Goal: Task Accomplishment & Management: Use online tool/utility

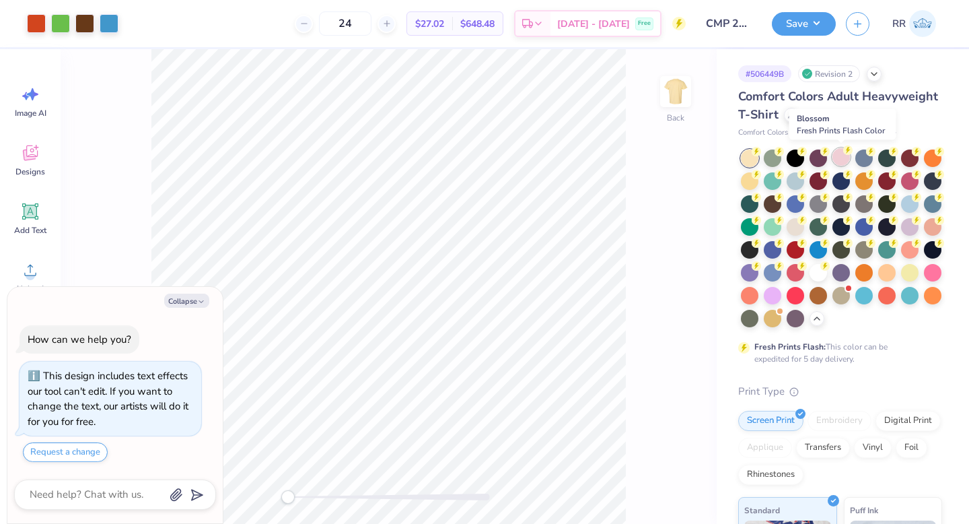
click at [835, 160] on div at bounding box center [840, 156] width 17 height 17
click at [804, 180] on div at bounding box center [795, 179] width 17 height 17
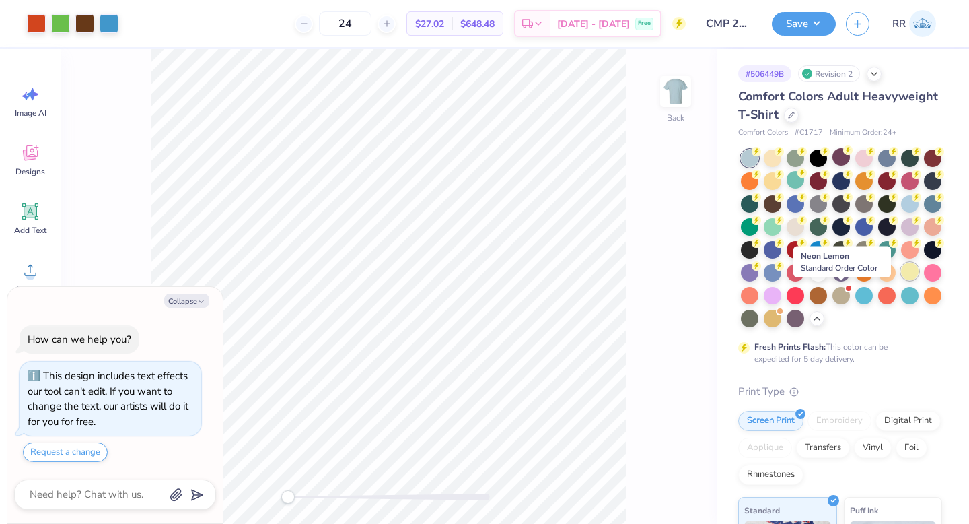
click at [901, 280] on div at bounding box center [909, 270] width 17 height 17
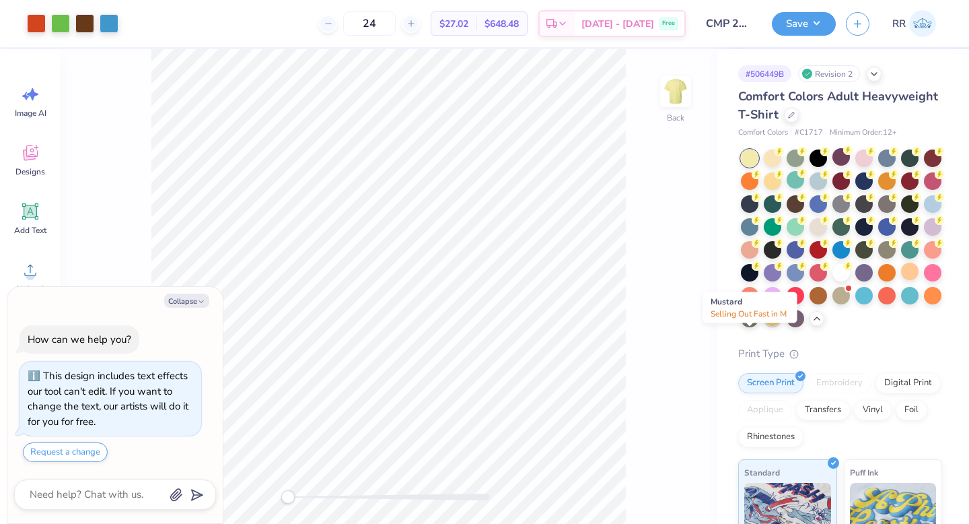
click at [764, 326] on div at bounding box center [772, 316] width 17 height 17
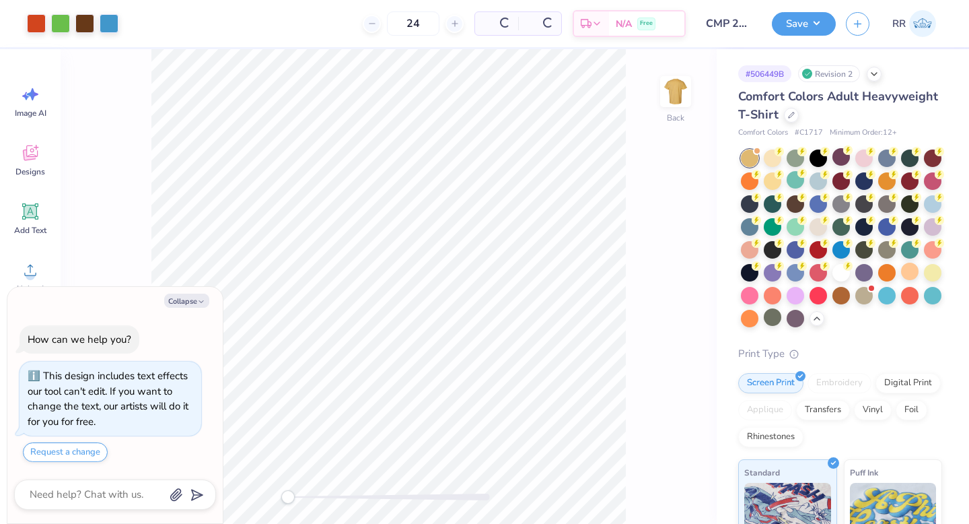
scroll to position [23, 0]
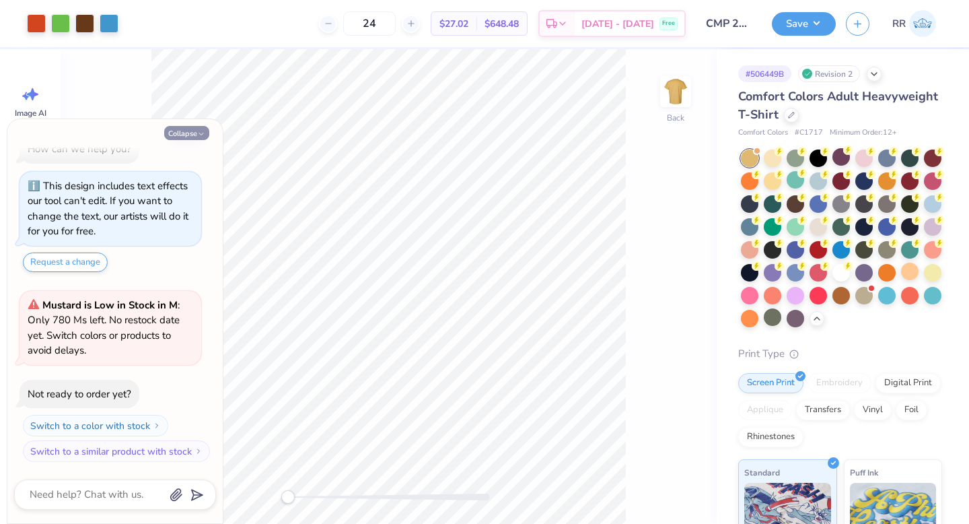
click at [190, 138] on button "Collapse" at bounding box center [186, 133] width 45 height 14
type textarea "x"
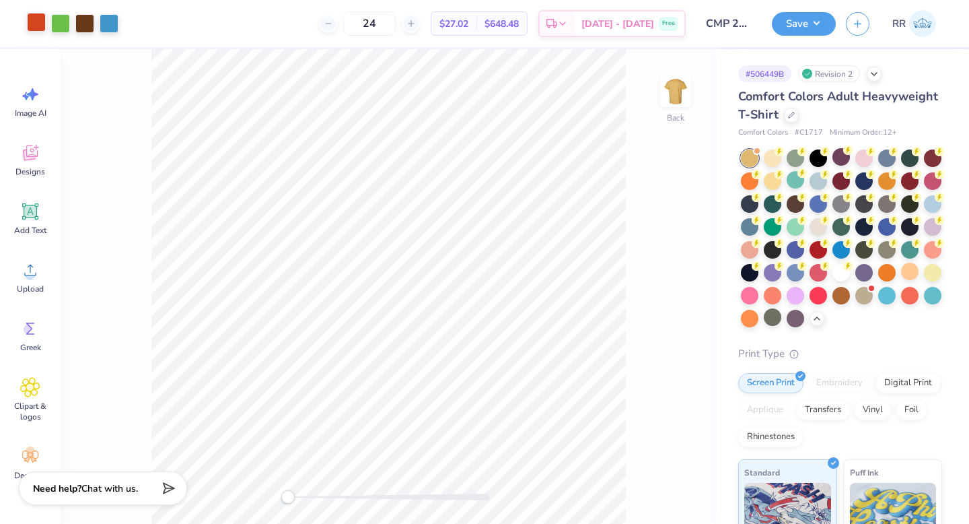
click at [34, 28] on div at bounding box center [36, 22] width 19 height 19
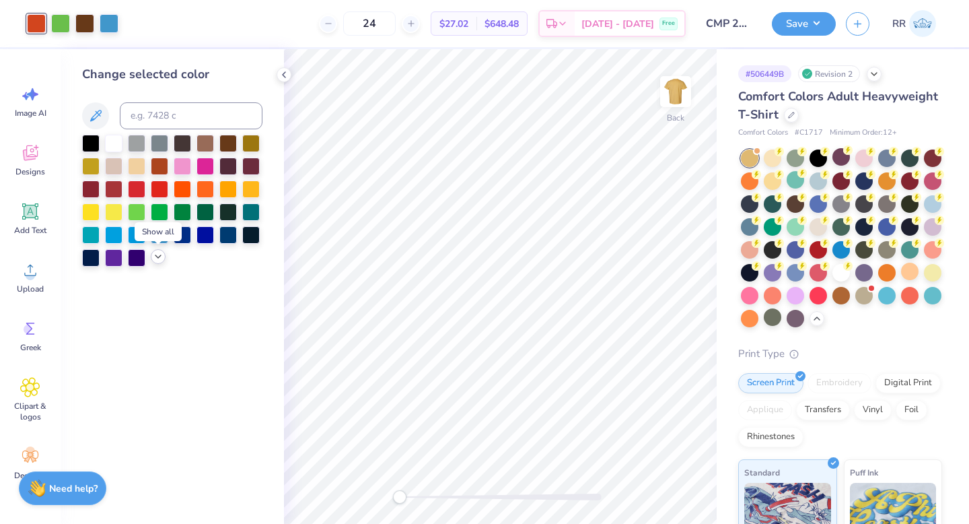
click at [161, 256] on icon at bounding box center [158, 256] width 11 height 11
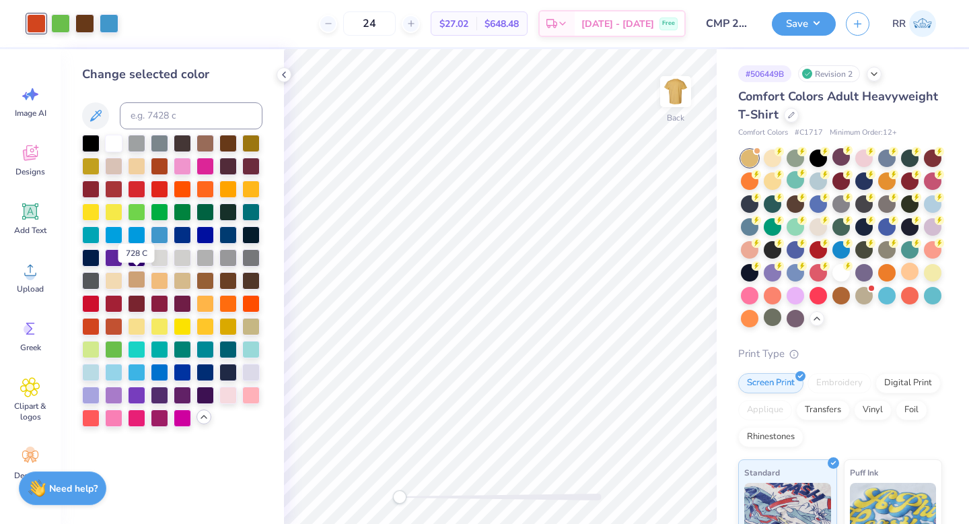
click at [137, 279] on div at bounding box center [136, 279] width 17 height 17
click at [172, 110] on input at bounding box center [191, 115] width 143 height 27
type input "7618"
click at [62, 24] on div at bounding box center [60, 22] width 19 height 19
click at [252, 324] on div at bounding box center [250, 324] width 17 height 17
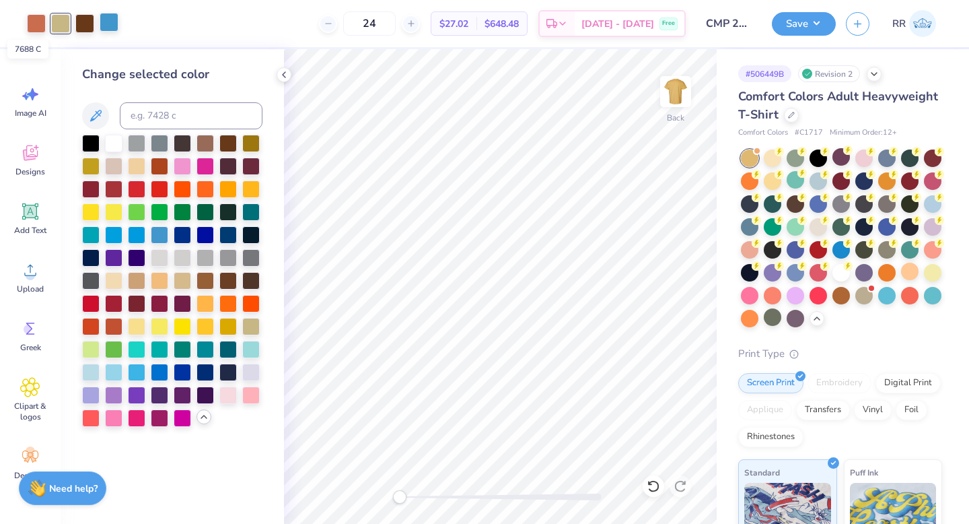
click at [111, 22] on div at bounding box center [109, 22] width 19 height 19
click at [116, 141] on div at bounding box center [113, 141] width 17 height 17
click at [143, 364] on div at bounding box center [136, 370] width 17 height 17
click at [116, 371] on div at bounding box center [113, 370] width 17 height 17
click at [138, 372] on div at bounding box center [136, 370] width 17 height 17
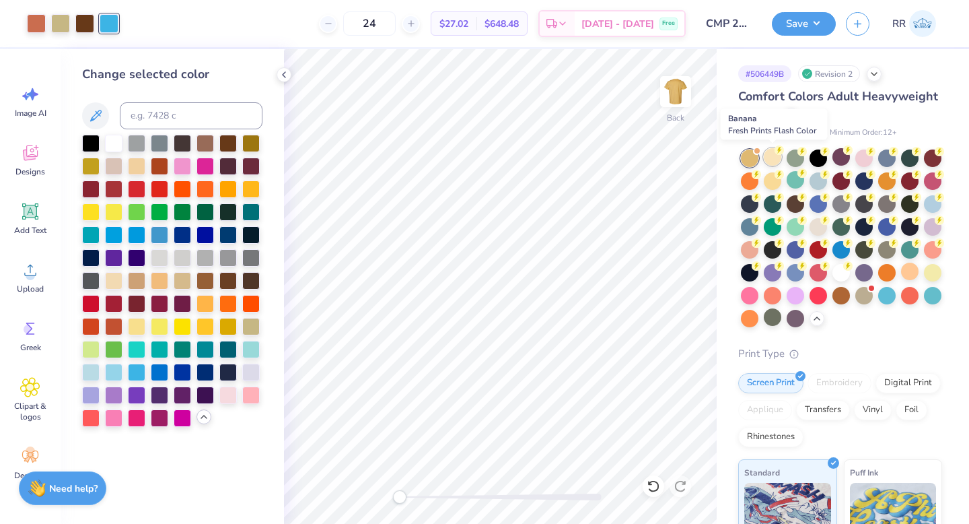
click at [769, 155] on div at bounding box center [772, 156] width 17 height 17
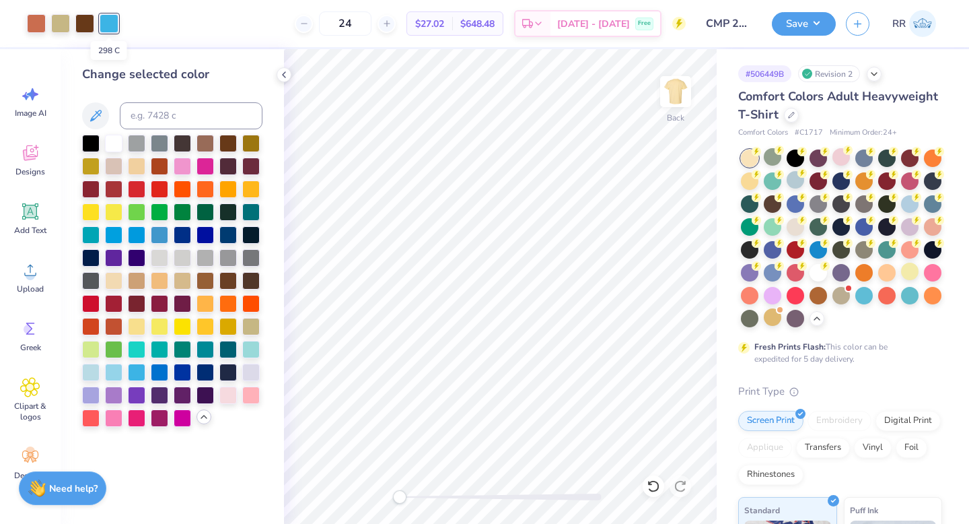
click at [110, 26] on div at bounding box center [109, 23] width 19 height 19
click at [250, 325] on div at bounding box center [250, 324] width 17 height 17
click at [654, 482] on icon at bounding box center [653, 485] width 13 height 13
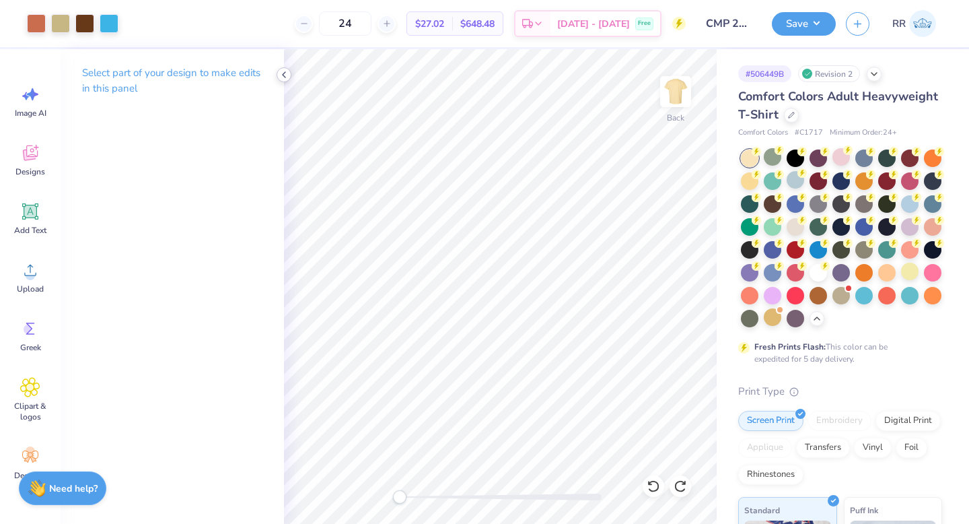
click at [283, 77] on icon at bounding box center [284, 74] width 11 height 11
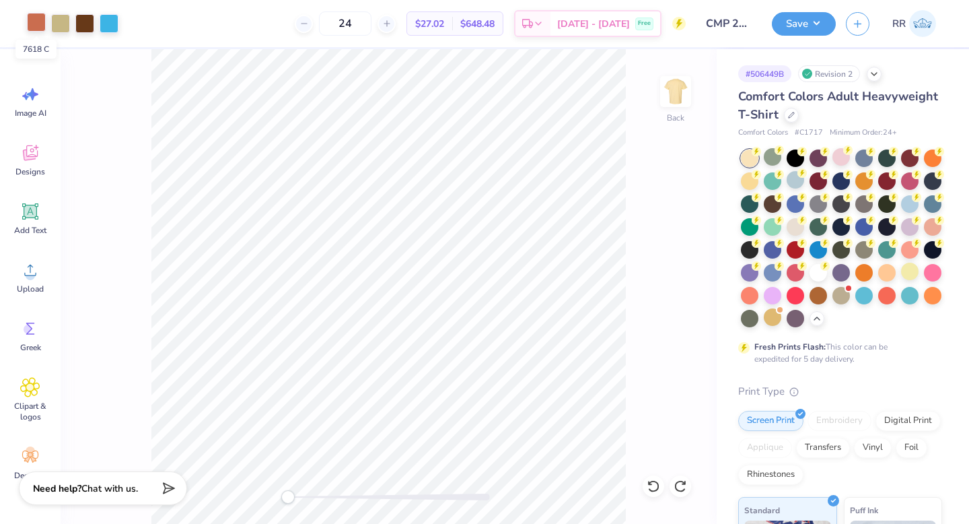
click at [38, 23] on div at bounding box center [36, 22] width 19 height 19
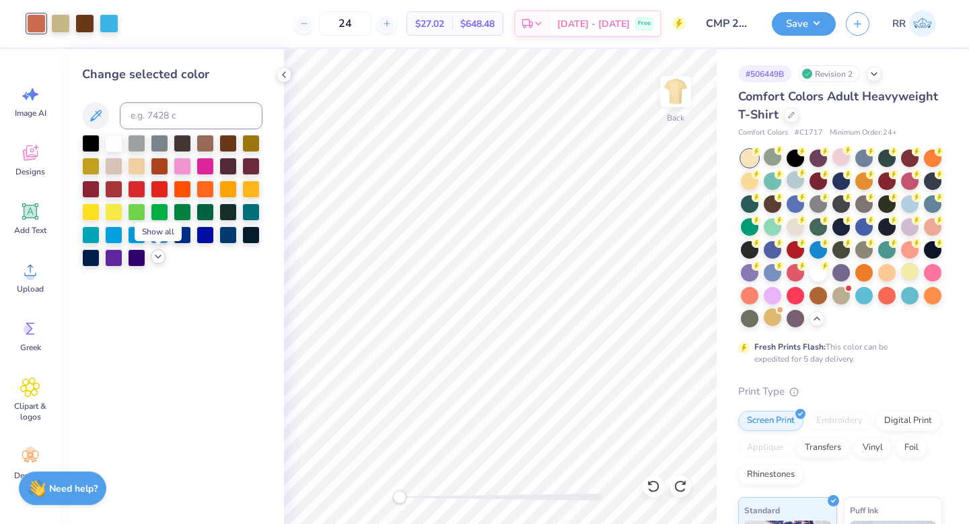
click at [158, 255] on icon at bounding box center [158, 256] width 11 height 11
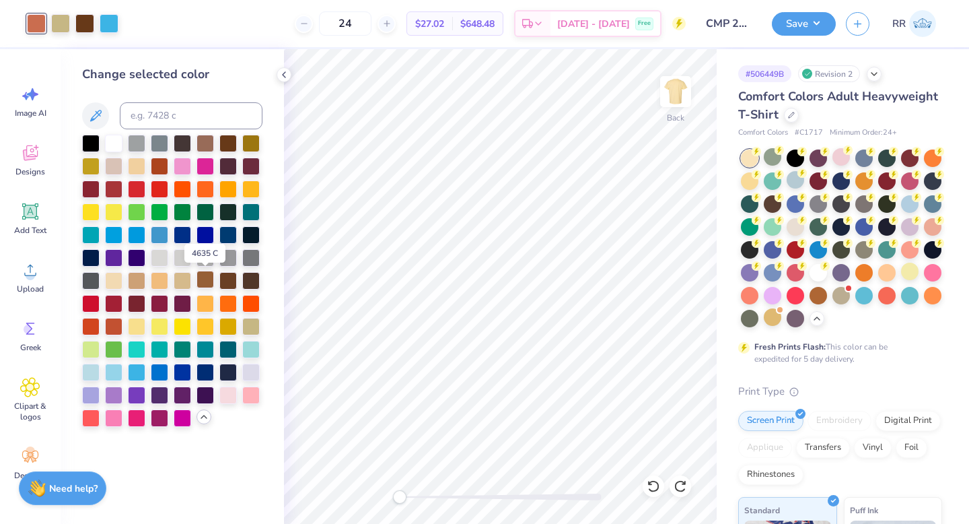
click at [202, 279] on div at bounding box center [204, 279] width 17 height 17
click at [135, 279] on div at bounding box center [136, 279] width 17 height 17
click at [655, 482] on icon at bounding box center [653, 485] width 13 height 13
click at [654, 482] on icon at bounding box center [653, 485] width 13 height 13
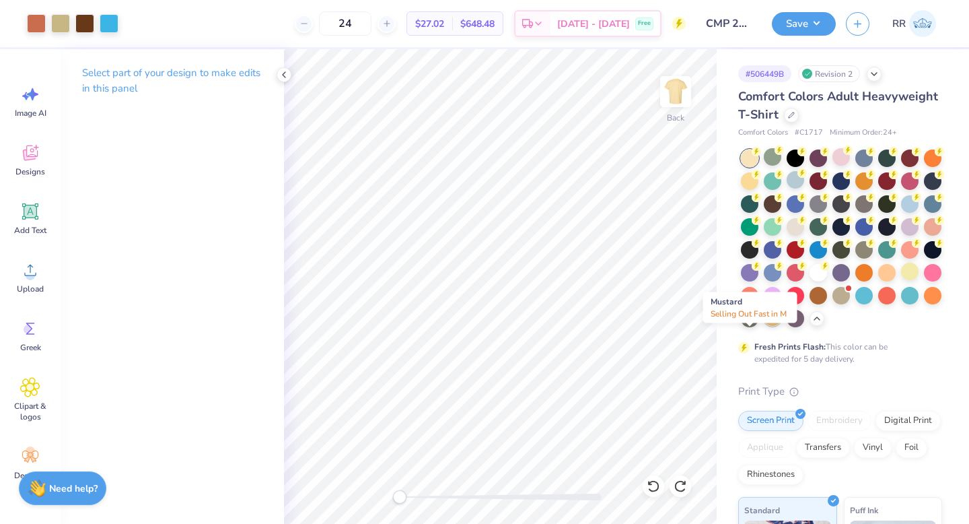
click at [764, 326] on div at bounding box center [772, 316] width 17 height 17
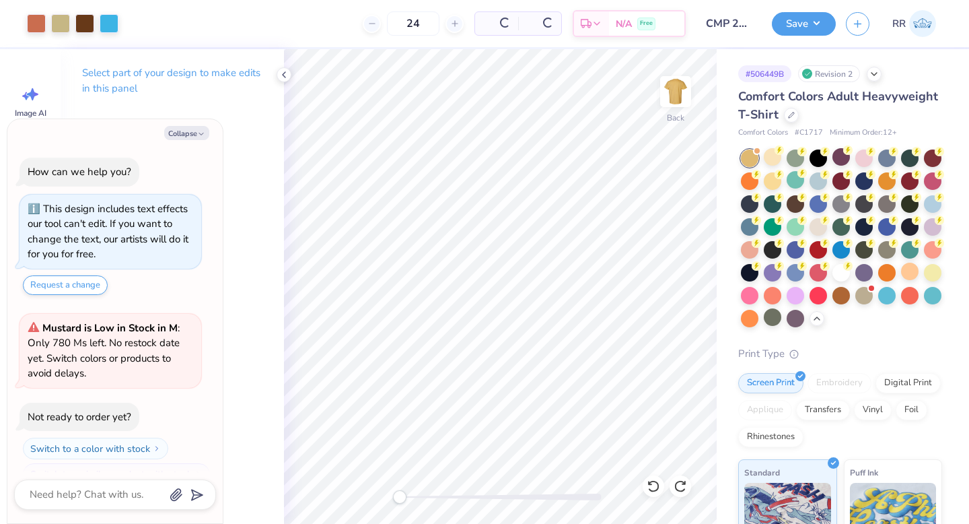
scroll to position [213, 0]
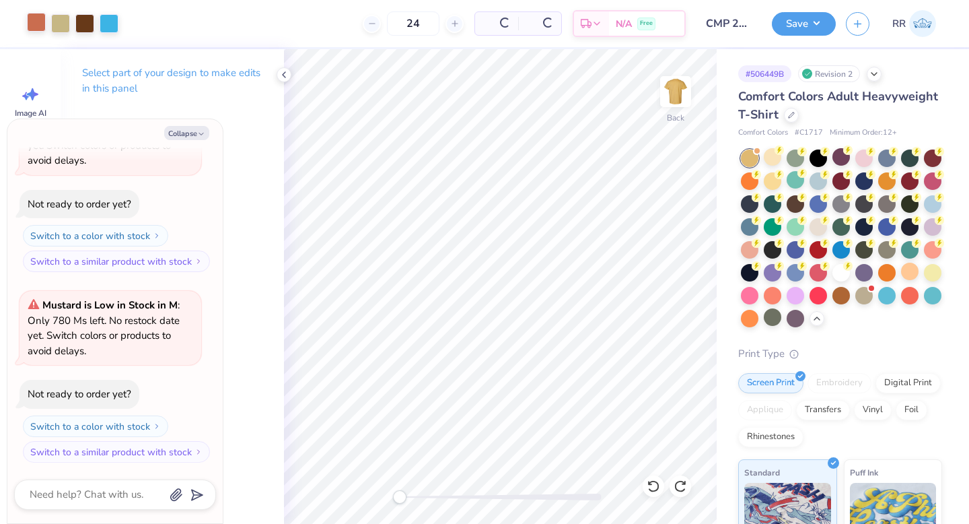
click at [37, 21] on div at bounding box center [36, 22] width 19 height 19
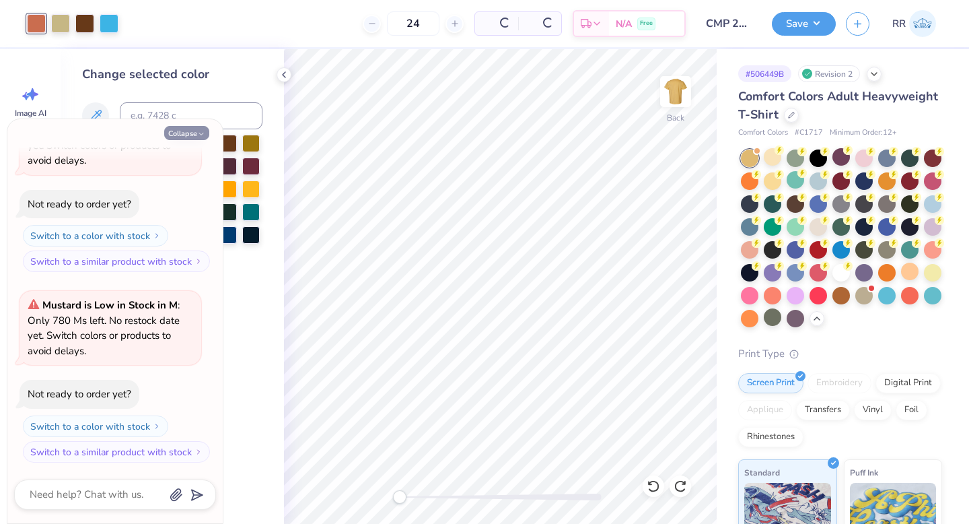
click at [195, 134] on button "Collapse" at bounding box center [186, 133] width 45 height 14
type textarea "x"
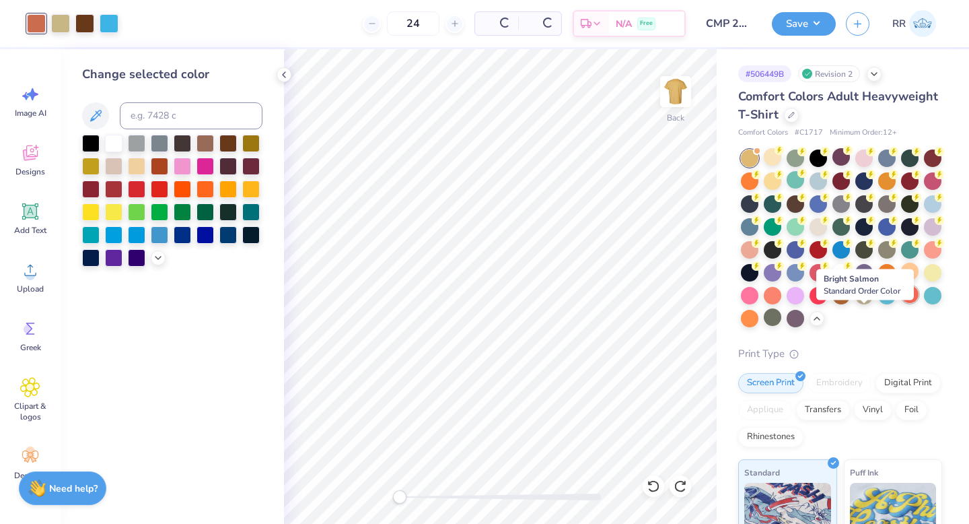
click at [901, 303] on div at bounding box center [909, 293] width 17 height 17
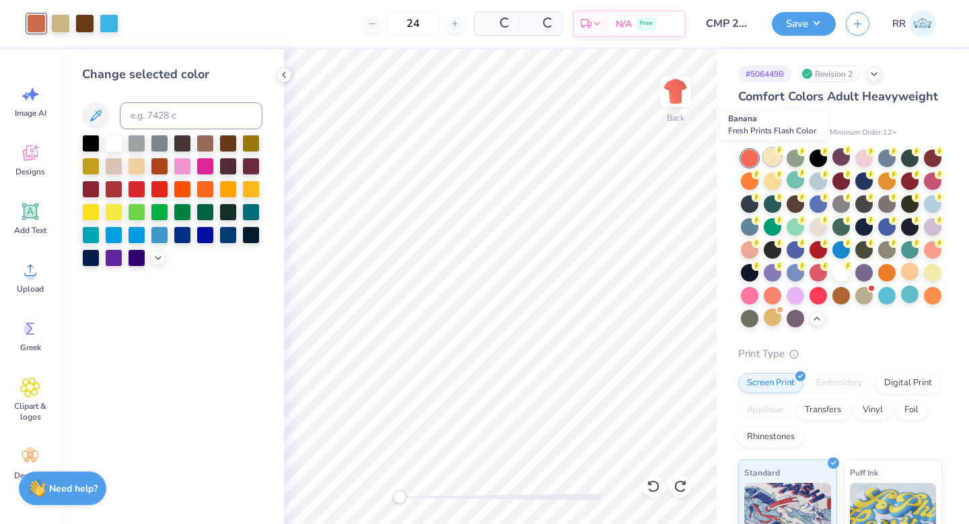
click at [773, 158] on div at bounding box center [772, 156] width 17 height 17
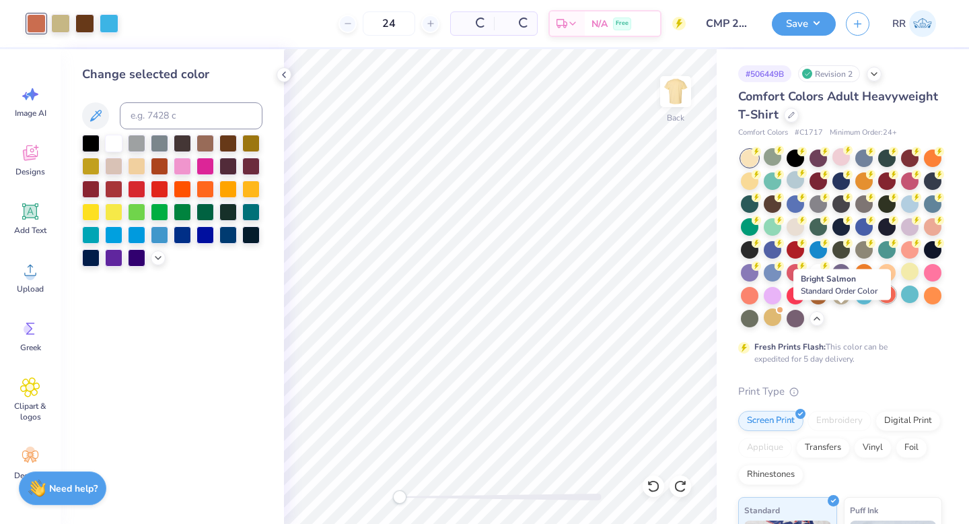
click at [878, 303] on div at bounding box center [886, 293] width 17 height 17
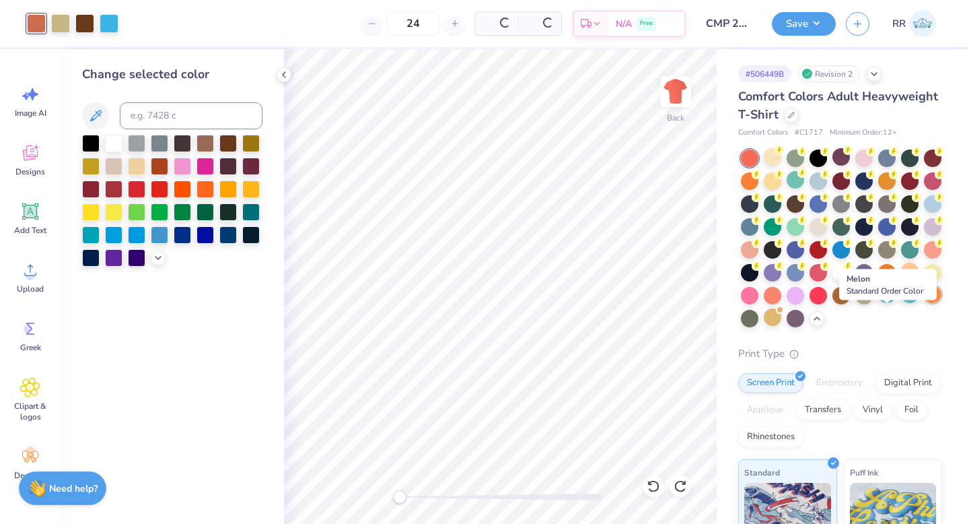
click at [924, 303] on div at bounding box center [932, 293] width 17 height 17
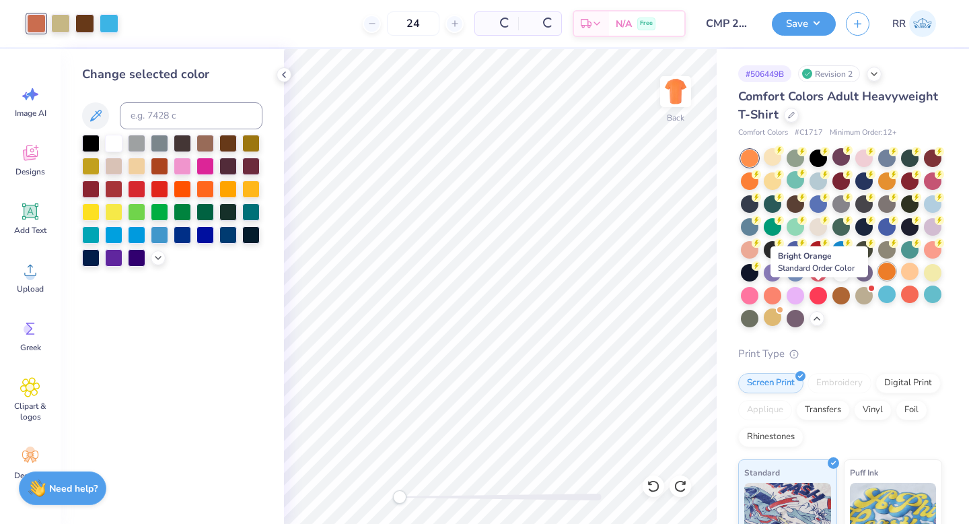
click at [878, 280] on div at bounding box center [886, 270] width 17 height 17
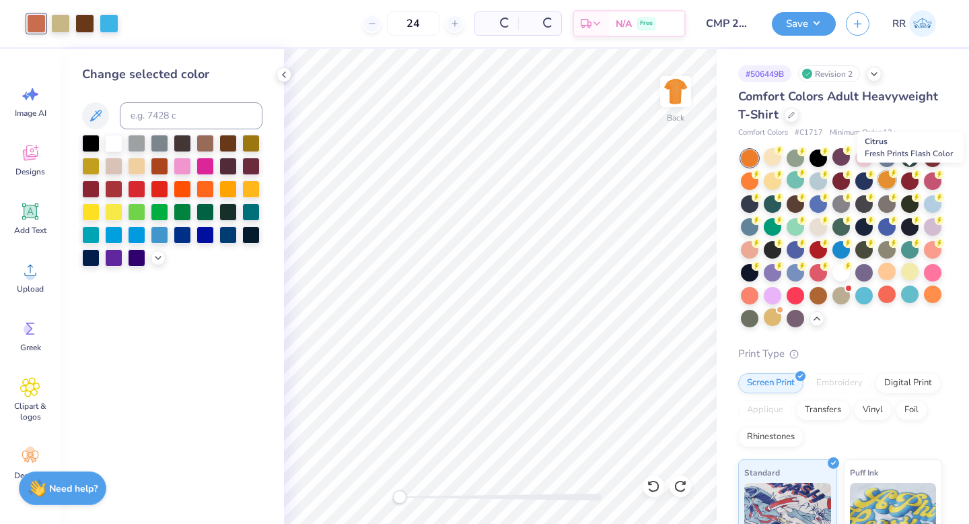
click at [896, 180] on div at bounding box center [886, 179] width 17 height 17
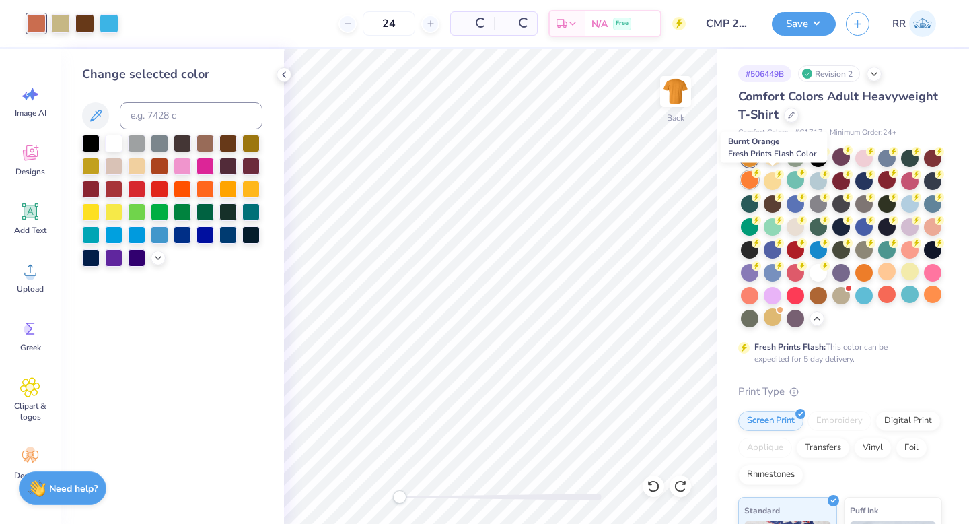
click at [758, 182] on div at bounding box center [749, 179] width 17 height 17
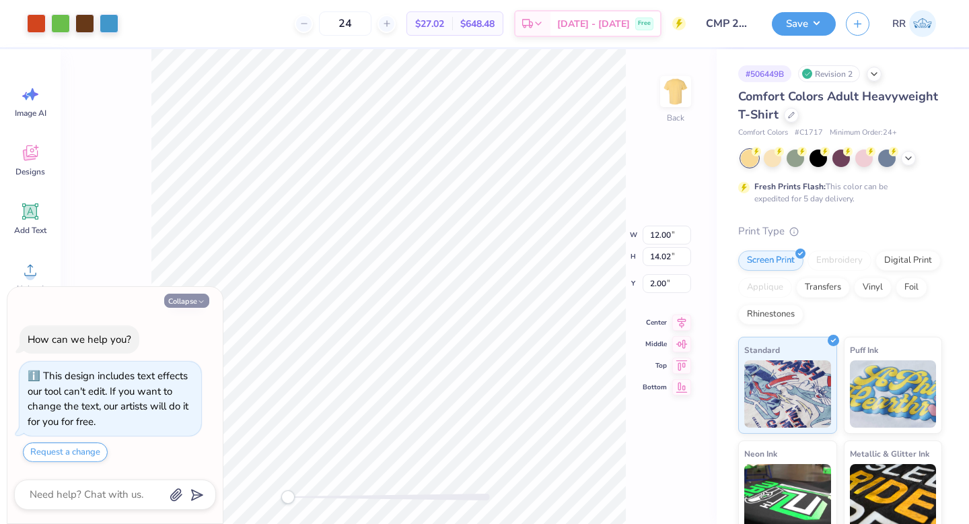
click at [172, 301] on button "Collapse" at bounding box center [186, 300] width 45 height 14
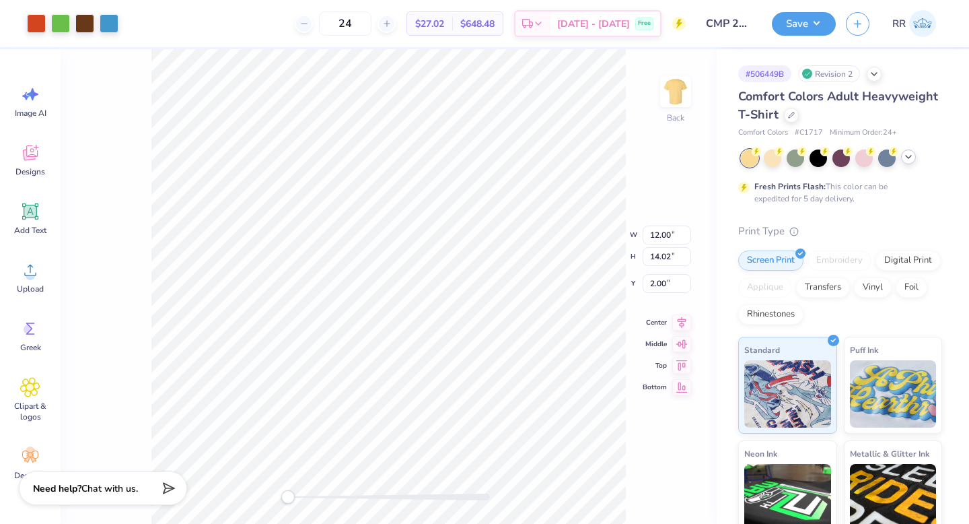
click at [908, 157] on polyline at bounding box center [908, 156] width 5 height 3
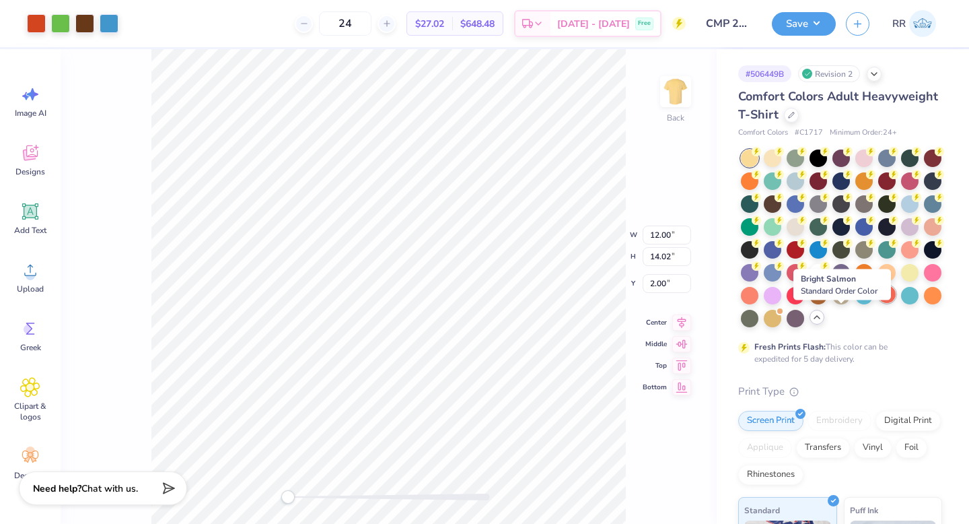
click at [878, 303] on div at bounding box center [886, 293] width 17 height 17
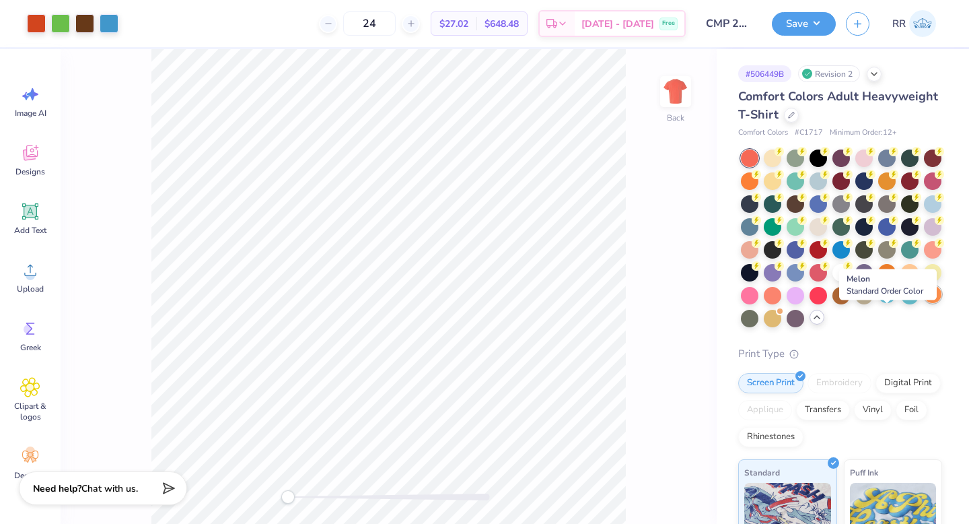
click at [924, 303] on div at bounding box center [932, 293] width 17 height 17
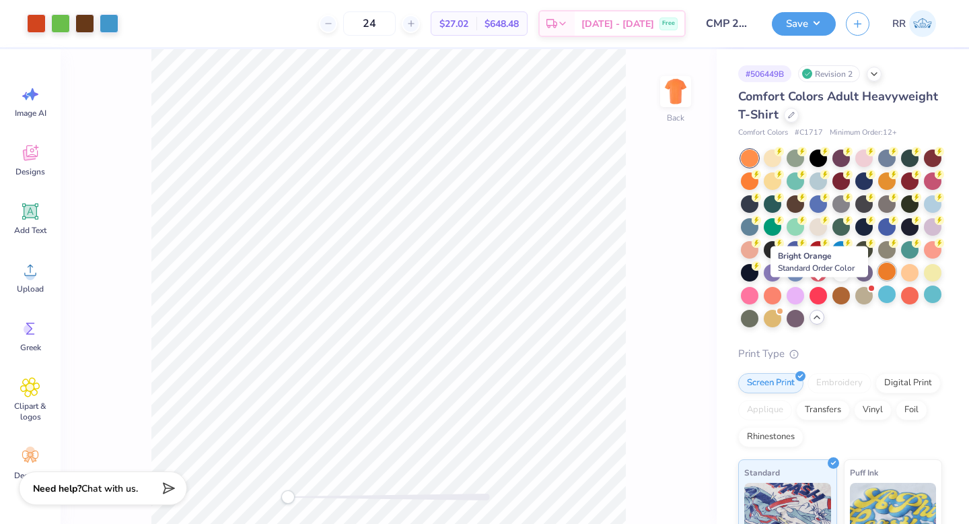
click at [878, 280] on div at bounding box center [886, 270] width 17 height 17
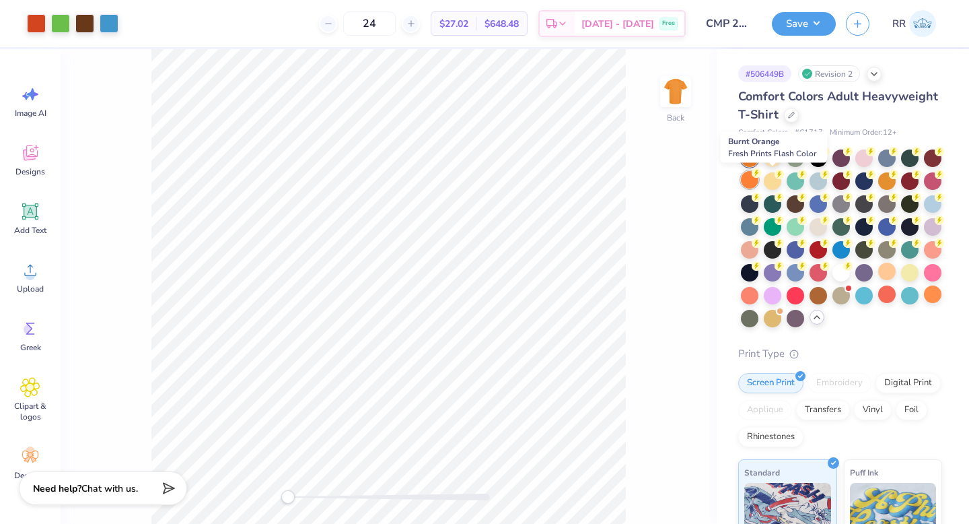
click at [758, 184] on div at bounding box center [749, 179] width 17 height 17
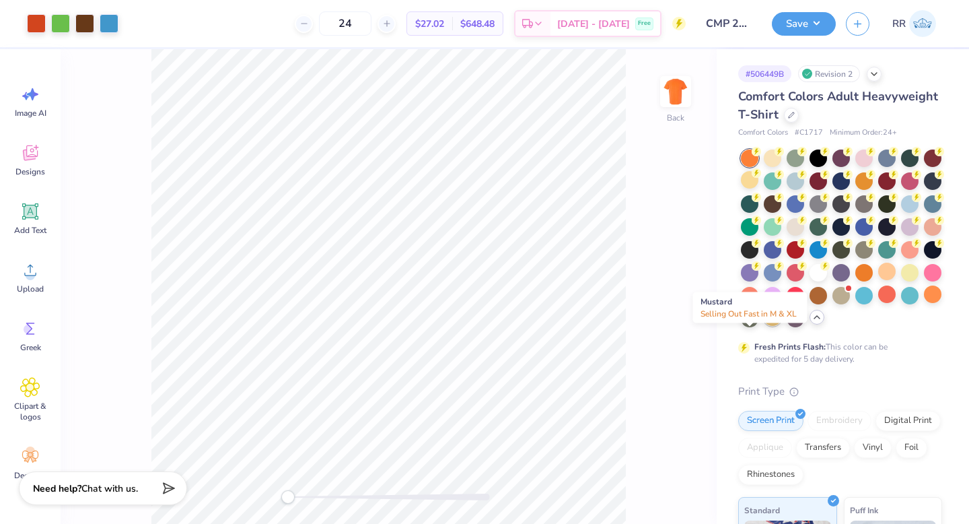
click at [764, 326] on div at bounding box center [772, 316] width 17 height 17
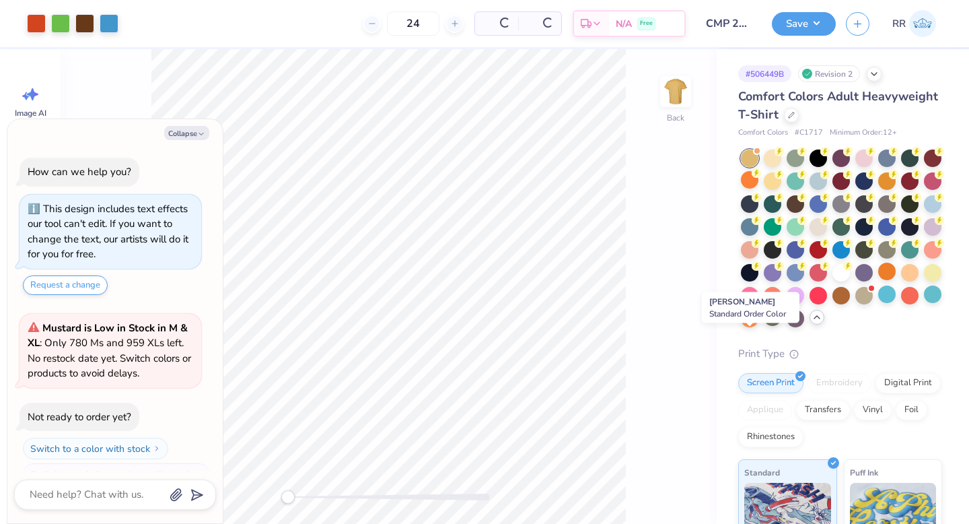
scroll to position [213, 0]
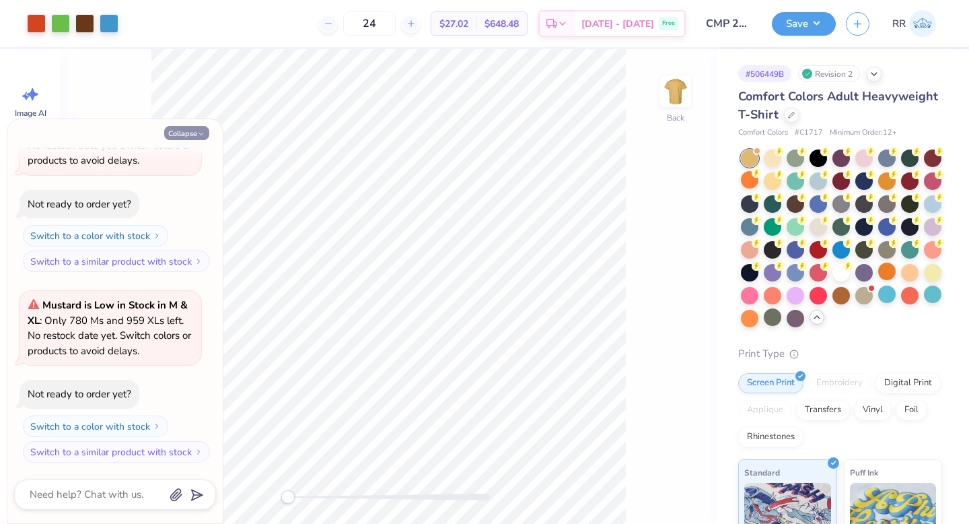
click at [192, 135] on button "Collapse" at bounding box center [186, 133] width 45 height 14
type textarea "x"
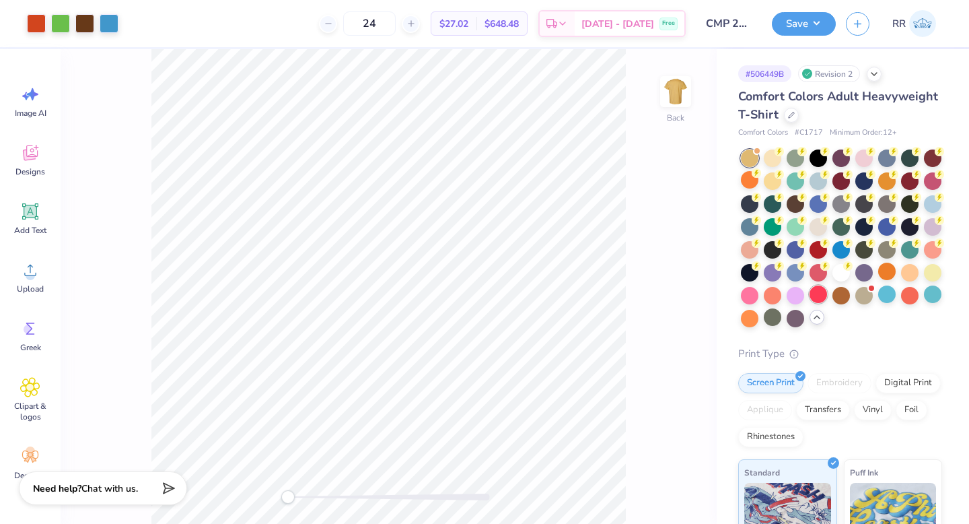
click at [775, 310] on div at bounding box center [841, 238] width 201 height 178
click at [878, 280] on div at bounding box center [886, 270] width 17 height 17
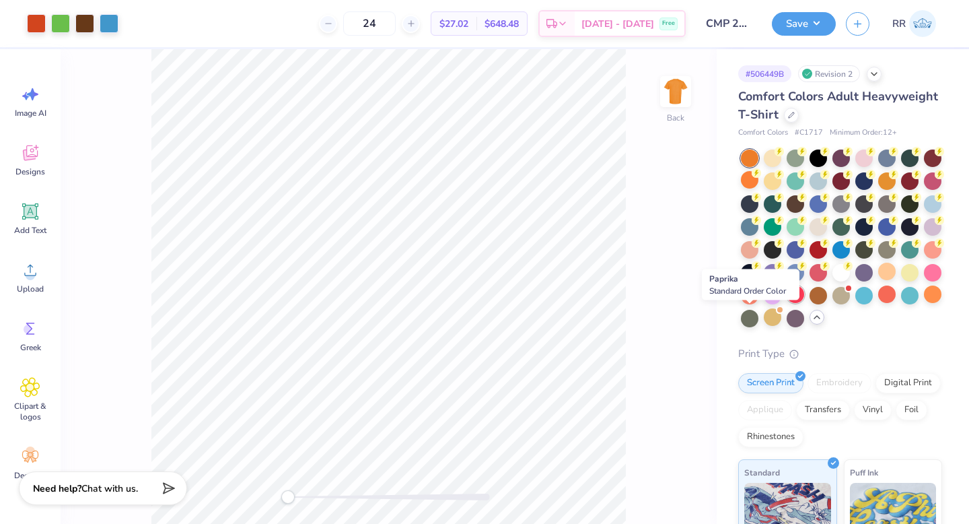
click at [787, 303] on div at bounding box center [795, 293] width 17 height 17
click at [810, 303] on div at bounding box center [818, 293] width 17 height 17
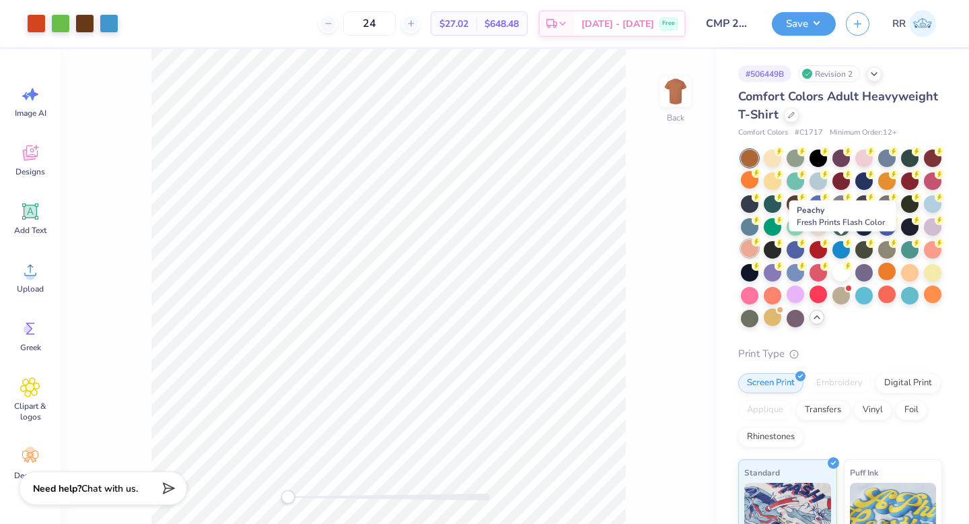
click at [758, 252] on div at bounding box center [749, 248] width 17 height 17
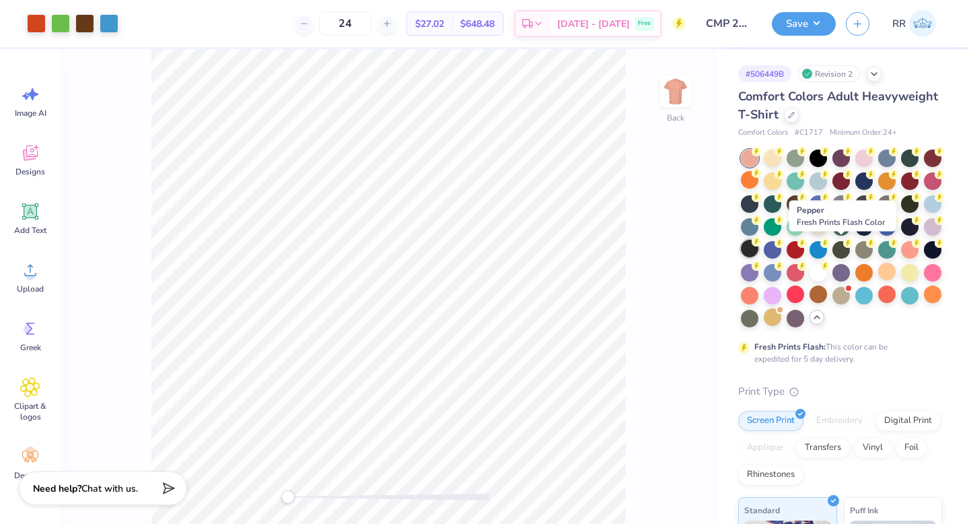
click at [758, 250] on div at bounding box center [749, 248] width 17 height 17
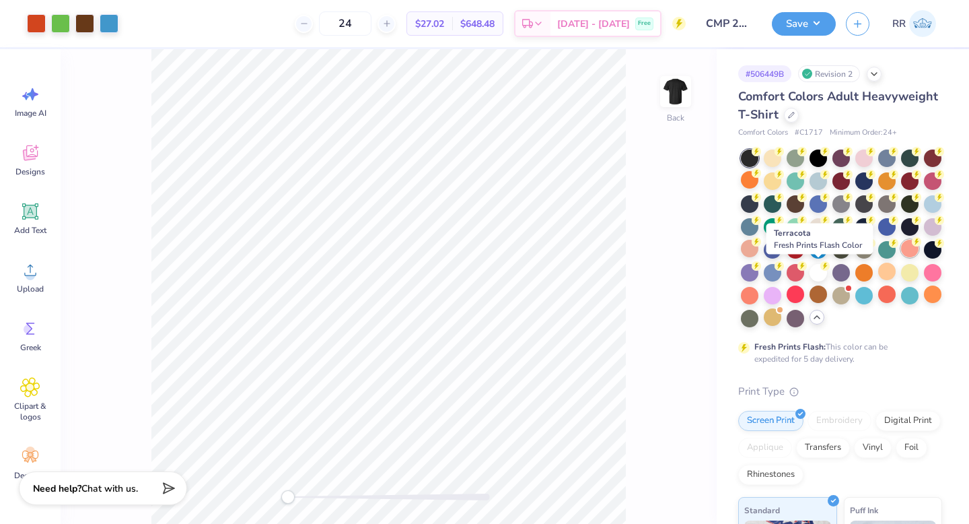
click at [901, 257] on div at bounding box center [909, 248] width 17 height 17
click at [878, 257] on div at bounding box center [886, 248] width 17 height 17
click at [901, 257] on div at bounding box center [909, 248] width 17 height 17
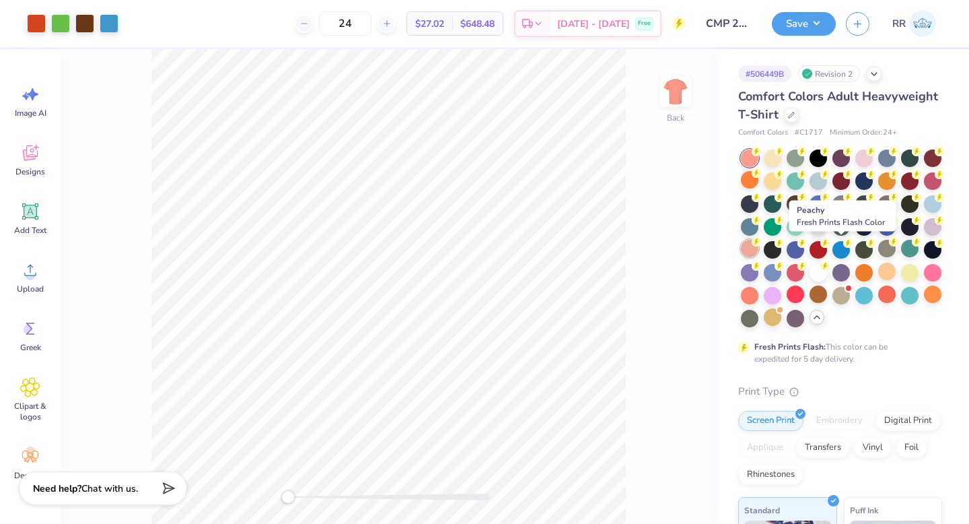
click at [758, 253] on div at bounding box center [749, 248] width 17 height 17
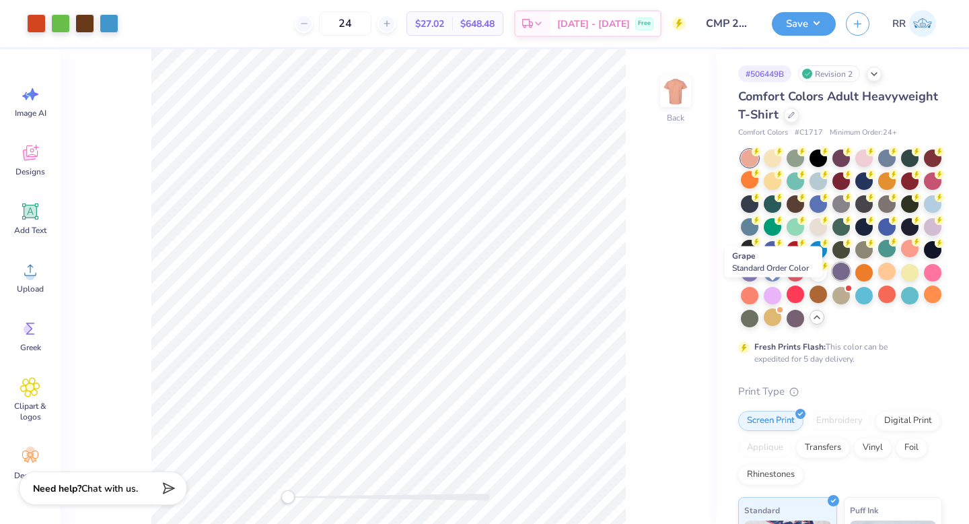
drag, startPoint x: 800, startPoint y: 298, endPoint x: 777, endPoint y: 298, distance: 23.6
click at [777, 298] on div at bounding box center [841, 238] width 201 height 178
click at [901, 257] on div at bounding box center [909, 248] width 17 height 17
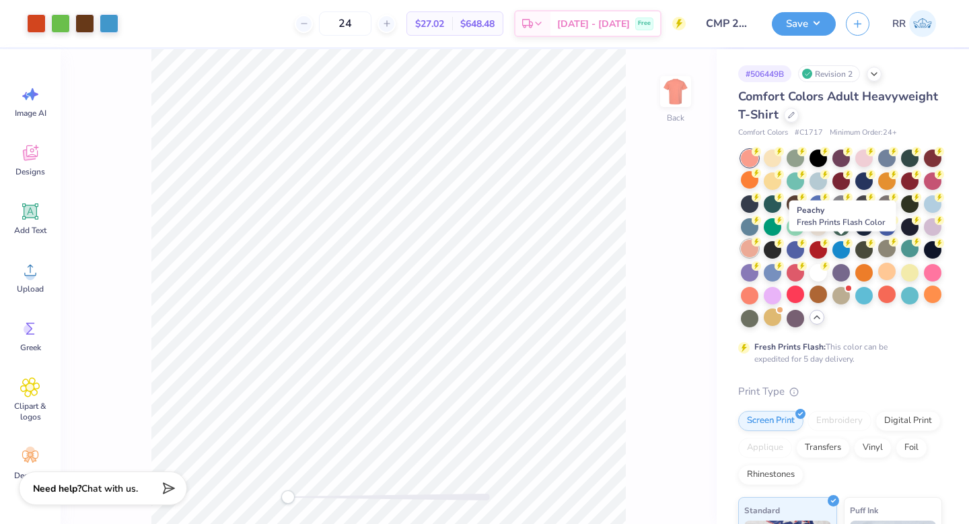
click at [758, 245] on div at bounding box center [749, 248] width 17 height 17
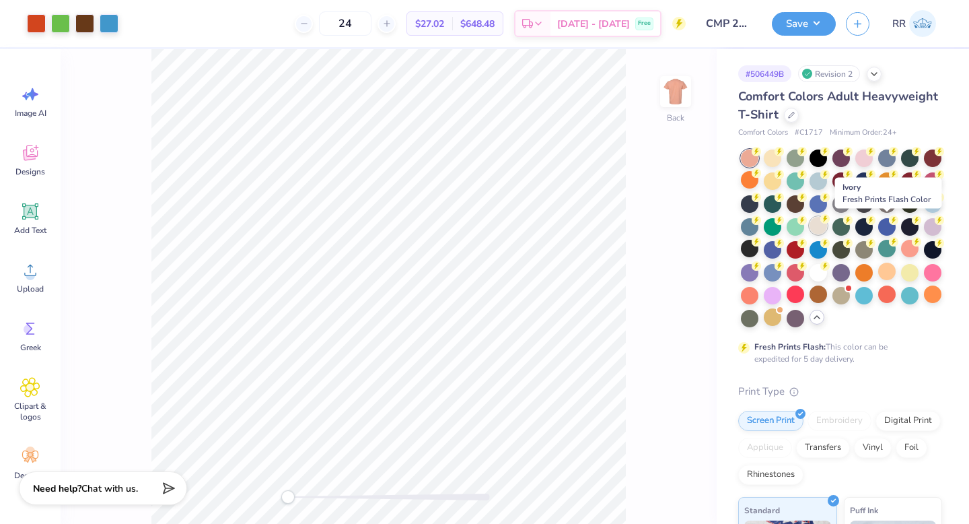
click at [827, 220] on div at bounding box center [818, 225] width 17 height 17
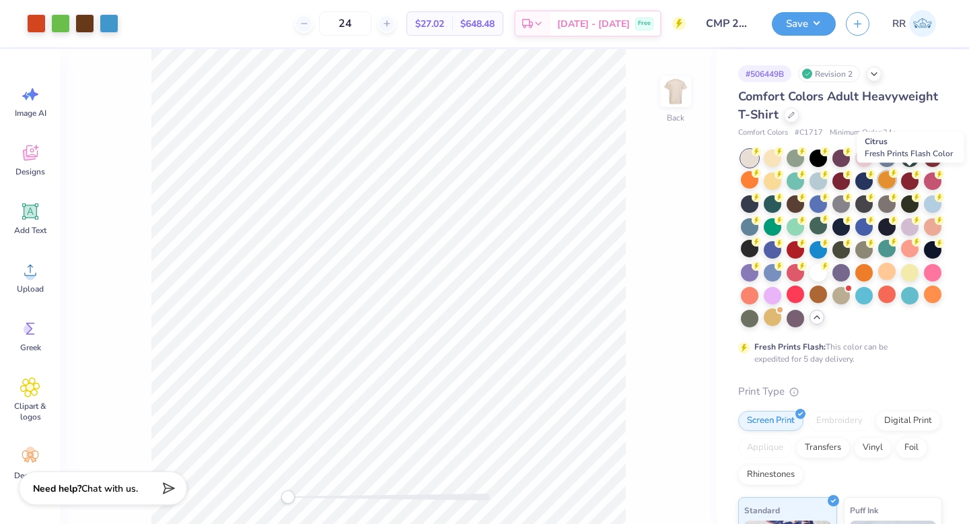
click at [896, 183] on div at bounding box center [886, 179] width 17 height 17
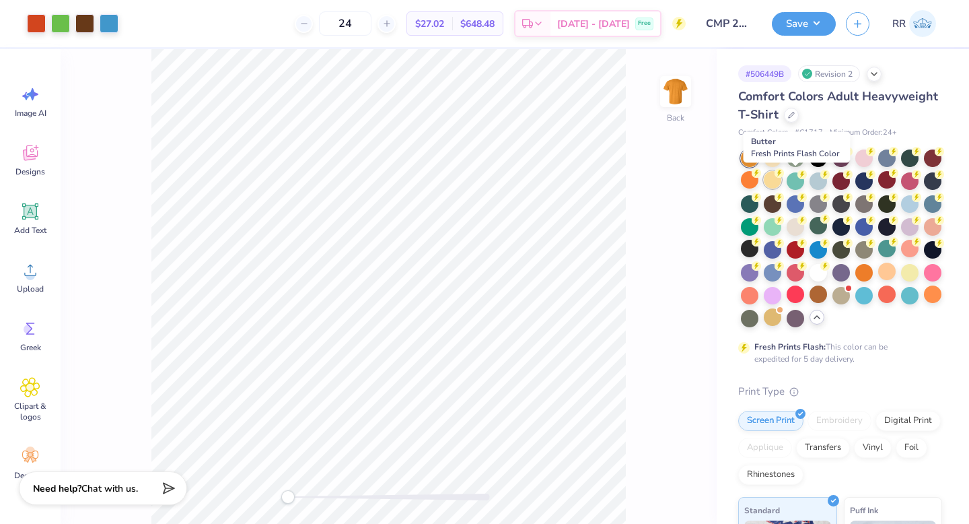
click at [781, 183] on div at bounding box center [772, 179] width 17 height 17
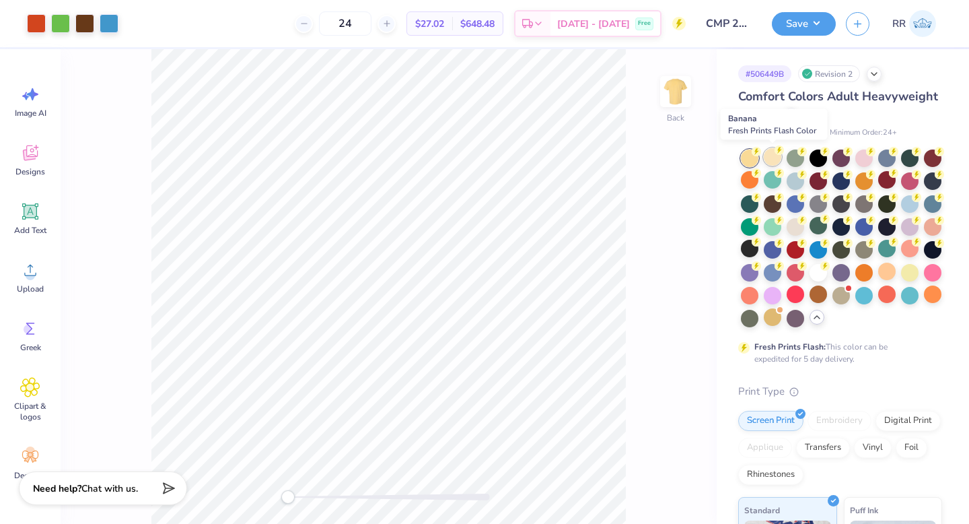
click at [770, 159] on div at bounding box center [772, 156] width 17 height 17
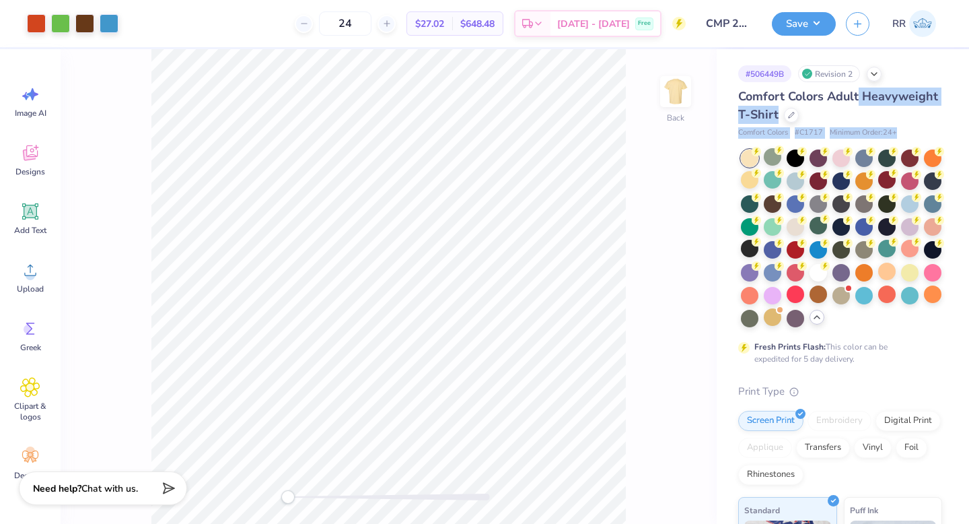
drag, startPoint x: 859, startPoint y: 159, endPoint x: 910, endPoint y: 93, distance: 84.0
click at [910, 93] on div "Comfort Colors Adult Heavyweight T-Shirt Comfort Colors # C1717 Minimum Order: …" at bounding box center [840, 443] width 204 height 713
click at [927, 96] on div "Comfort Colors Adult Heavyweight T-Shirt" at bounding box center [840, 105] width 204 height 36
drag, startPoint x: 740, startPoint y: 334, endPoint x: 733, endPoint y: 336, distance: 7.0
click at [733, 336] on div "# 506449B Revision 2 Comfort Colors Adult Heavyweight T-Shirt Comfort Colors # …" at bounding box center [843, 425] width 252 height 752
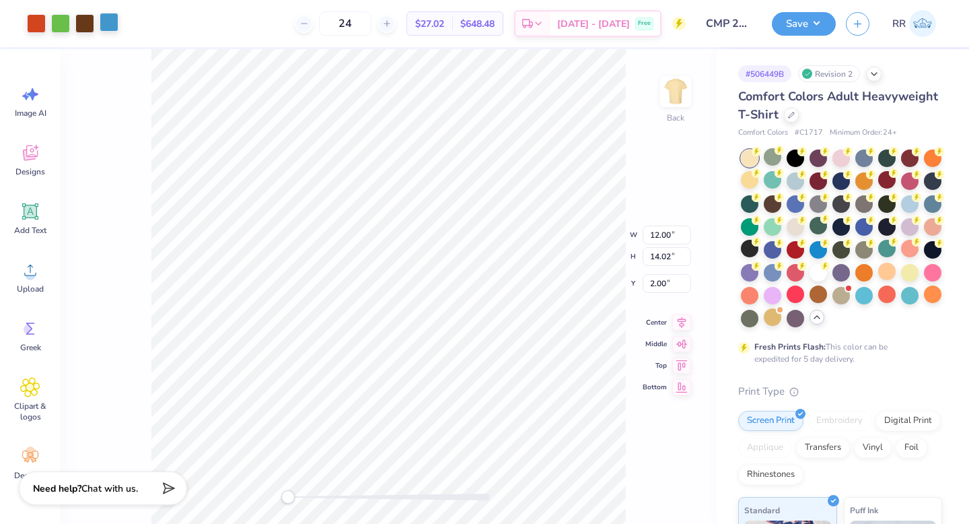
click at [106, 28] on div at bounding box center [109, 22] width 19 height 19
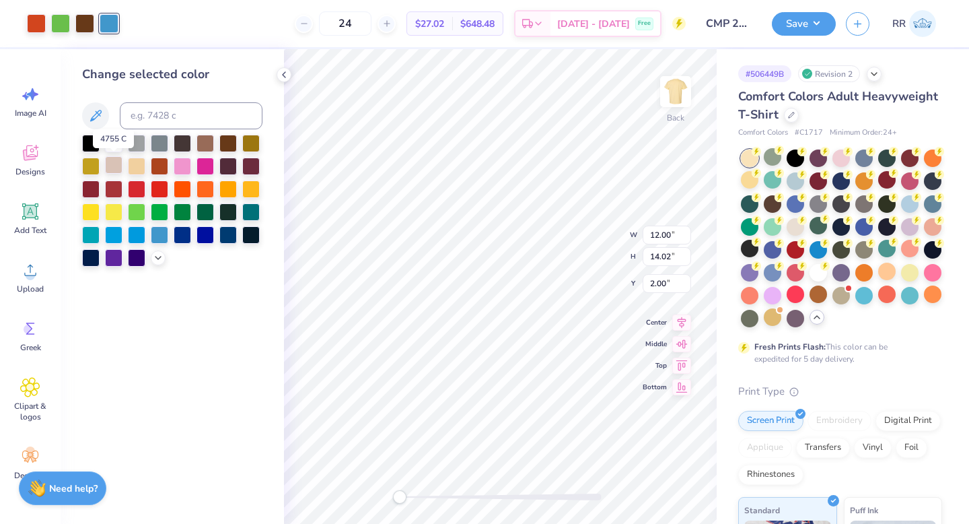
click at [113, 169] on div at bounding box center [113, 164] width 17 height 17
click at [161, 256] on icon at bounding box center [158, 256] width 11 height 11
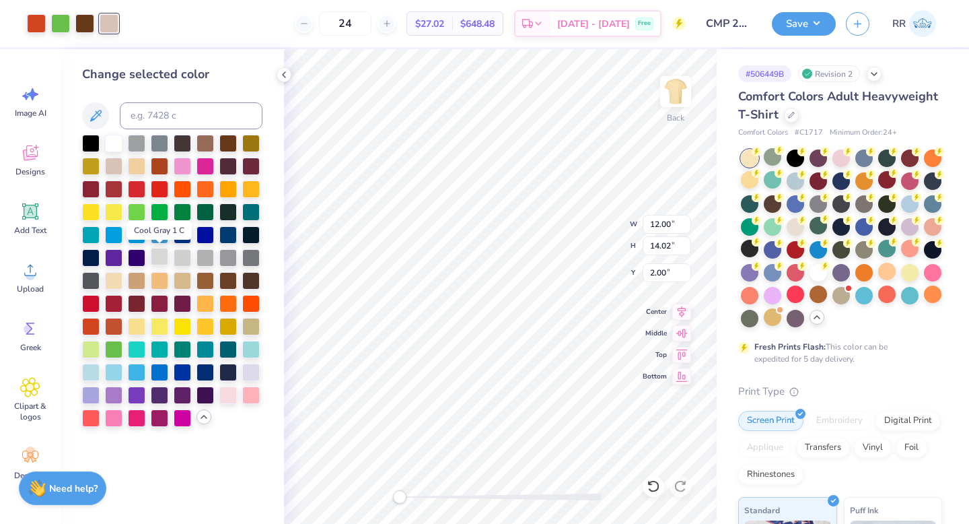
click at [158, 252] on div at bounding box center [159, 256] width 17 height 17
click at [254, 370] on div at bounding box center [250, 370] width 17 height 17
click at [94, 369] on div at bounding box center [90, 370] width 17 height 17
click at [247, 322] on div at bounding box center [250, 324] width 17 height 17
click at [59, 26] on div at bounding box center [60, 22] width 19 height 19
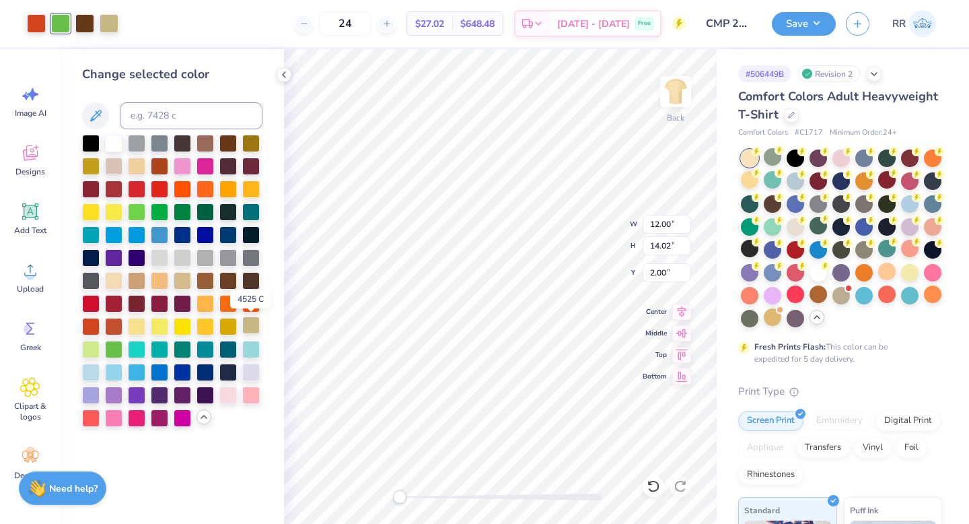
click at [252, 326] on div at bounding box center [250, 324] width 17 height 17
click at [34, 24] on div at bounding box center [36, 22] width 19 height 19
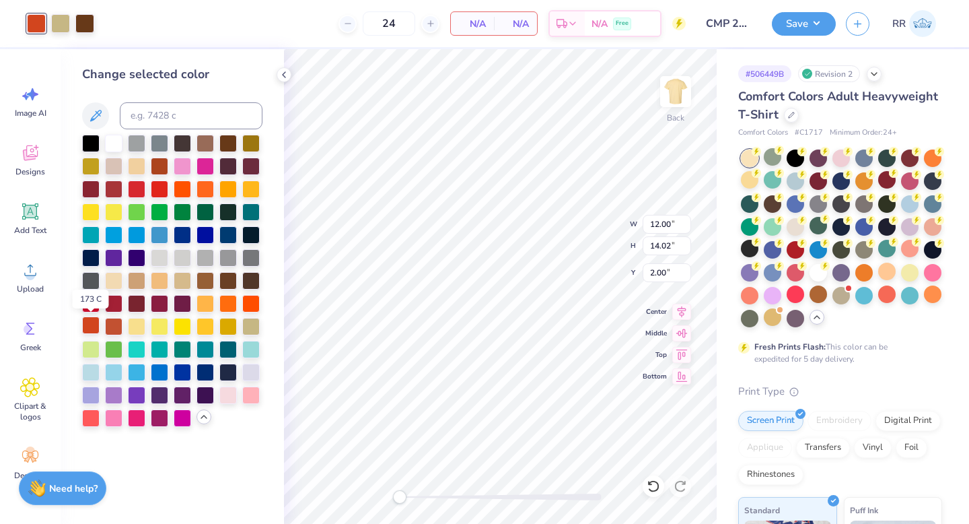
click at [94, 326] on div at bounding box center [90, 324] width 17 height 17
click at [108, 328] on div at bounding box center [113, 324] width 17 height 17
click at [114, 328] on div at bounding box center [113, 324] width 17 height 17
click at [251, 141] on div at bounding box center [250, 141] width 17 height 17
click at [252, 147] on div at bounding box center [250, 141] width 17 height 17
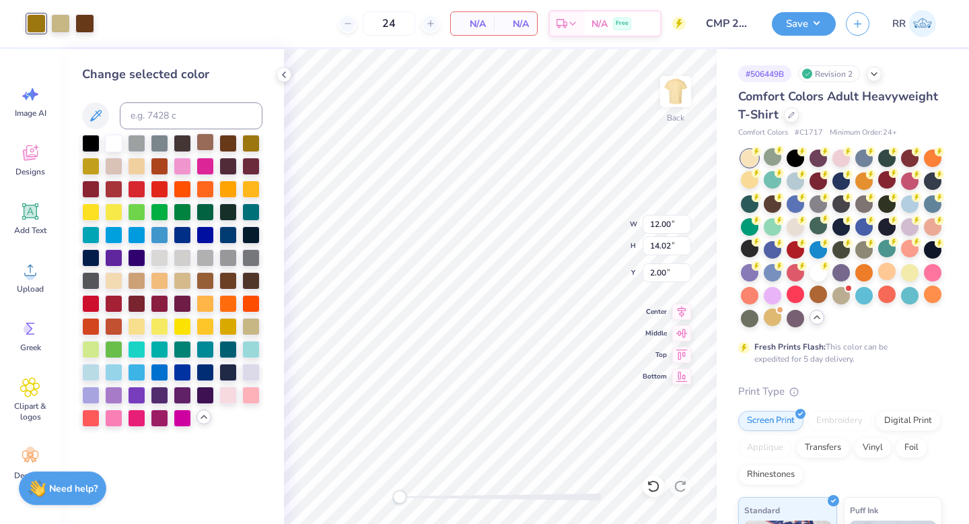
click at [204, 146] on div at bounding box center [204, 141] width 17 height 17
click at [135, 281] on div at bounding box center [136, 279] width 17 height 17
click at [137, 283] on div at bounding box center [136, 279] width 17 height 17
click at [194, 281] on div at bounding box center [172, 281] width 180 height 292
click at [207, 283] on div at bounding box center [204, 279] width 17 height 17
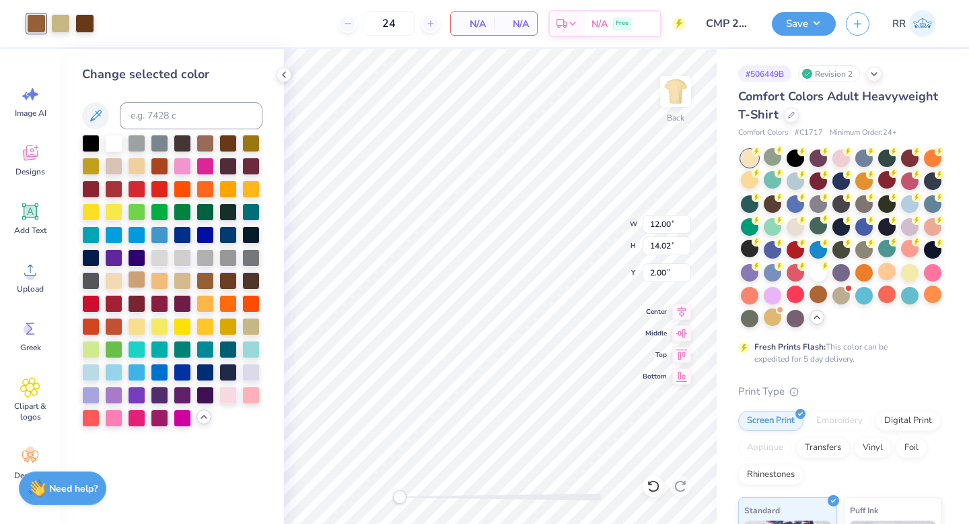
click at [135, 279] on div at bounding box center [136, 279] width 17 height 17
click at [114, 277] on div at bounding box center [113, 279] width 17 height 17
click at [133, 279] on div at bounding box center [136, 279] width 17 height 17
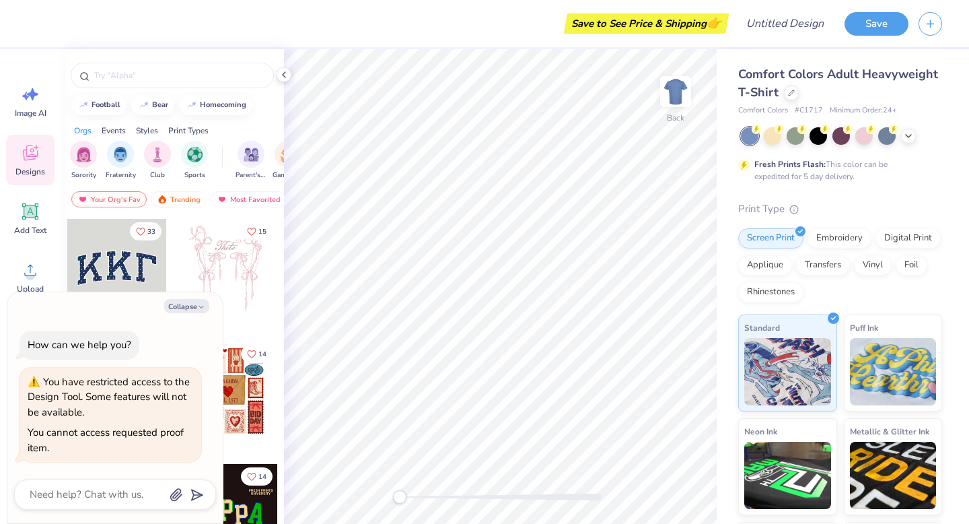
type textarea "x"
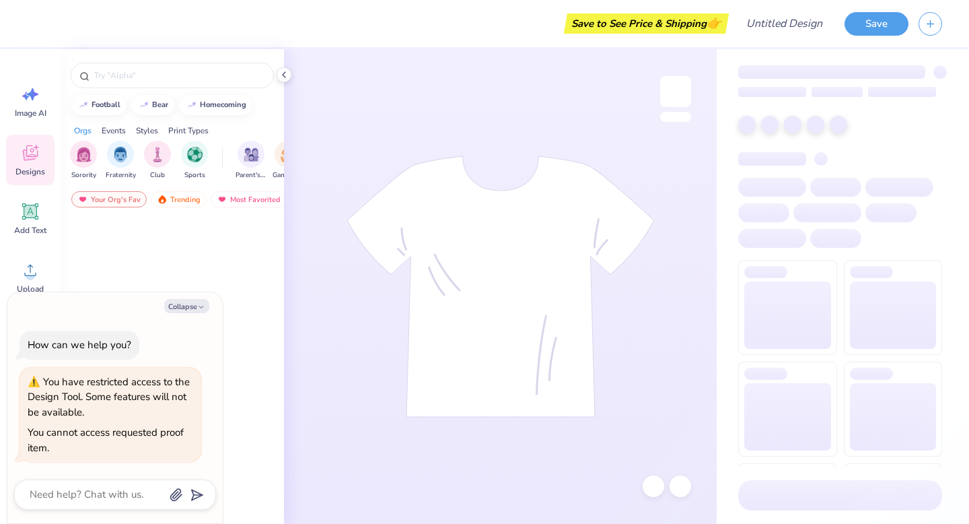
type textarea "x"
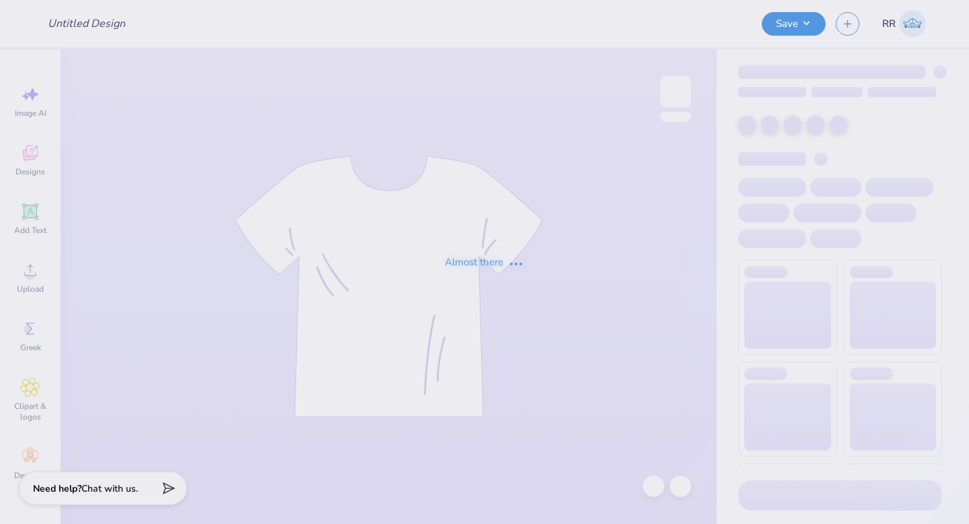
type input "CMP 2026 Swag - [GEOGRAPHIC_DATA][PERSON_NAME]"
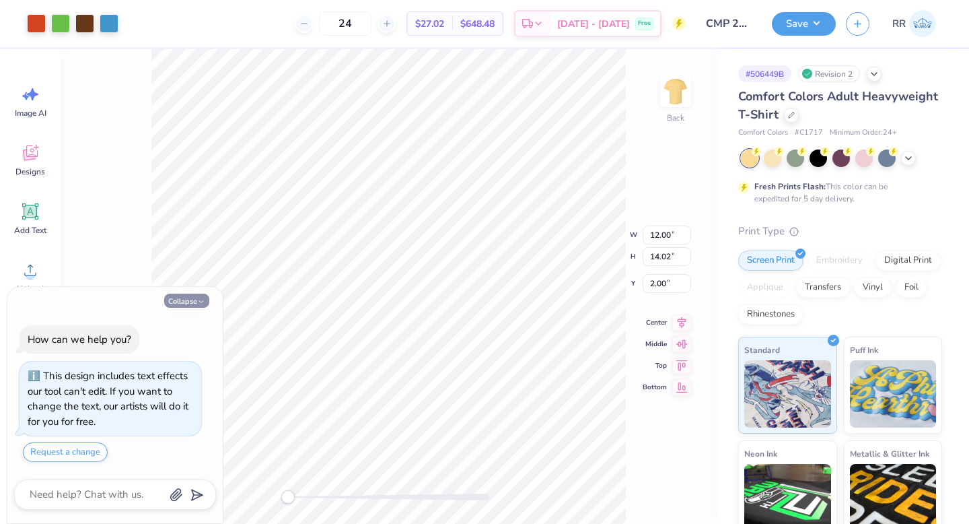
click at [188, 295] on button "Collapse" at bounding box center [186, 300] width 45 height 14
type textarea "x"
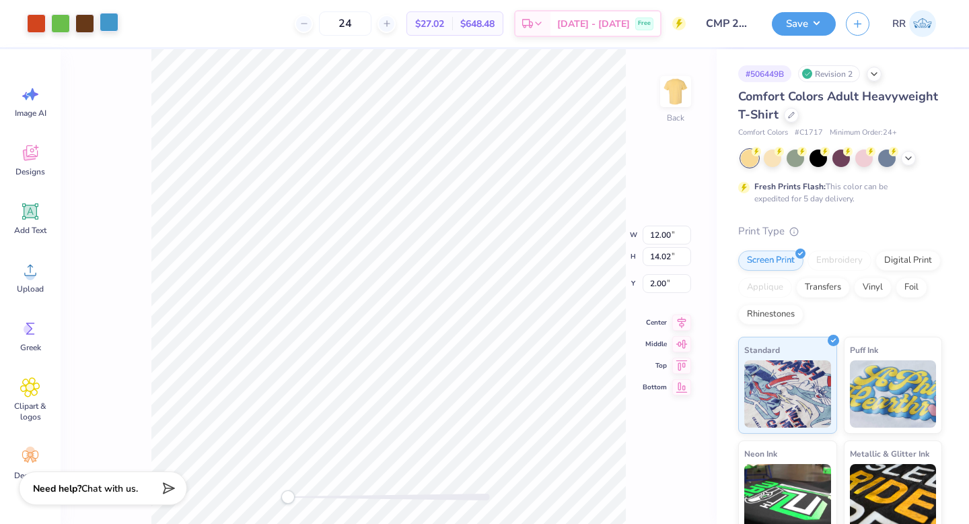
click at [118, 32] on div at bounding box center [109, 22] width 19 height 19
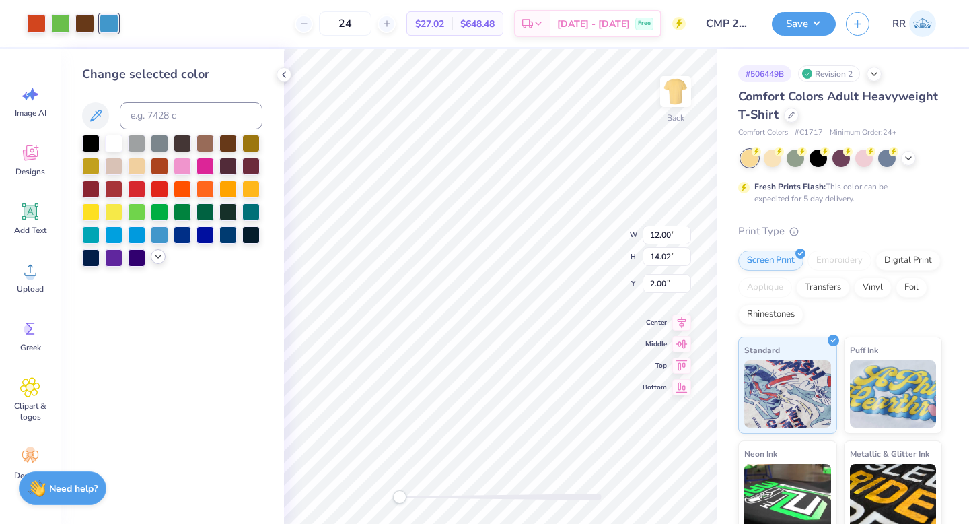
click at [161, 256] on icon at bounding box center [158, 256] width 11 height 11
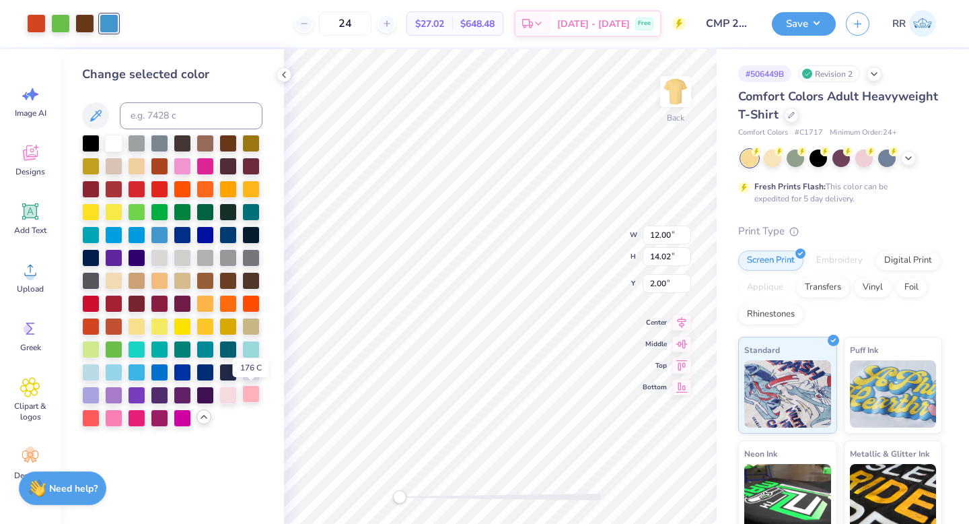
click at [246, 394] on div at bounding box center [250, 393] width 17 height 17
click at [226, 398] on div at bounding box center [227, 393] width 17 height 17
click at [114, 415] on div at bounding box center [113, 416] width 17 height 17
click at [95, 421] on div at bounding box center [90, 416] width 17 height 17
click at [253, 397] on div at bounding box center [250, 393] width 17 height 17
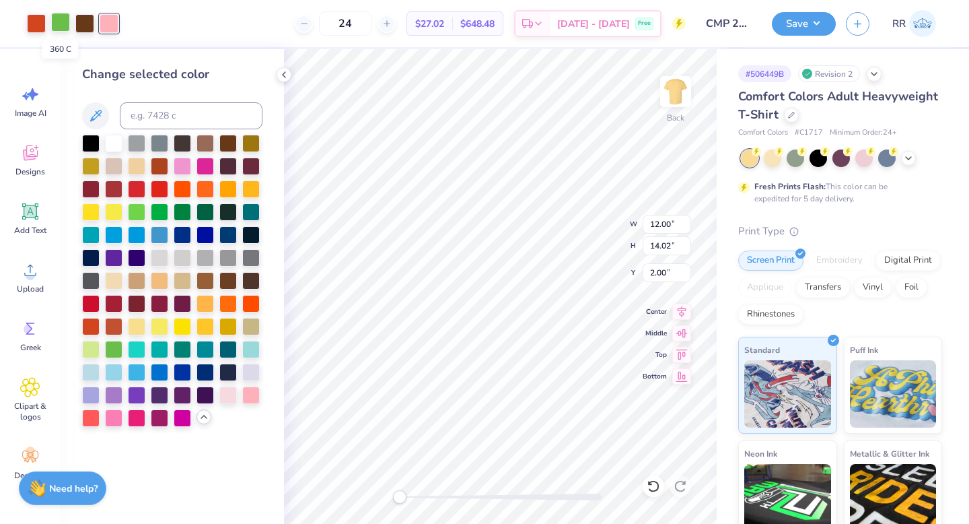
click at [65, 28] on div at bounding box center [60, 22] width 19 height 19
click at [255, 322] on div at bounding box center [250, 324] width 17 height 17
click at [36, 22] on div at bounding box center [36, 22] width 19 height 19
click at [162, 104] on input at bounding box center [191, 115] width 143 height 27
type input "7618"
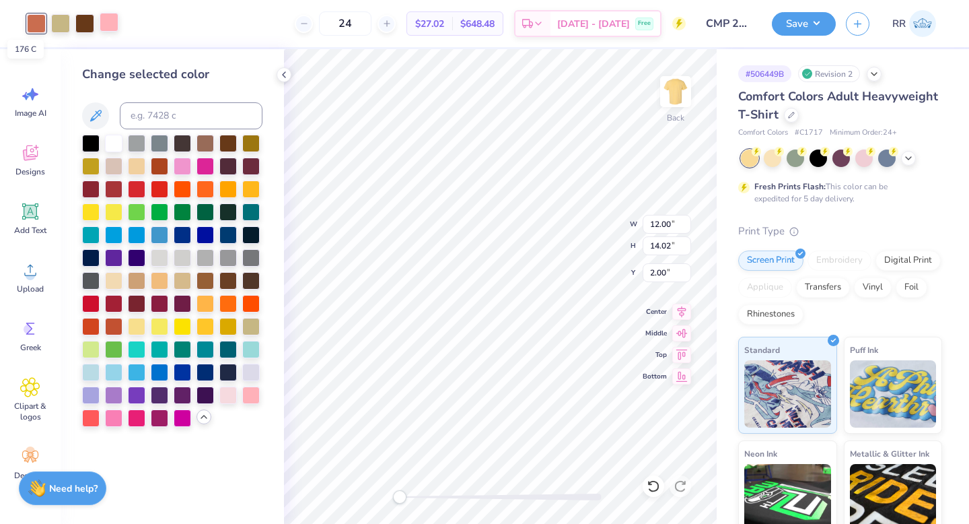
click at [111, 23] on div at bounding box center [109, 22] width 19 height 19
click at [215, 107] on input at bounding box center [191, 115] width 143 height 27
type input "7618"
click at [657, 484] on icon at bounding box center [652, 486] width 11 height 12
click at [108, 28] on div at bounding box center [109, 22] width 19 height 19
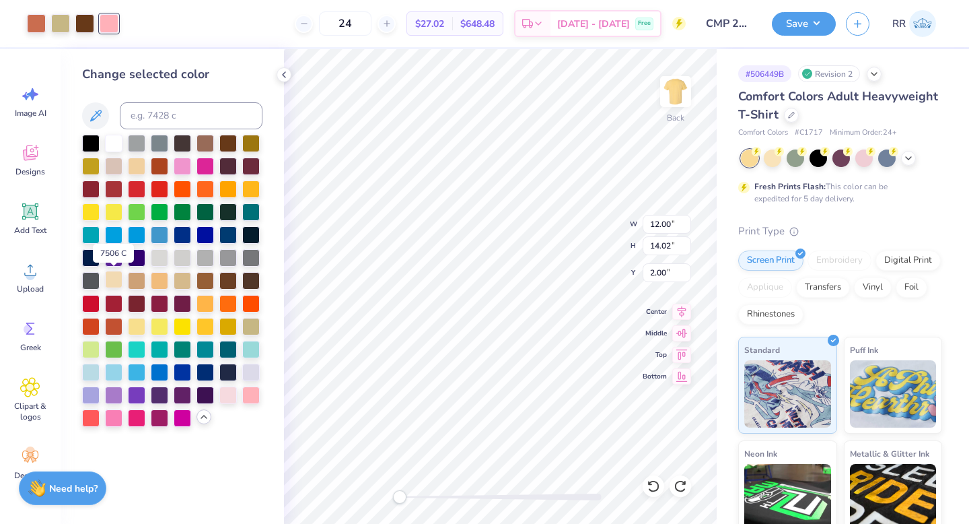
click at [108, 280] on div at bounding box center [113, 279] width 17 height 17
click at [135, 279] on div at bounding box center [136, 279] width 17 height 17
click at [138, 166] on div at bounding box center [136, 164] width 17 height 17
click at [120, 164] on div at bounding box center [113, 164] width 17 height 17
click at [114, 415] on div at bounding box center [113, 416] width 17 height 17
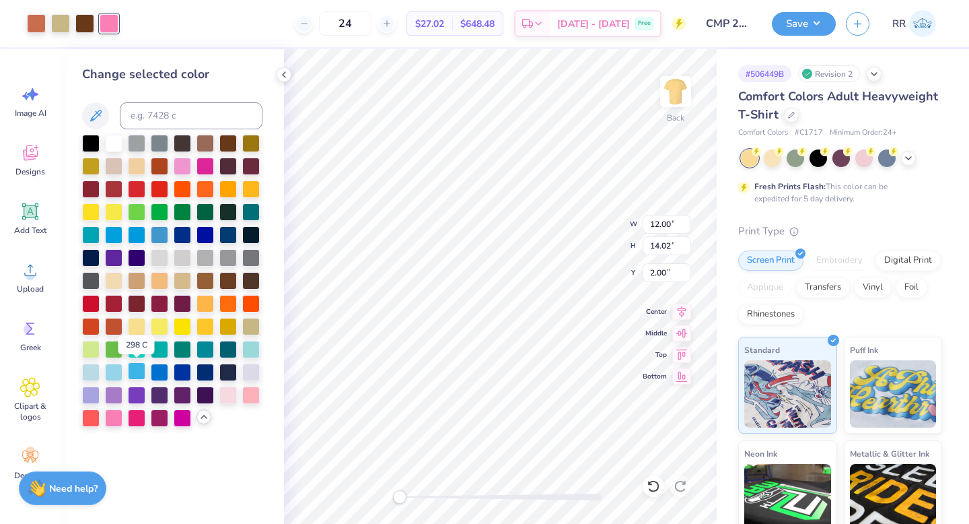
click at [133, 373] on div at bounding box center [136, 370] width 17 height 17
click at [160, 371] on div at bounding box center [159, 370] width 17 height 17
click at [135, 370] on div at bounding box center [136, 370] width 17 height 17
click at [106, 25] on div at bounding box center [109, 23] width 19 height 19
click at [170, 115] on input at bounding box center [191, 115] width 143 height 27
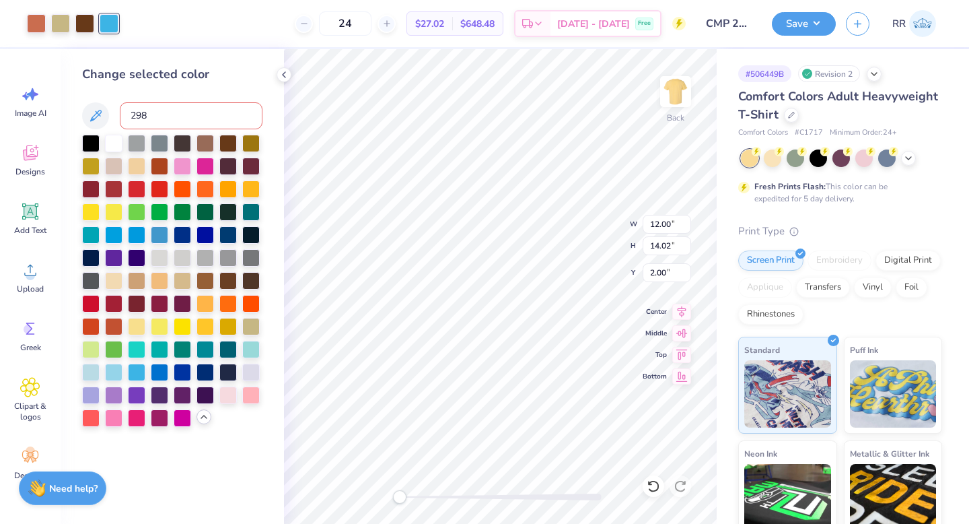
type input "2985"
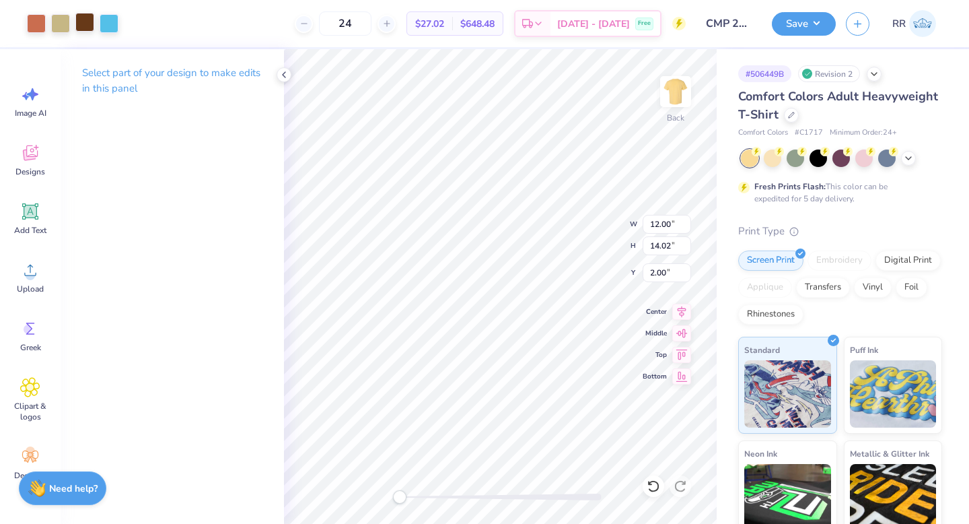
click at [86, 26] on div at bounding box center [84, 22] width 19 height 19
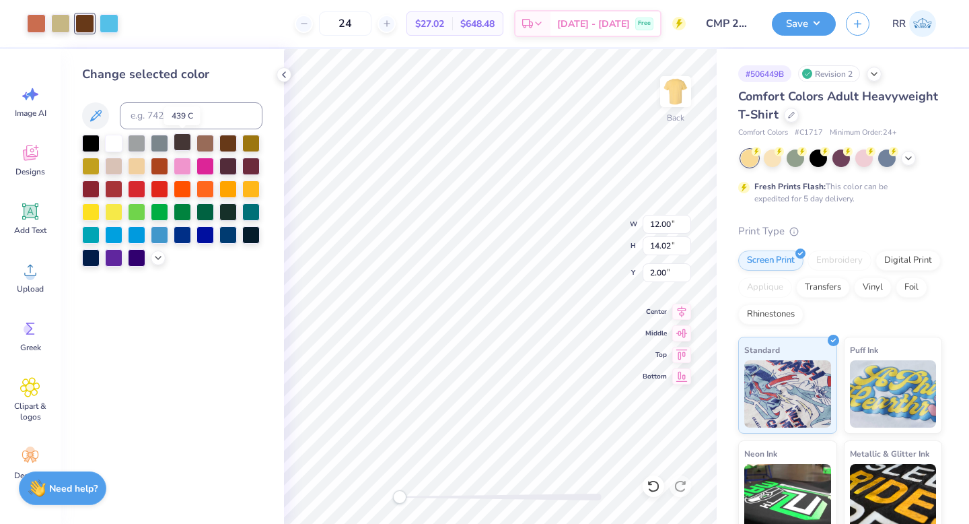
click at [182, 143] on div at bounding box center [182, 141] width 17 height 17
click at [207, 141] on div at bounding box center [204, 141] width 17 height 17
click at [154, 252] on icon at bounding box center [158, 256] width 11 height 11
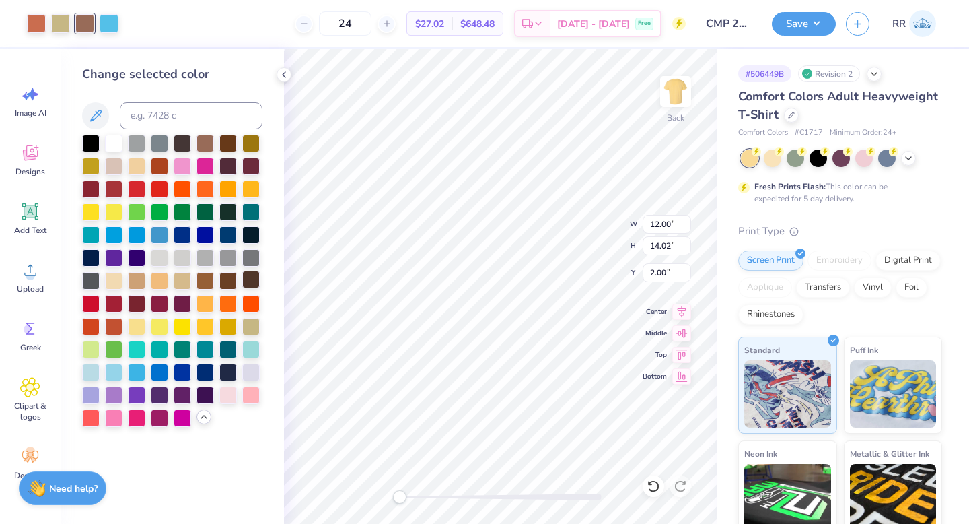
click at [250, 279] on div at bounding box center [250, 279] width 17 height 17
click at [234, 277] on div at bounding box center [227, 279] width 17 height 17
click at [254, 279] on div at bounding box center [250, 279] width 17 height 17
click at [135, 303] on div at bounding box center [136, 301] width 17 height 17
click at [251, 279] on div at bounding box center [250, 279] width 17 height 17
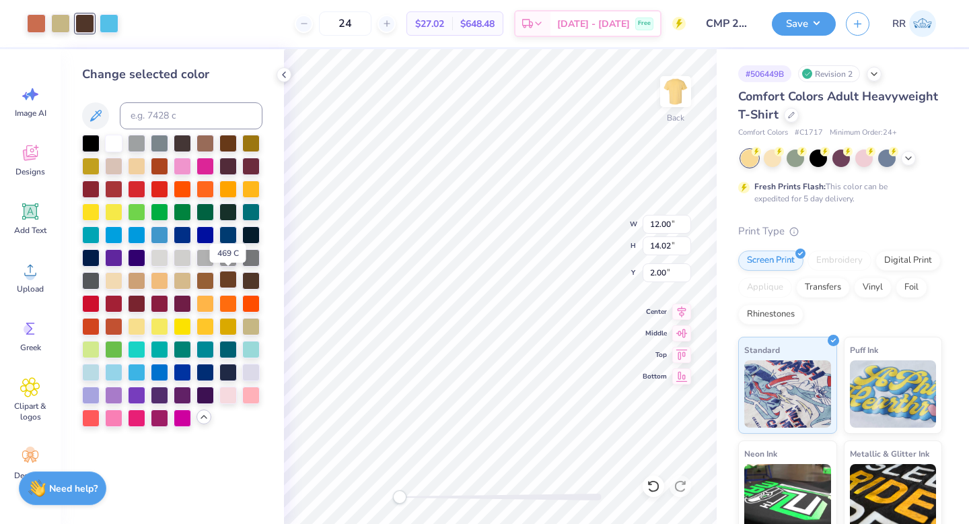
click at [225, 281] on div at bounding box center [227, 279] width 17 height 17
click at [248, 282] on div at bounding box center [250, 279] width 17 height 17
click at [208, 280] on div at bounding box center [204, 279] width 17 height 17
click at [229, 281] on div at bounding box center [227, 279] width 17 height 17
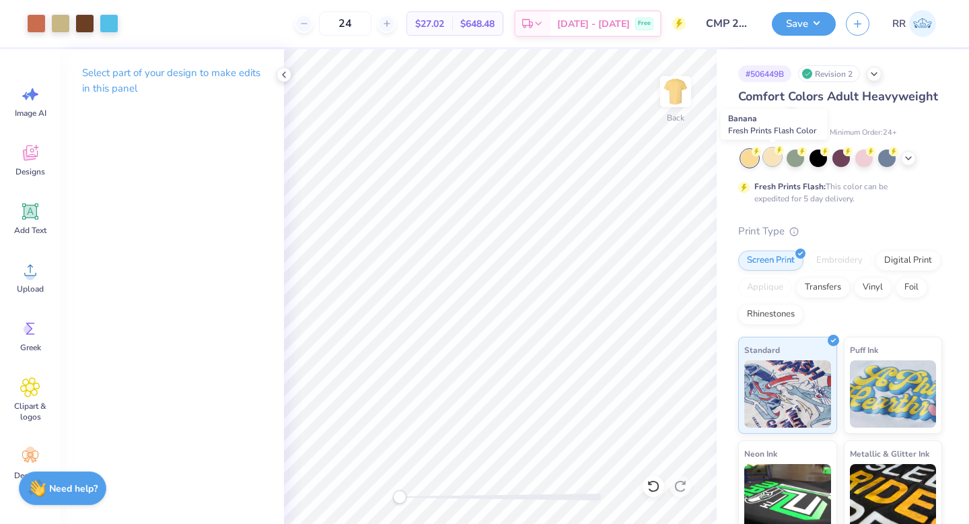
click at [775, 157] on div at bounding box center [772, 156] width 17 height 17
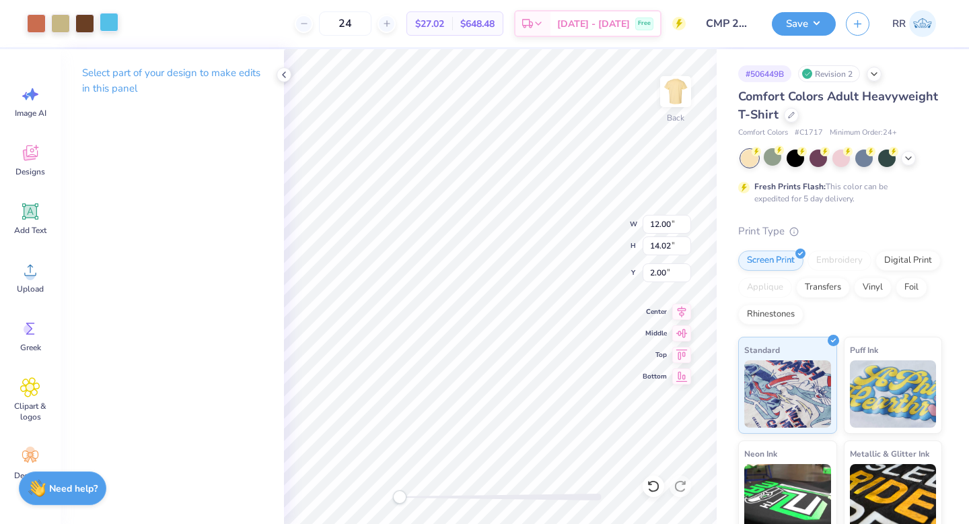
click at [110, 23] on div at bounding box center [109, 22] width 19 height 19
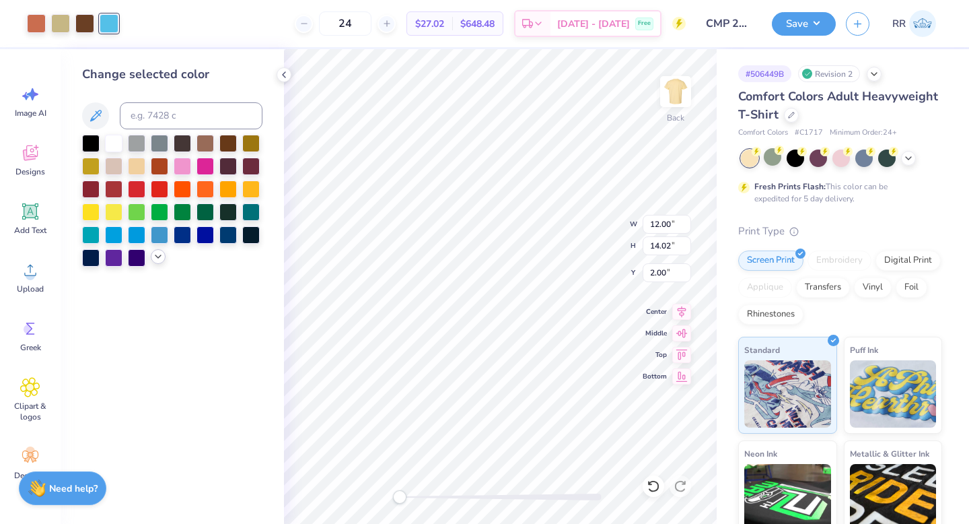
click at [163, 258] on icon at bounding box center [158, 256] width 11 height 11
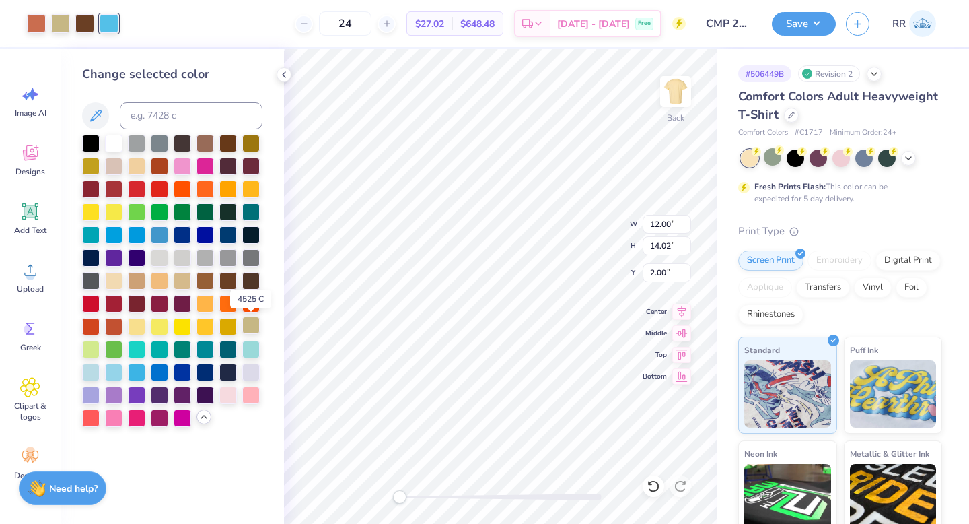
click at [255, 323] on div at bounding box center [250, 324] width 17 height 17
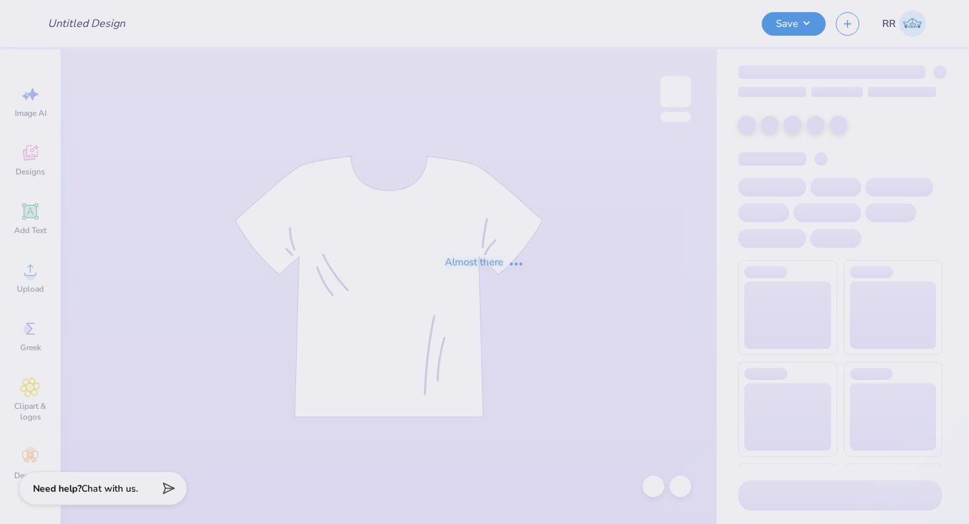
type input "CMP 2026 Swag - [GEOGRAPHIC_DATA][PERSON_NAME]"
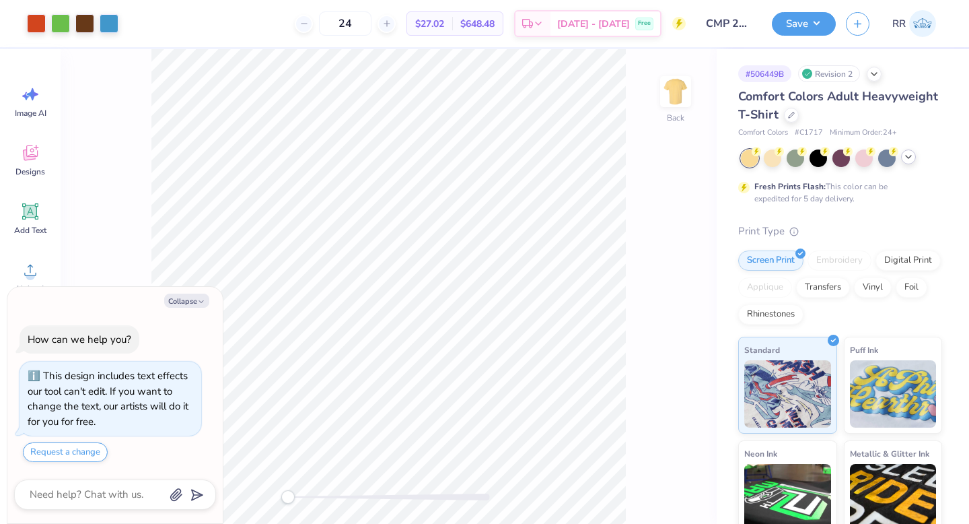
click at [905, 161] on icon at bounding box center [908, 156] width 11 height 11
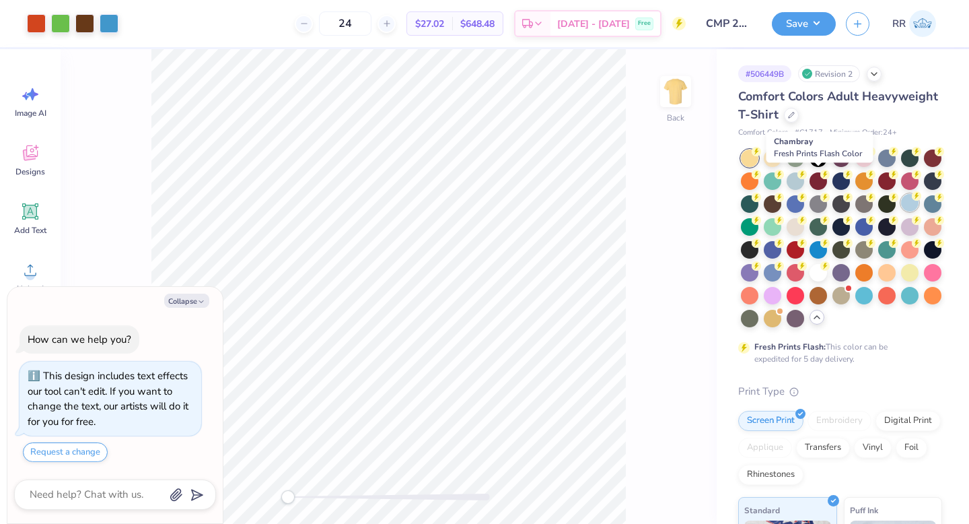
click at [804, 182] on div at bounding box center [795, 180] width 17 height 17
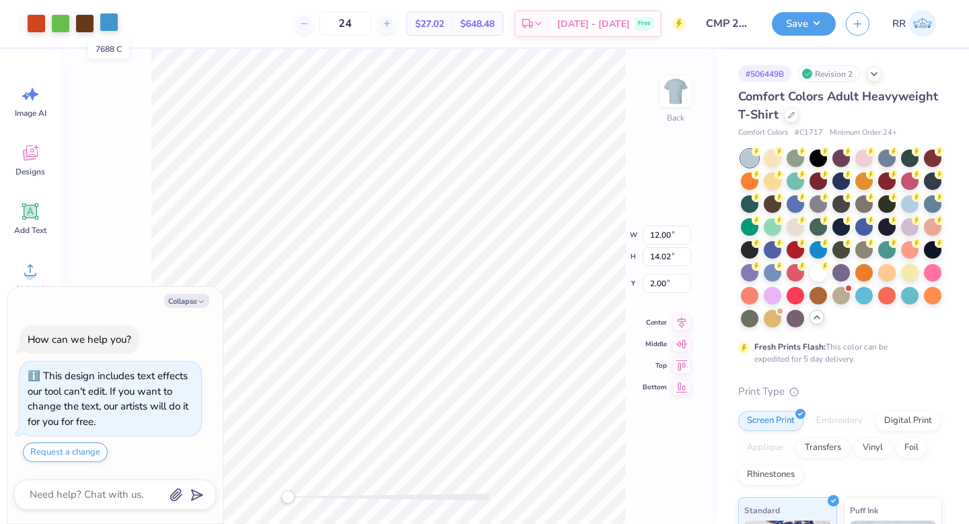
click at [112, 22] on div at bounding box center [109, 22] width 19 height 19
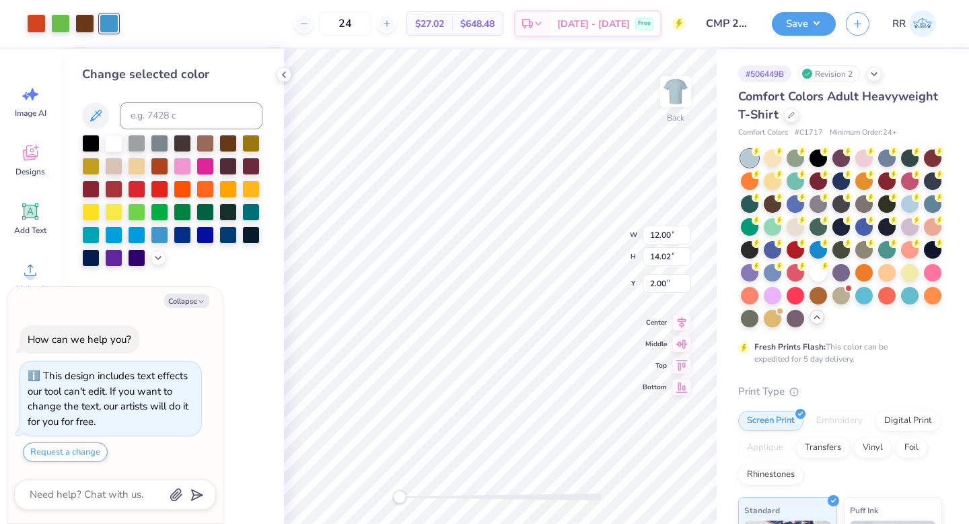
drag, startPoint x: 116, startPoint y: 145, endPoint x: 166, endPoint y: 154, distance: 49.9
click at [117, 145] on div at bounding box center [113, 143] width 17 height 17
click at [38, 26] on div at bounding box center [36, 22] width 19 height 19
click at [255, 139] on div at bounding box center [250, 141] width 17 height 17
click at [253, 141] on div at bounding box center [250, 141] width 17 height 17
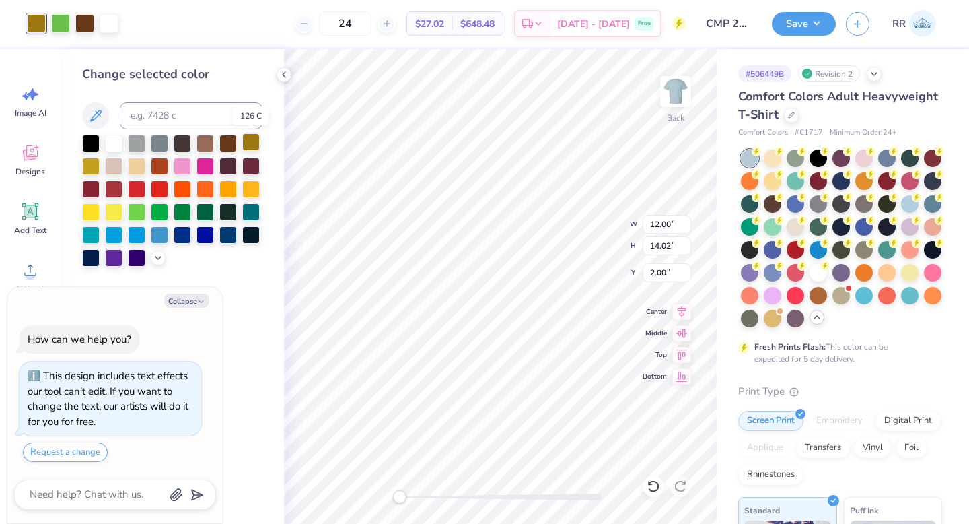
click at [251, 139] on div at bounding box center [250, 141] width 17 height 17
click at [231, 141] on div at bounding box center [227, 141] width 17 height 17
click at [249, 142] on div at bounding box center [250, 141] width 17 height 17
click at [652, 484] on icon at bounding box center [653, 485] width 13 height 13
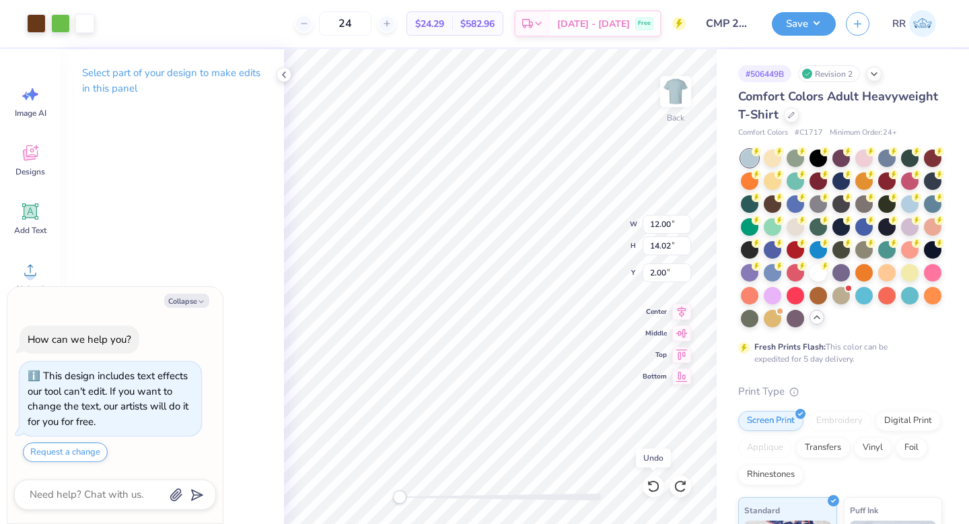
drag, startPoint x: 653, startPoint y: 484, endPoint x: 642, endPoint y: 452, distance: 33.4
click at [653, 483] on icon at bounding box center [653, 485] width 13 height 13
click at [36, 26] on div at bounding box center [36, 22] width 19 height 19
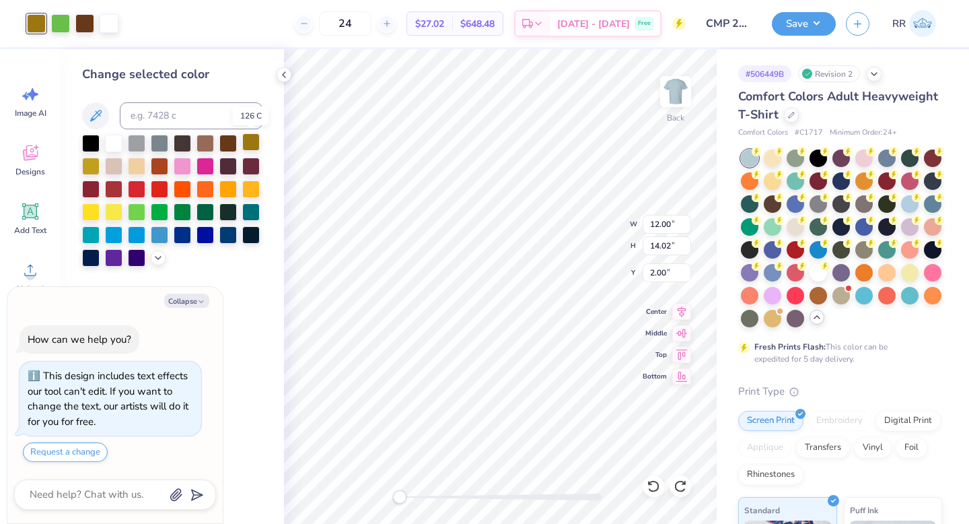
click at [254, 140] on div at bounding box center [250, 141] width 17 height 17
click at [206, 142] on div at bounding box center [204, 141] width 17 height 17
click at [61, 26] on div at bounding box center [60, 22] width 19 height 19
click at [155, 254] on icon at bounding box center [158, 256] width 11 height 11
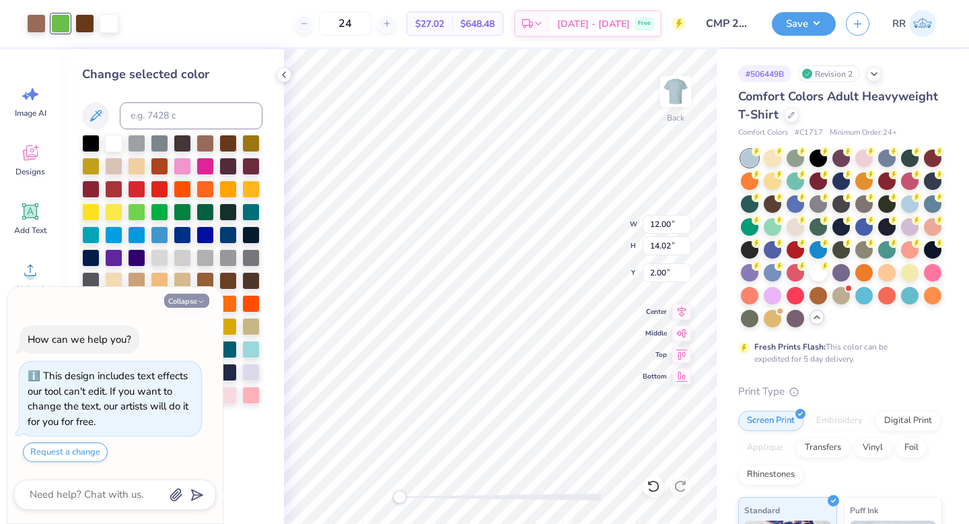
click at [188, 298] on button "Collapse" at bounding box center [186, 300] width 45 height 14
type textarea "x"
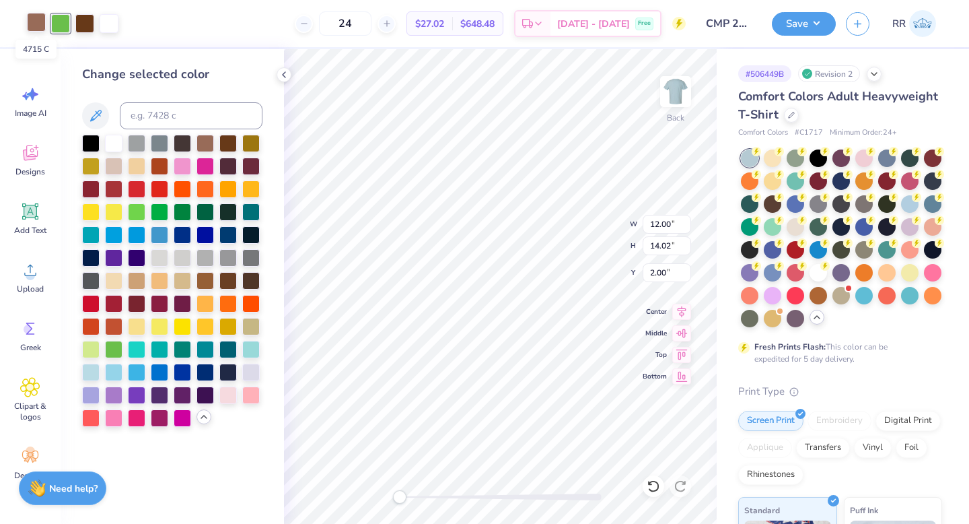
click at [38, 17] on div at bounding box center [36, 22] width 19 height 19
click at [139, 279] on div at bounding box center [136, 279] width 17 height 17
click at [92, 417] on div at bounding box center [90, 416] width 17 height 17
click at [109, 23] on div at bounding box center [109, 22] width 19 height 19
click at [86, 22] on div at bounding box center [84, 22] width 19 height 19
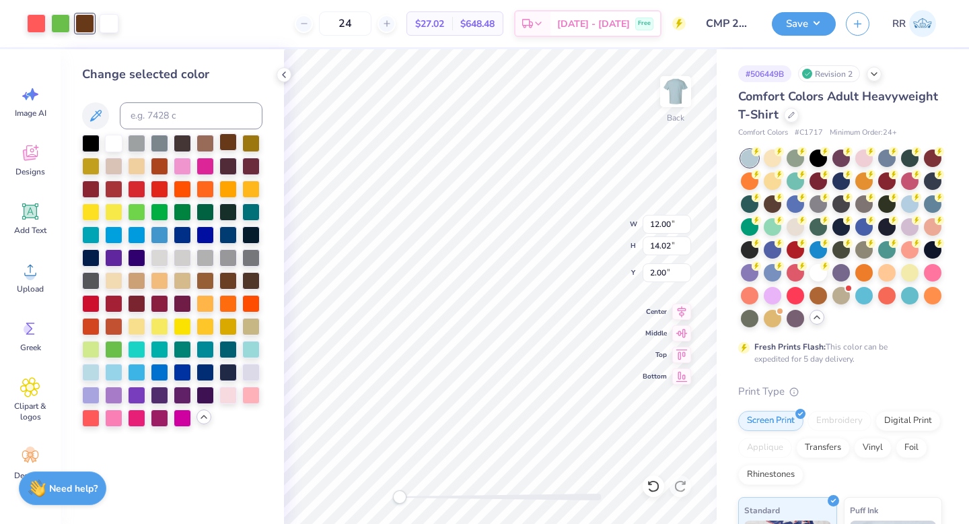
click at [226, 143] on div at bounding box center [227, 141] width 17 height 17
click at [230, 142] on div at bounding box center [227, 141] width 17 height 17
click at [205, 143] on div at bounding box center [204, 141] width 17 height 17
click at [221, 142] on div at bounding box center [227, 141] width 17 height 17
click at [107, 22] on div at bounding box center [109, 22] width 19 height 19
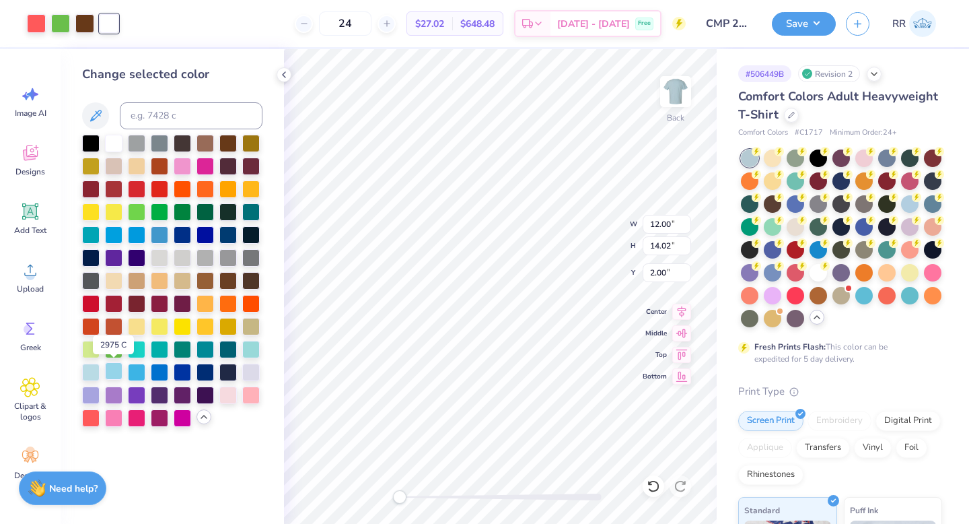
click at [114, 370] on div at bounding box center [113, 370] width 17 height 17
click at [209, 304] on div at bounding box center [204, 301] width 17 height 17
click at [225, 394] on div at bounding box center [227, 393] width 17 height 17
click at [242, 400] on div at bounding box center [250, 393] width 17 height 17
click at [227, 398] on div at bounding box center [227, 393] width 17 height 17
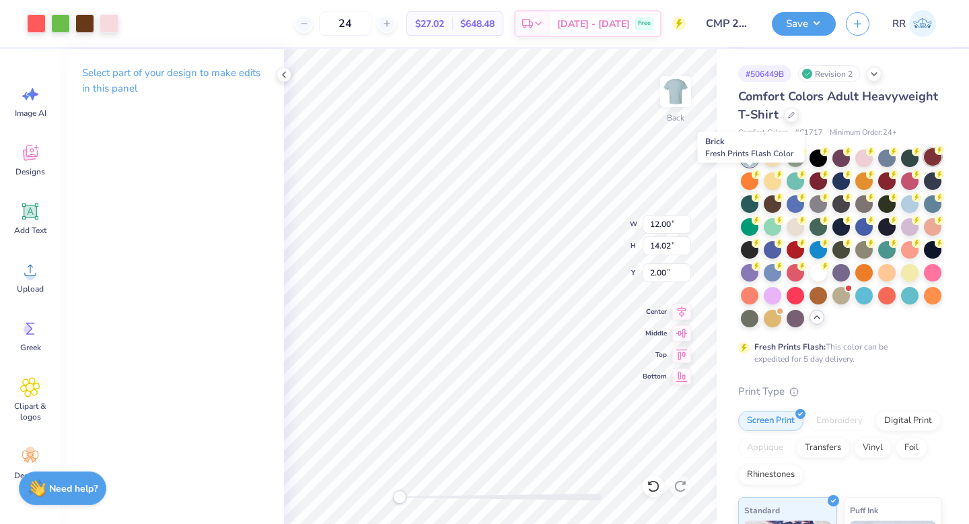
click at [924, 166] on div at bounding box center [932, 156] width 17 height 17
click at [283, 75] on icon at bounding box center [284, 74] width 11 height 11
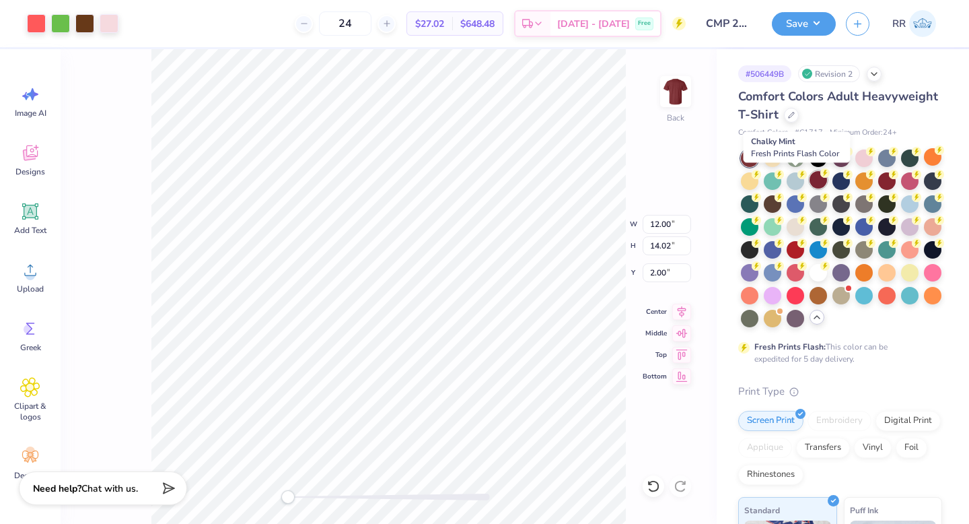
drag, startPoint x: 799, startPoint y: 179, endPoint x: 833, endPoint y: 181, distance: 33.7
click at [781, 179] on div at bounding box center [772, 180] width 17 height 17
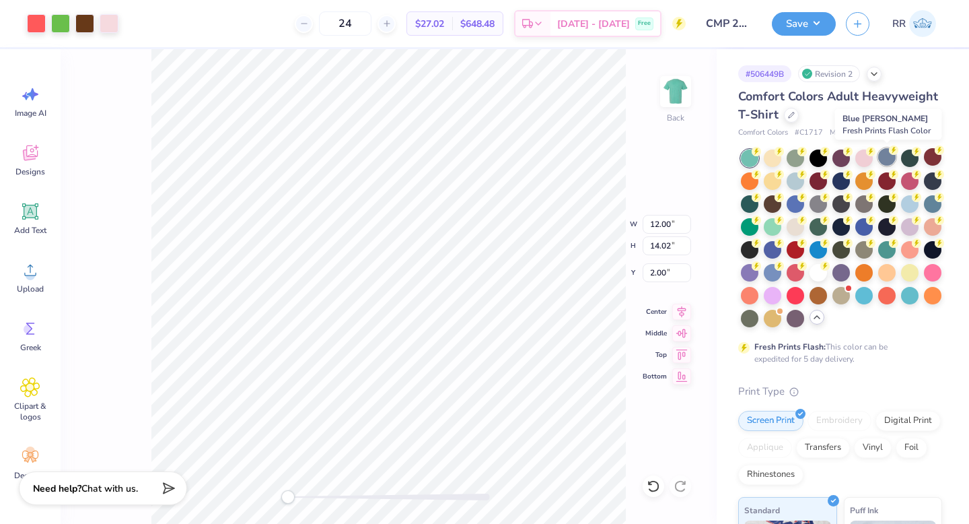
click at [885, 158] on div at bounding box center [886, 156] width 17 height 17
click at [42, 20] on div at bounding box center [36, 22] width 19 height 19
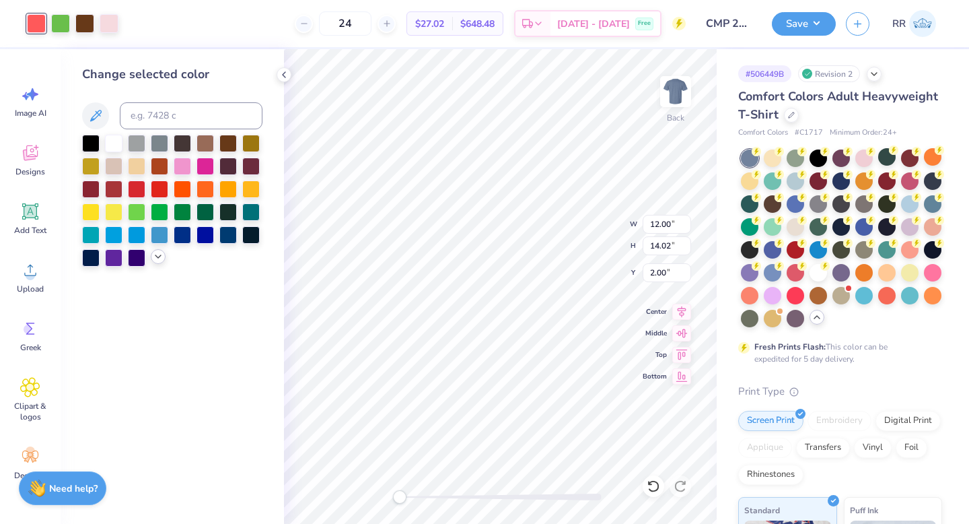
click at [155, 253] on icon at bounding box center [158, 256] width 11 height 11
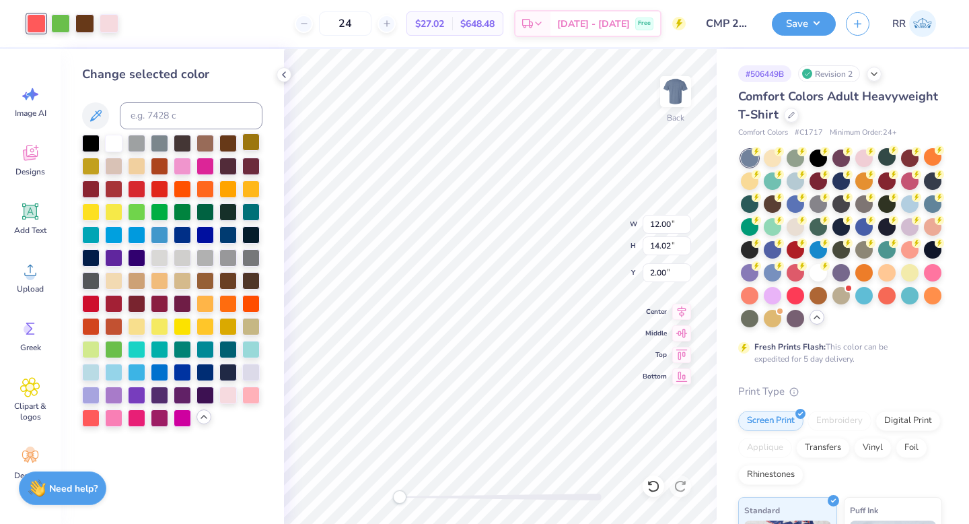
click at [256, 143] on div at bounding box center [250, 141] width 17 height 17
click at [209, 141] on div at bounding box center [204, 141] width 17 height 17
click at [137, 281] on div at bounding box center [136, 279] width 17 height 17
click at [61, 26] on div at bounding box center [60, 22] width 19 height 19
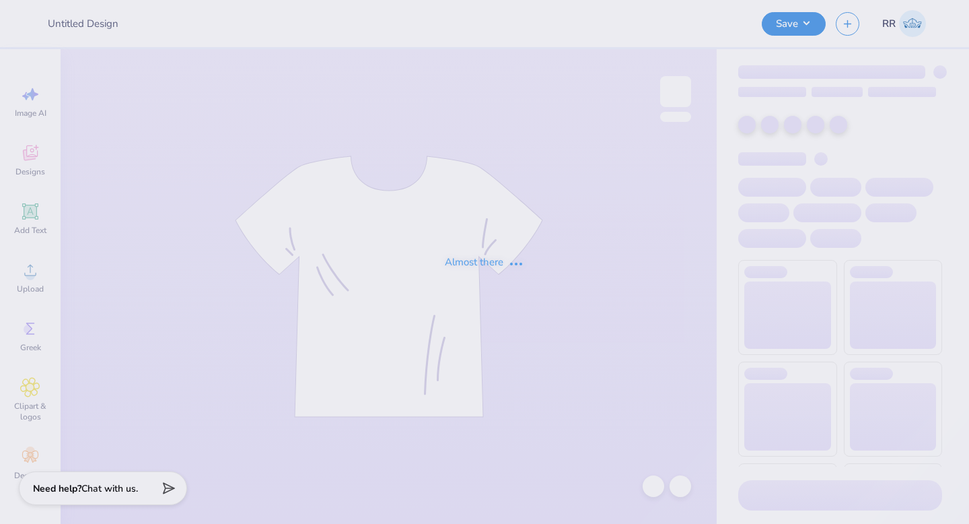
type input "CMP 2026 Swag - [GEOGRAPHIC_DATA][PERSON_NAME]"
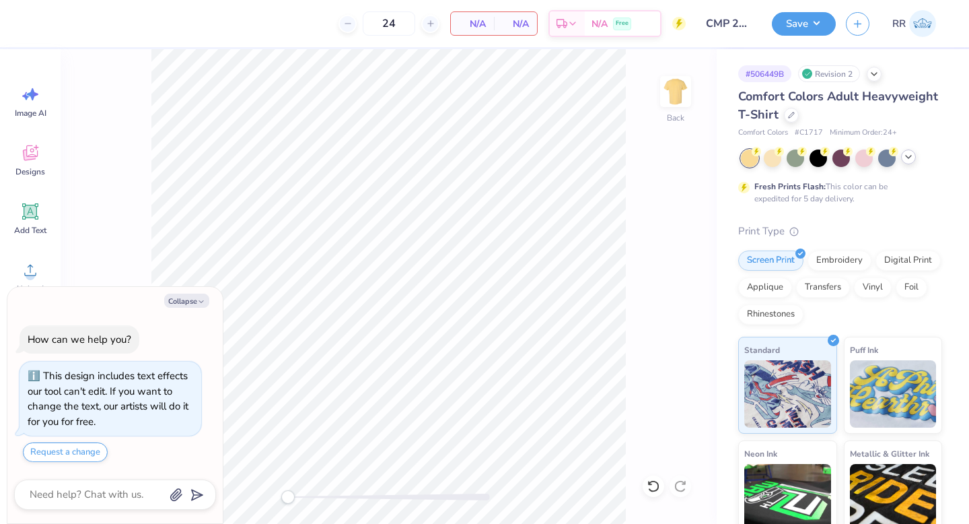
click at [904, 159] on icon at bounding box center [908, 156] width 11 height 11
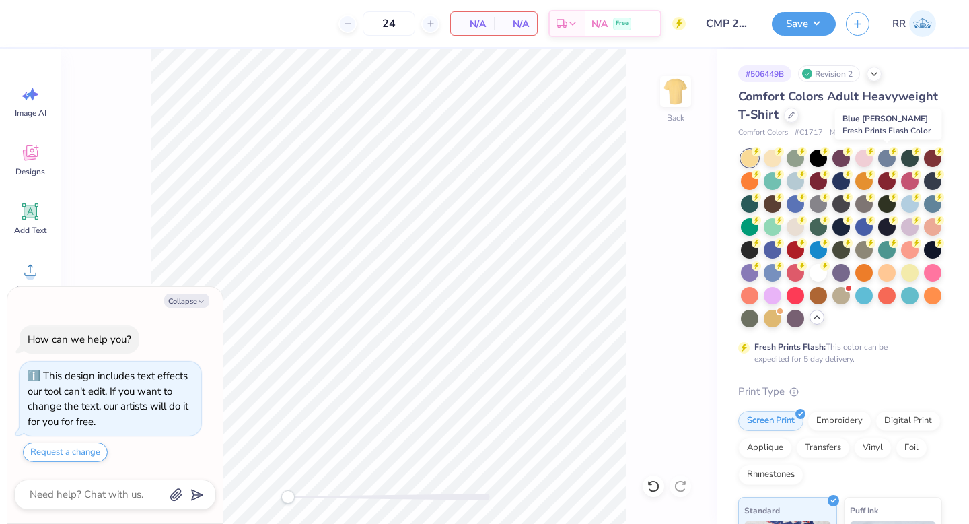
click at [886, 156] on div at bounding box center [886, 157] width 17 height 17
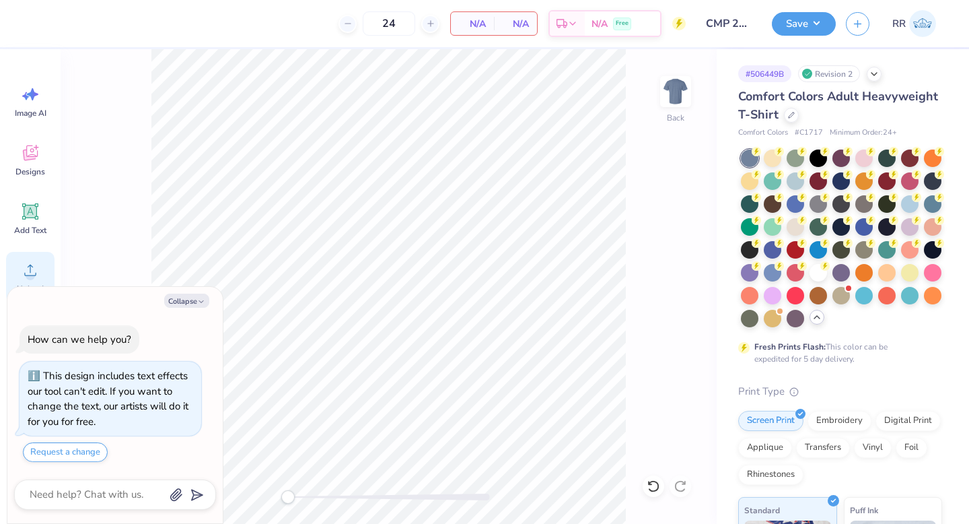
click at [30, 265] on icon at bounding box center [30, 270] width 20 height 20
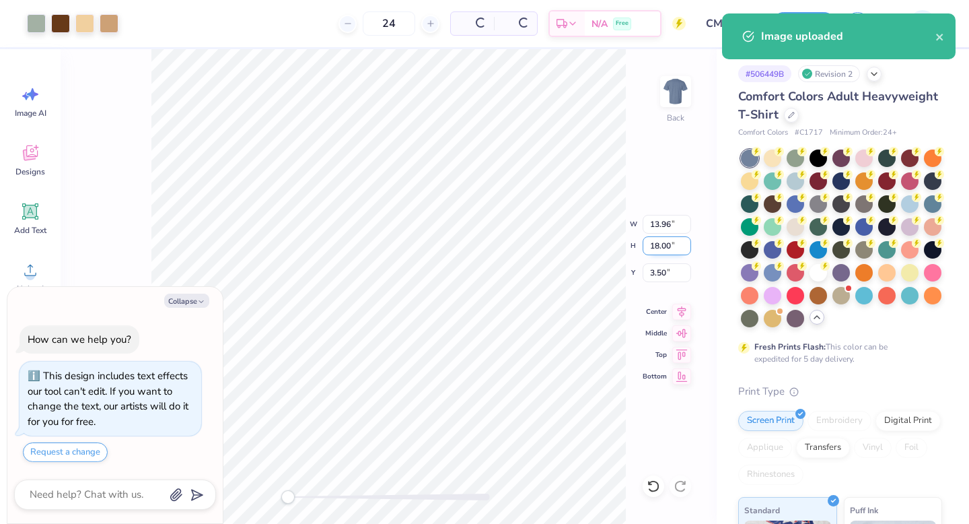
type textarea "x"
click at [658, 246] on input "18.00" at bounding box center [667, 245] width 48 height 19
type input "15.00"
type textarea "x"
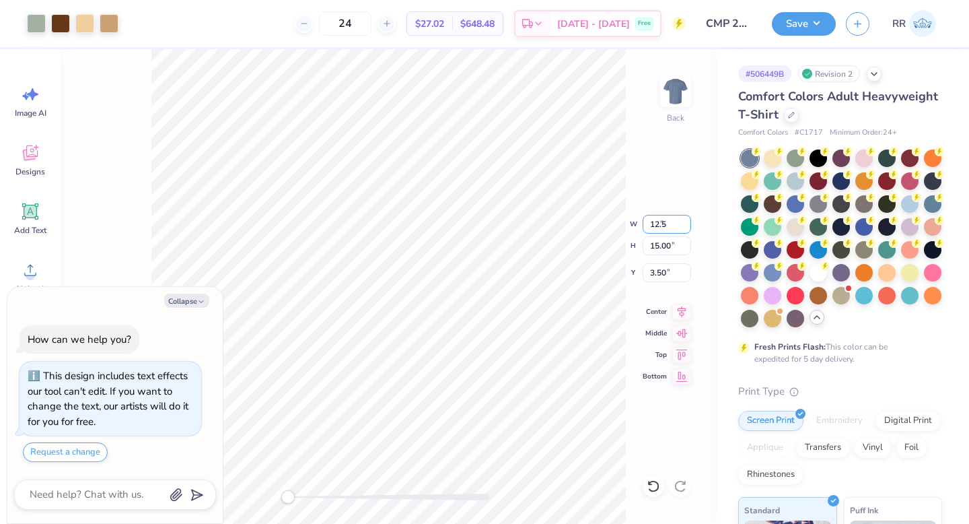
type input "12.5"
type textarea "x"
type input "3"
type textarea "x"
drag, startPoint x: 665, startPoint y: 225, endPoint x: 645, endPoint y: 225, distance: 20.2
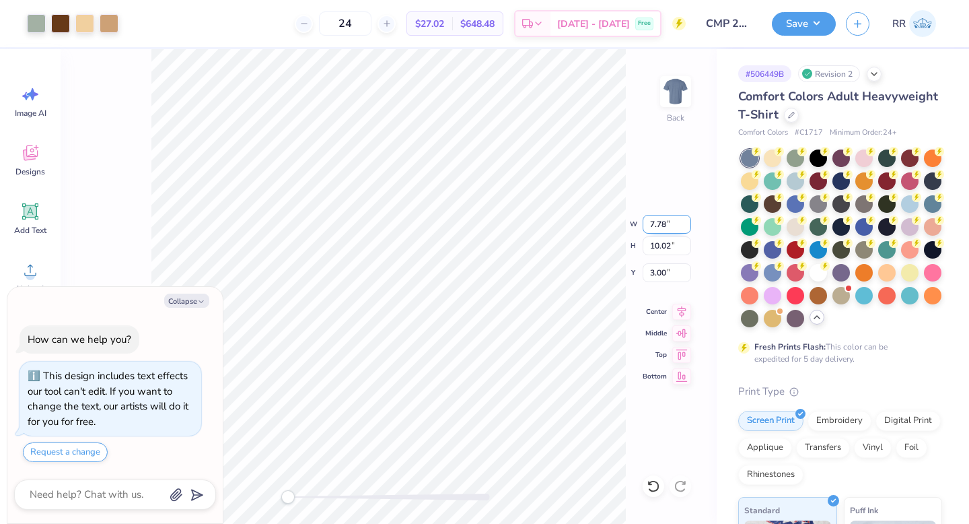
click at [647, 225] on input "7.78" at bounding box center [667, 224] width 48 height 19
type input "12.5"
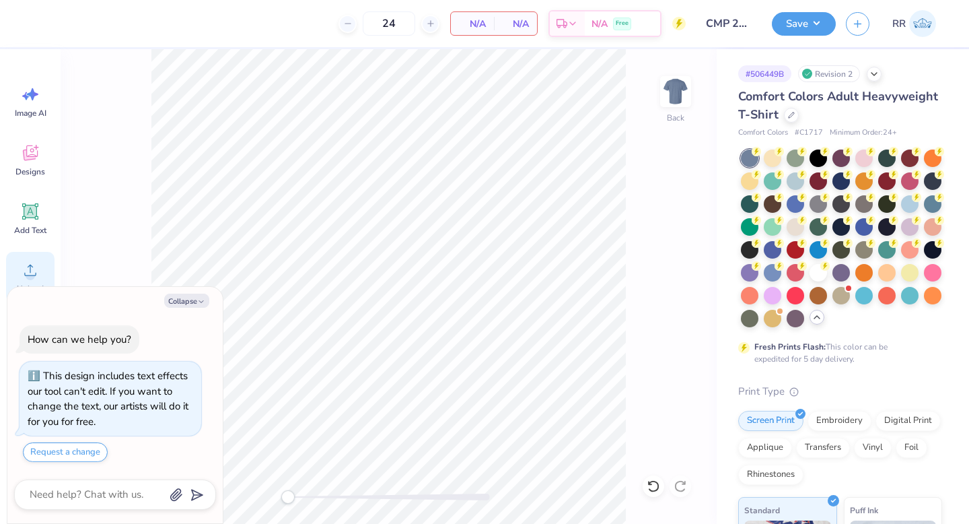
click at [36, 264] on icon at bounding box center [30, 270] width 20 height 20
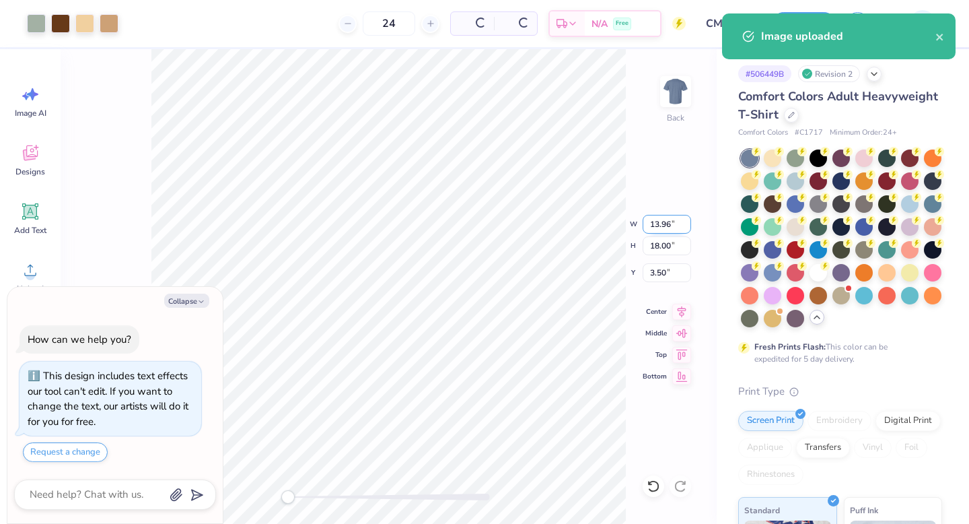
type textarea "x"
click at [659, 219] on input "13.96" at bounding box center [667, 224] width 48 height 19
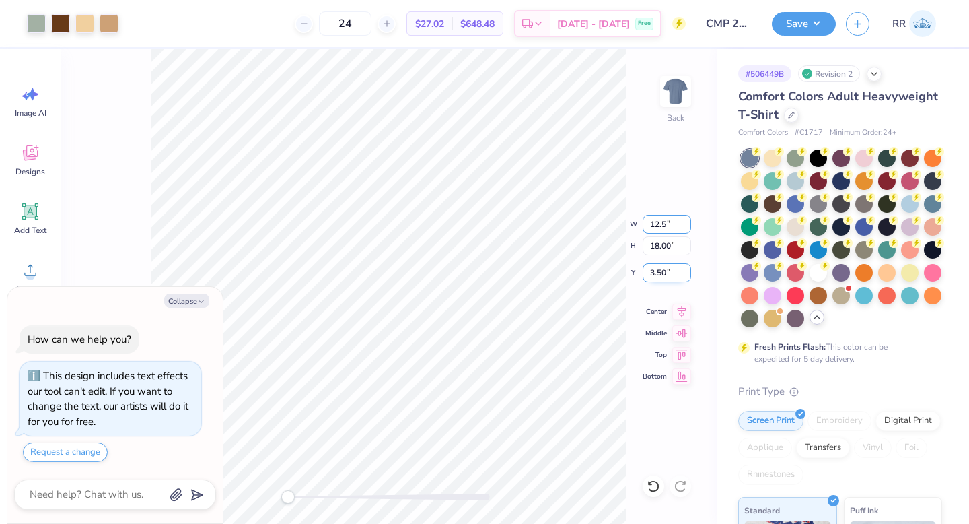
type input "12.5"
type textarea "x"
type input "3"
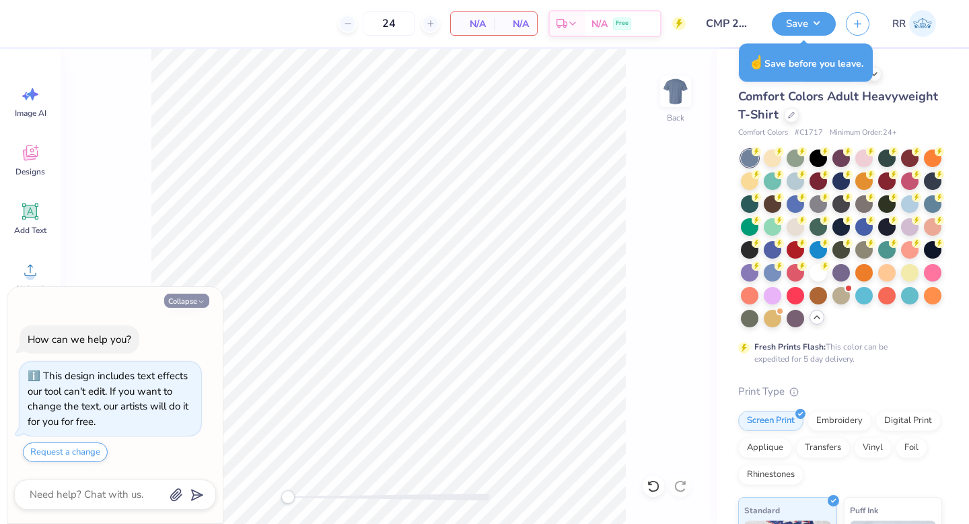
click at [199, 296] on button "Collapse" at bounding box center [186, 300] width 45 height 14
type textarea "x"
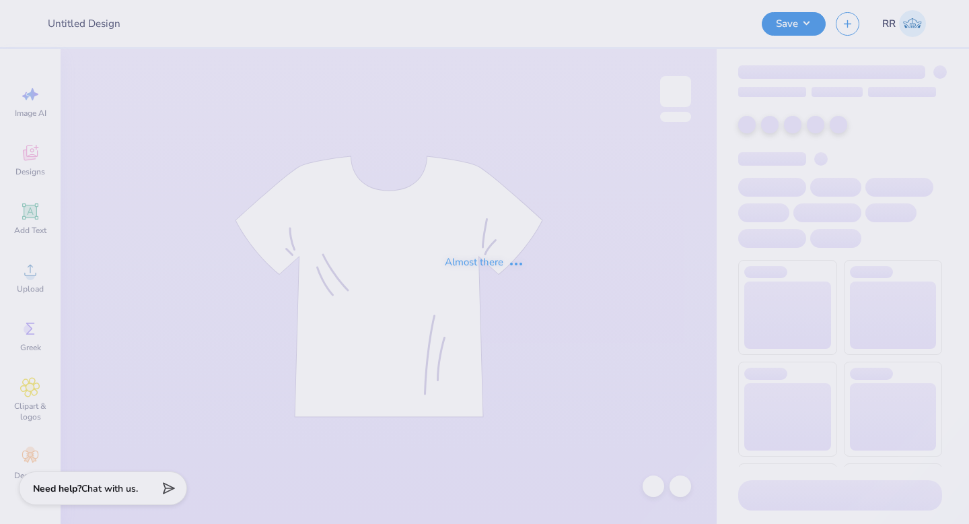
type input "CMP 2026 Swag - [GEOGRAPHIC_DATA][PERSON_NAME]"
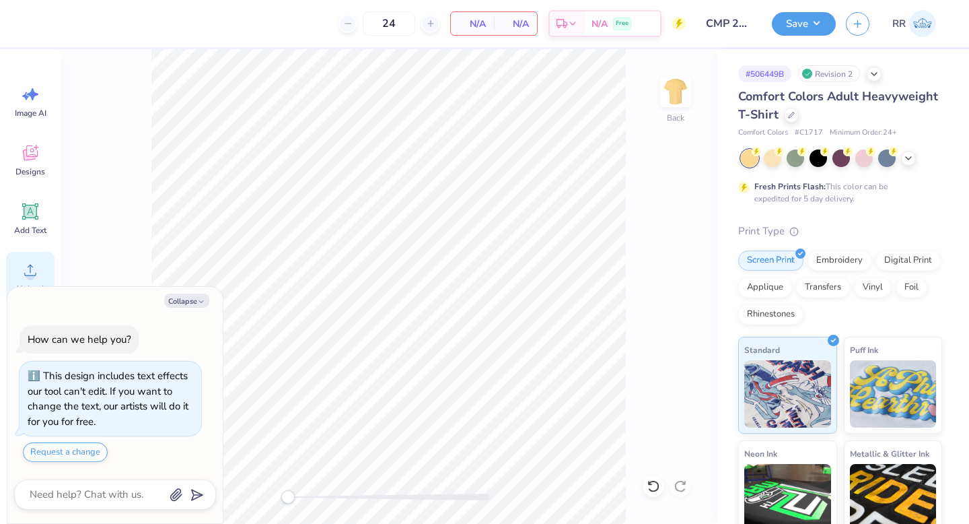
click at [31, 266] on icon at bounding box center [30, 269] width 12 height 11
click at [31, 264] on icon at bounding box center [30, 270] width 20 height 20
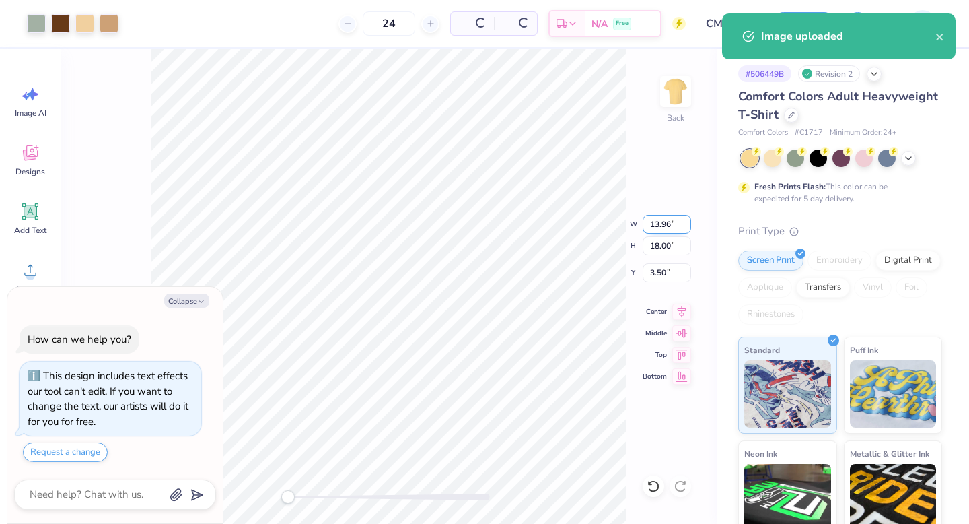
type textarea "x"
click at [657, 223] on input "13.96" at bounding box center [667, 224] width 48 height 19
type input "12.5"
type textarea "x"
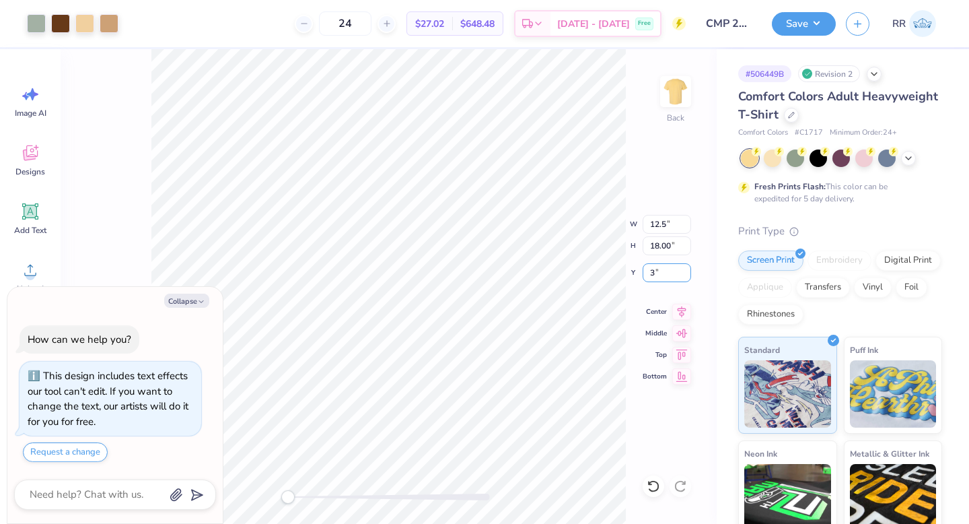
type input "3"
click at [196, 303] on button "Collapse" at bounding box center [186, 300] width 45 height 14
type textarea "x"
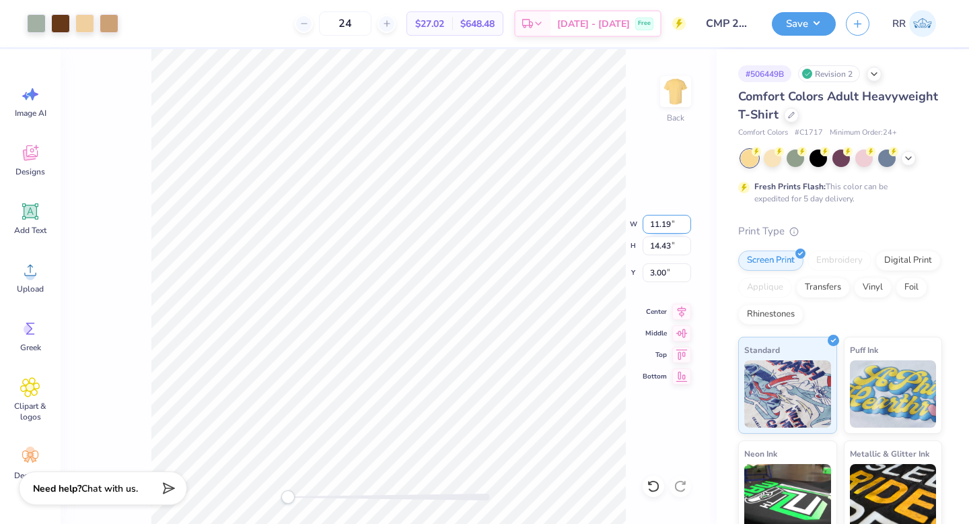
click at [657, 227] on input "11.19" at bounding box center [667, 224] width 48 height 19
type input "12"
click at [669, 225] on input "12.86" at bounding box center [667, 224] width 48 height 19
type input "12.5"
click at [651, 486] on icon at bounding box center [653, 485] width 13 height 13
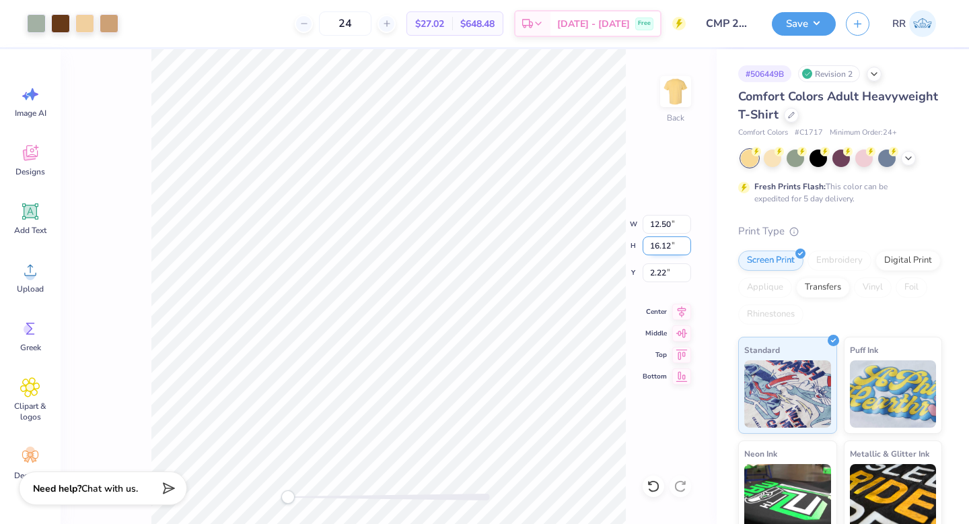
drag, startPoint x: 670, startPoint y: 246, endPoint x: 656, endPoint y: 252, distance: 14.8
click at [656, 249] on input "16.12" at bounding box center [667, 245] width 48 height 19
type input "15"
drag, startPoint x: 669, startPoint y: 243, endPoint x: 654, endPoint y: 260, distance: 22.9
click at [655, 249] on input "13.96" at bounding box center [667, 245] width 48 height 19
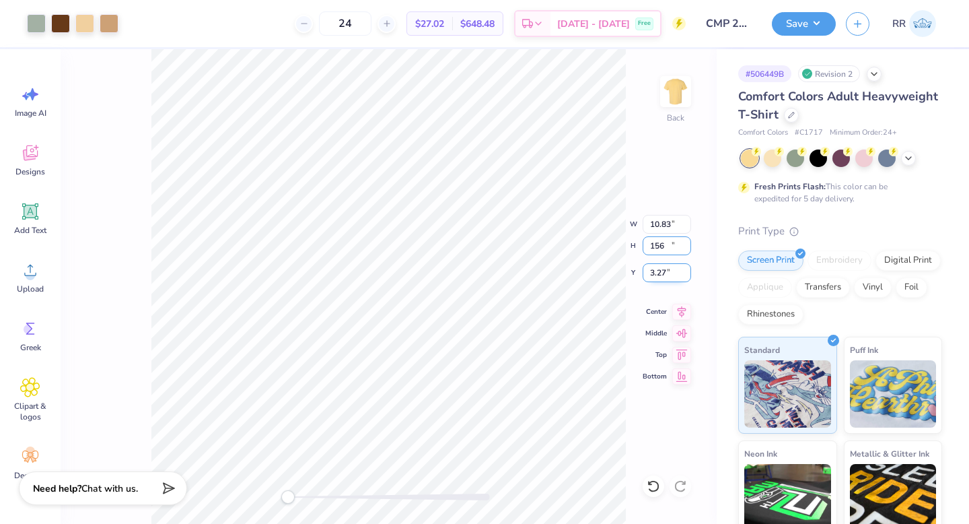
type input "156"
drag, startPoint x: 666, startPoint y: 268, endPoint x: 646, endPoint y: 275, distance: 20.6
click at [651, 269] on input "2.75" at bounding box center [667, 272] width 48 height 19
type input "3"
click at [681, 308] on icon at bounding box center [681, 309] width 19 height 16
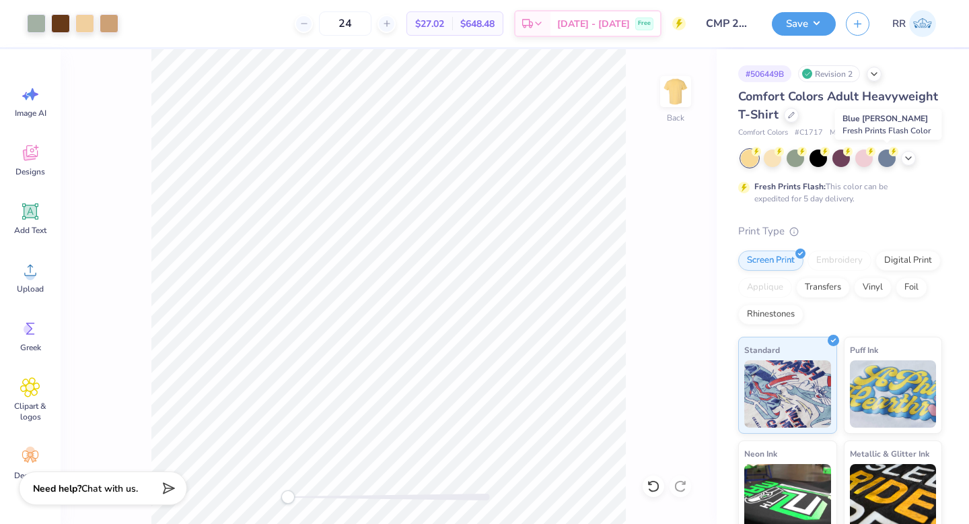
click at [884, 159] on div at bounding box center [886, 157] width 17 height 17
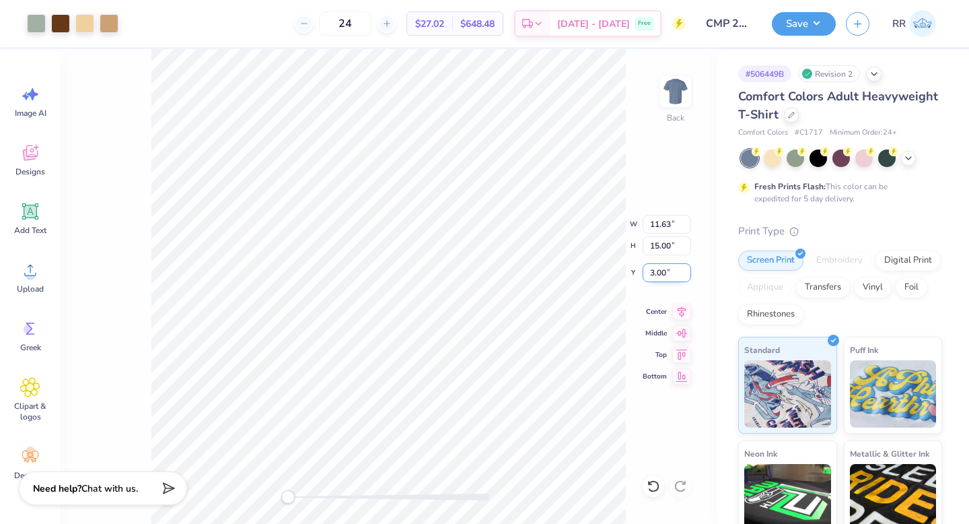
drag, startPoint x: 654, startPoint y: 272, endPoint x: 643, endPoint y: 278, distance: 12.9
click at [643, 276] on input "3.00" at bounding box center [667, 272] width 48 height 19
type input "2.00"
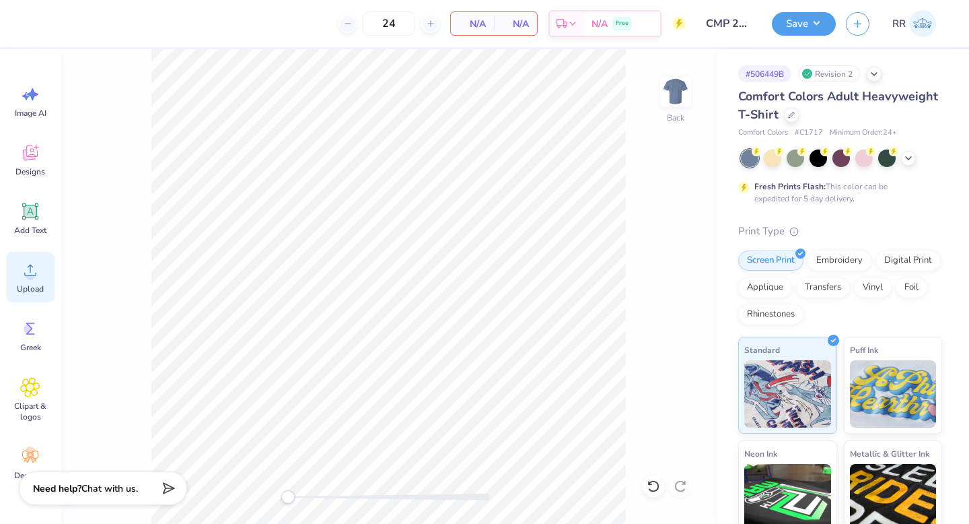
click at [26, 281] on div "Upload" at bounding box center [30, 277] width 48 height 50
click at [34, 270] on icon at bounding box center [30, 270] width 20 height 20
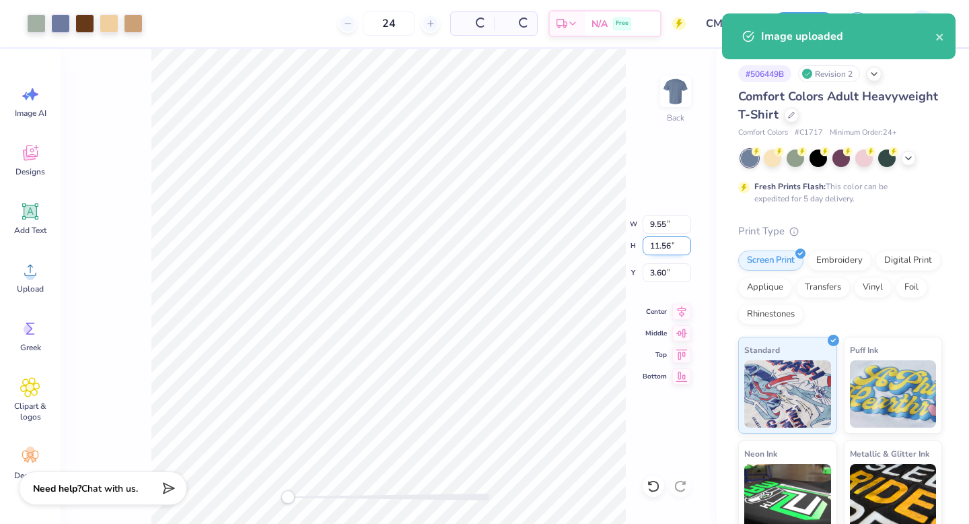
drag, startPoint x: 661, startPoint y: 245, endPoint x: 663, endPoint y: 252, distance: 7.5
click at [662, 245] on input "11.56" at bounding box center [667, 245] width 48 height 19
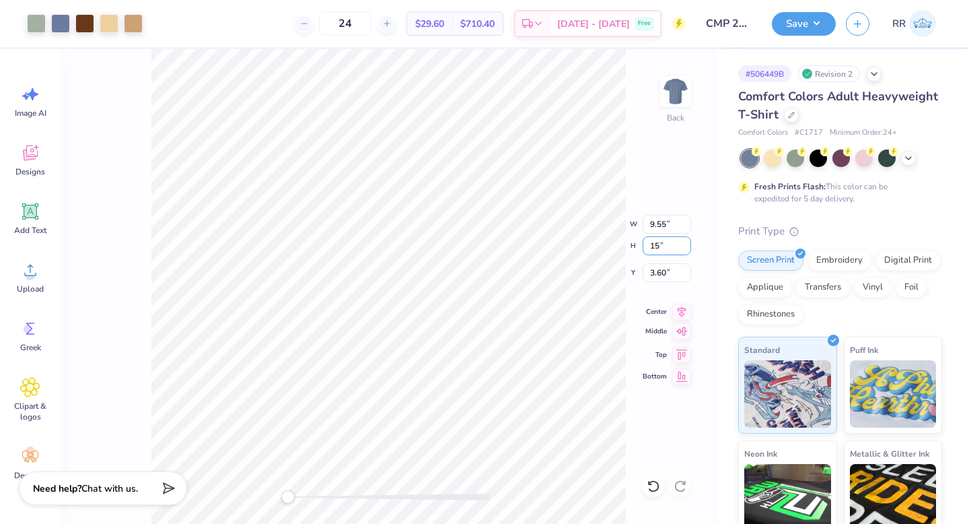
type input "15"
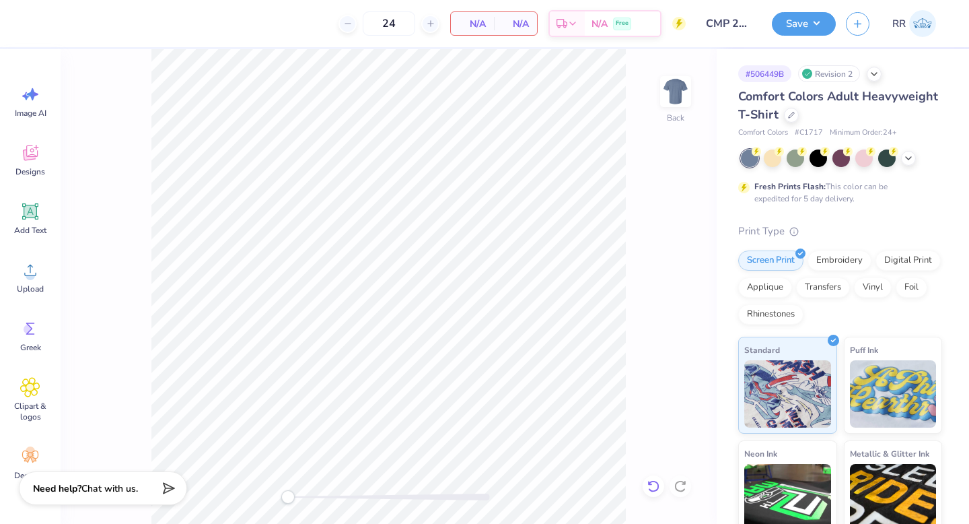
click at [653, 491] on icon at bounding box center [653, 485] width 13 height 13
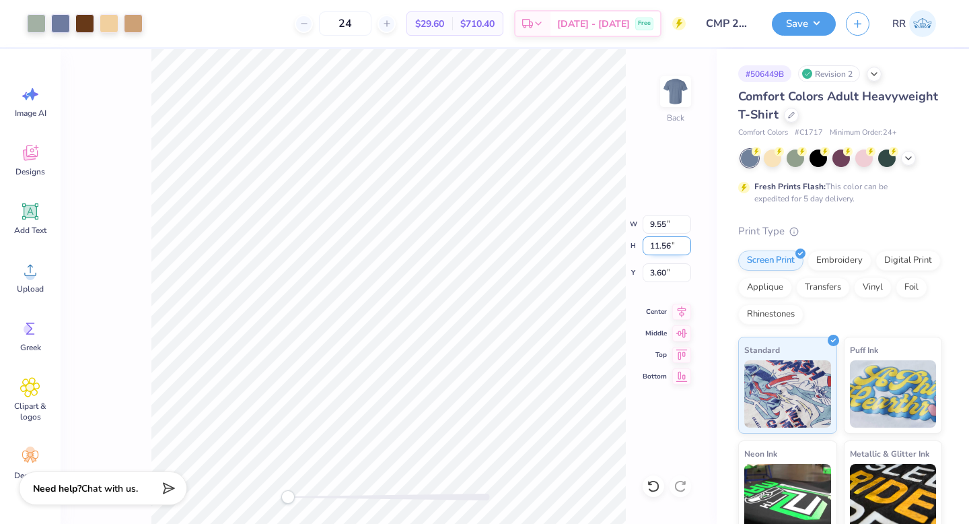
drag, startPoint x: 668, startPoint y: 245, endPoint x: 670, endPoint y: 253, distance: 8.5
click at [668, 245] on input "11.56" at bounding box center [667, 245] width 48 height 19
type input "15"
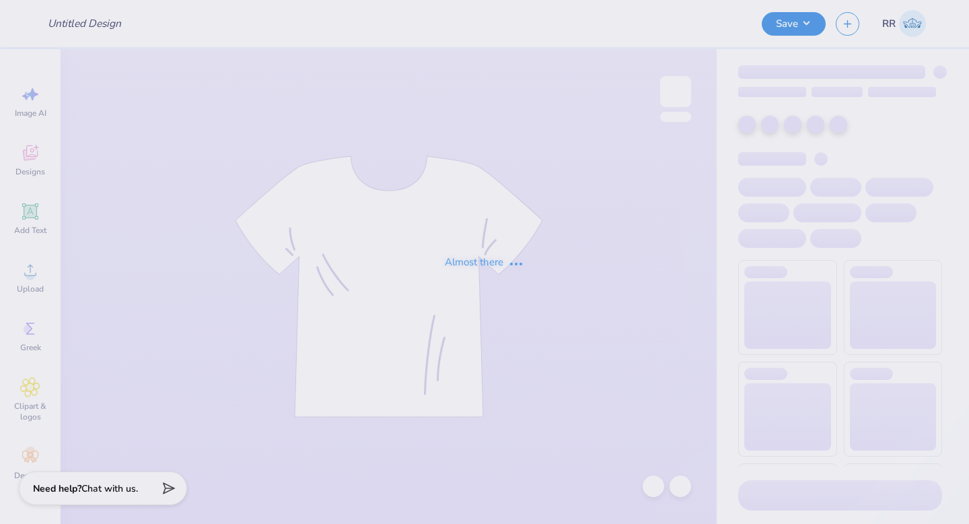
type input "CMP 2026 Swag - [GEOGRAPHIC_DATA][PERSON_NAME]"
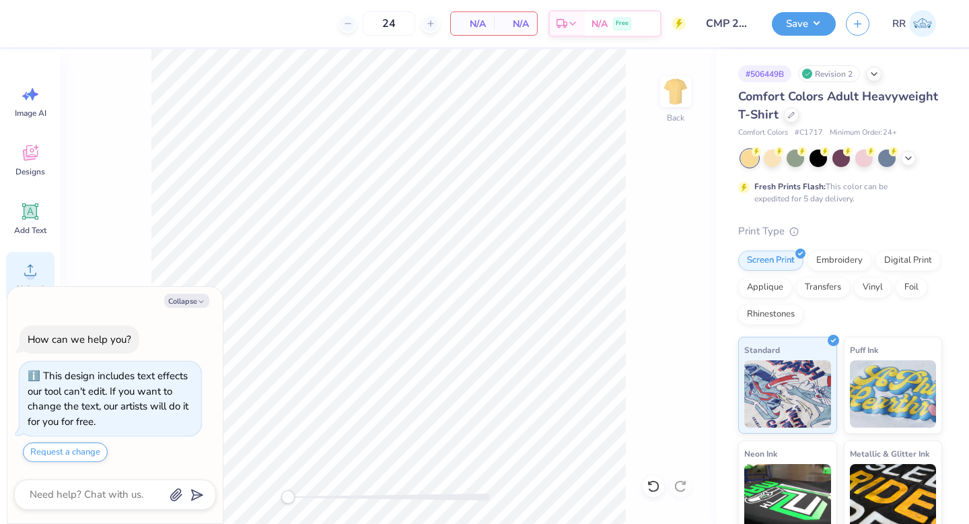
click at [24, 272] on icon at bounding box center [30, 270] width 20 height 20
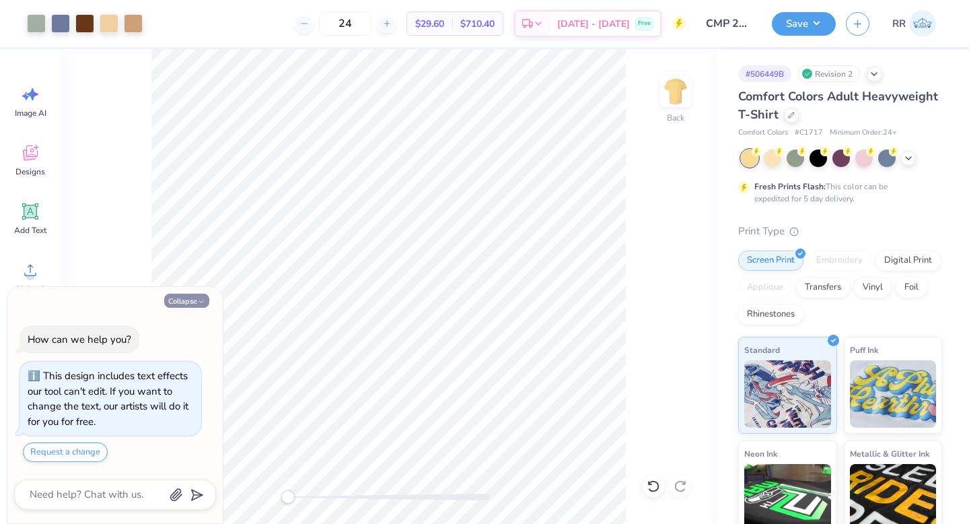
click at [191, 300] on button "Collapse" at bounding box center [186, 300] width 45 height 14
type textarea "x"
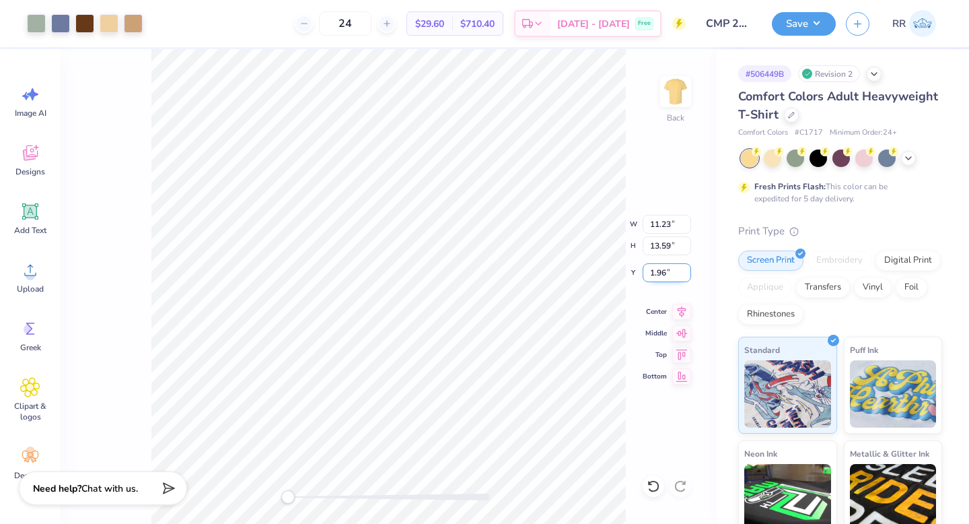
drag, startPoint x: 666, startPoint y: 275, endPoint x: 649, endPoint y: 272, distance: 16.4
click at [650, 271] on input "1.96" at bounding box center [667, 272] width 48 height 19
type input "2"
drag, startPoint x: 663, startPoint y: 247, endPoint x: 649, endPoint y: 254, distance: 16.6
click at [651, 251] on input "13.59" at bounding box center [667, 245] width 48 height 19
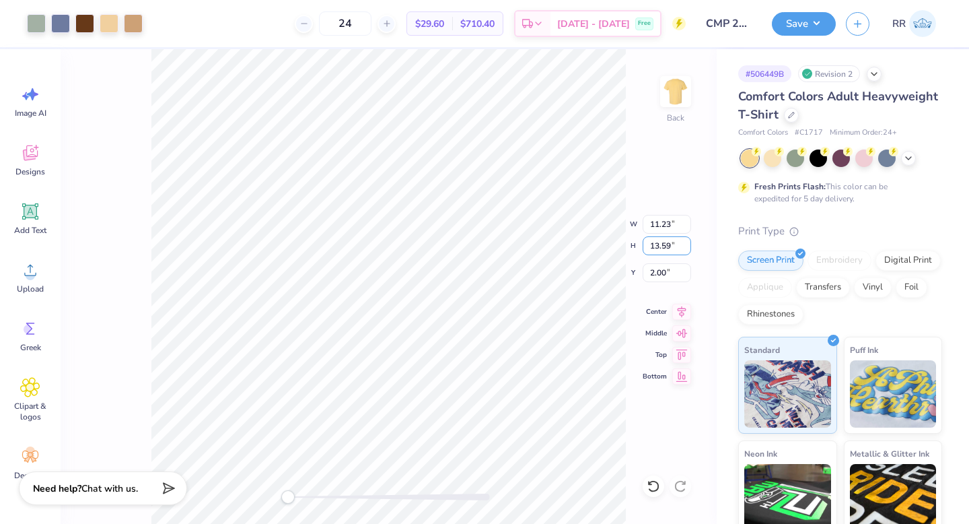
type input "59"
type input "15"
drag, startPoint x: 668, startPoint y: 223, endPoint x: 664, endPoint y: 231, distance: 8.7
click at [668, 223] on input "11.23" at bounding box center [667, 224] width 48 height 19
type input "12"
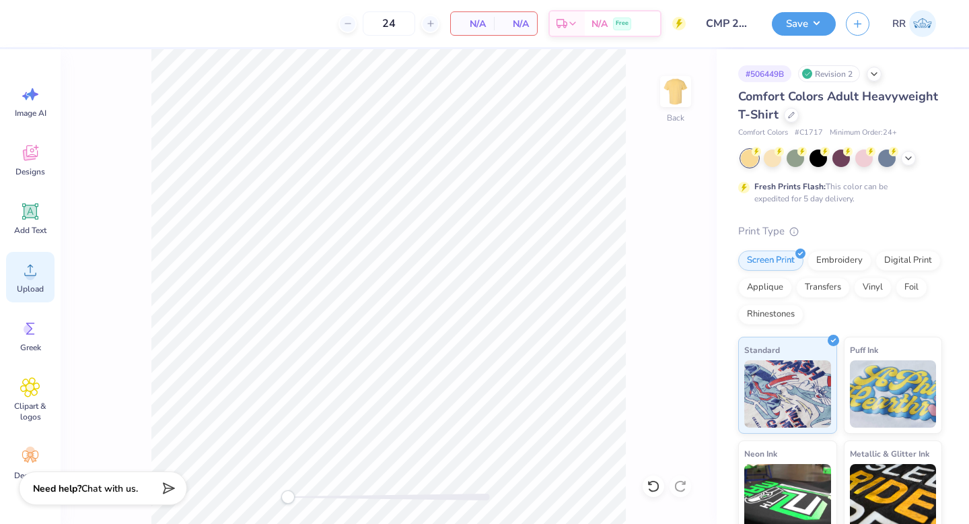
click at [33, 270] on icon at bounding box center [30, 270] width 20 height 20
click at [32, 264] on icon at bounding box center [30, 270] width 20 height 20
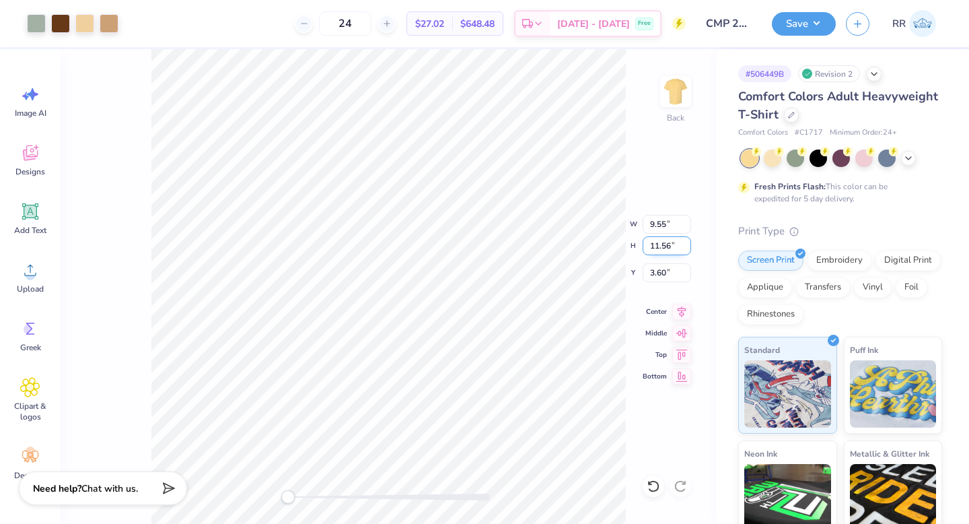
drag, startPoint x: 659, startPoint y: 242, endPoint x: 647, endPoint y: 244, distance: 11.5
click at [650, 242] on input "11.56" at bounding box center [667, 245] width 48 height 19
type input "15"
click at [670, 242] on input "17.16" at bounding box center [667, 245] width 48 height 19
drag, startPoint x: 670, startPoint y: 242, endPoint x: 647, endPoint y: 255, distance: 26.2
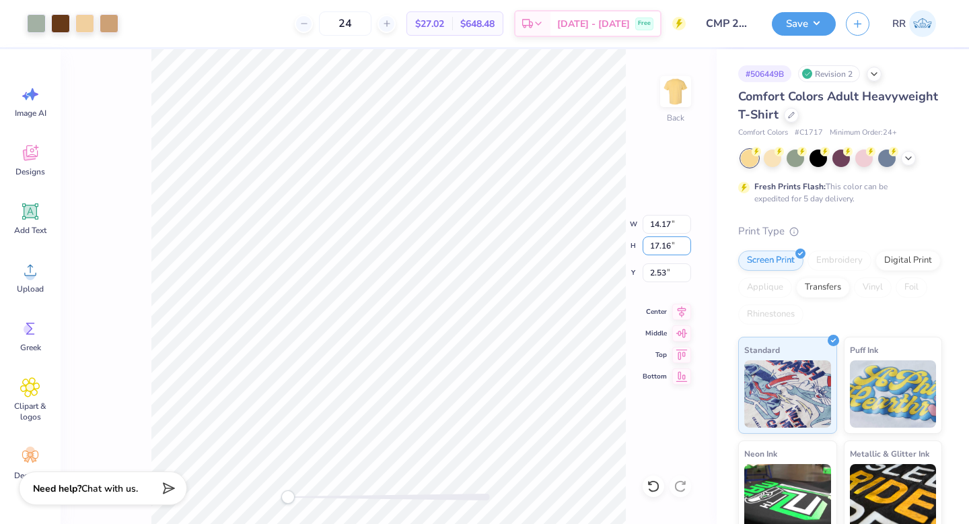
click at [653, 244] on input "17.16" at bounding box center [667, 245] width 48 height 19
type input "15"
type input "10.84"
type input "13.12"
type input "4.55"
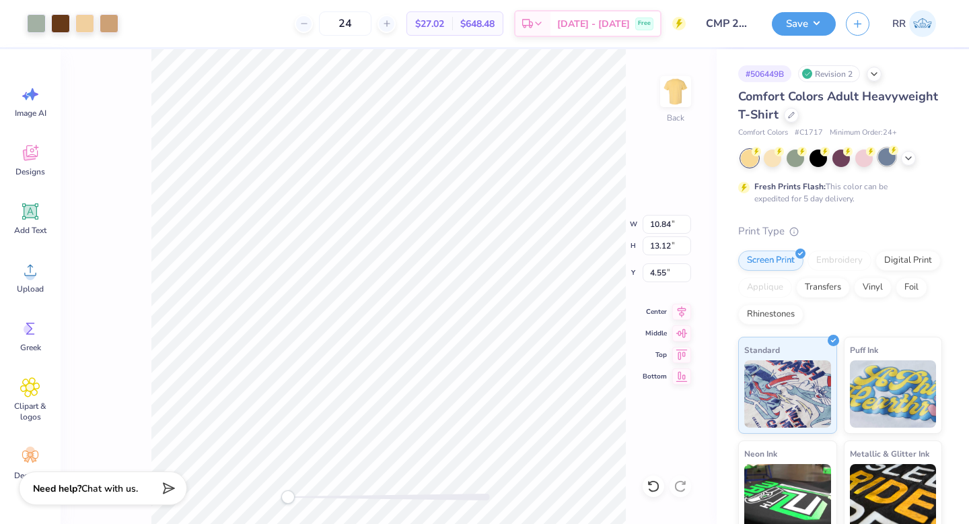
click at [880, 156] on div at bounding box center [886, 156] width 17 height 17
type input "12.39"
type input "15.00"
type input "2.06"
click at [672, 223] on input "12.39" at bounding box center [667, 224] width 48 height 19
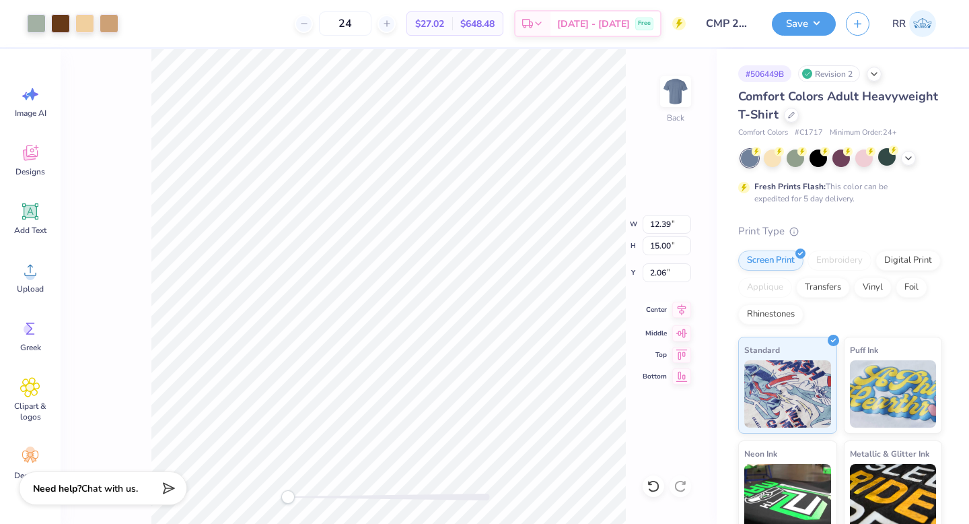
click at [682, 308] on icon at bounding box center [681, 309] width 19 height 16
click at [811, 23] on button "Save" at bounding box center [804, 22] width 64 height 24
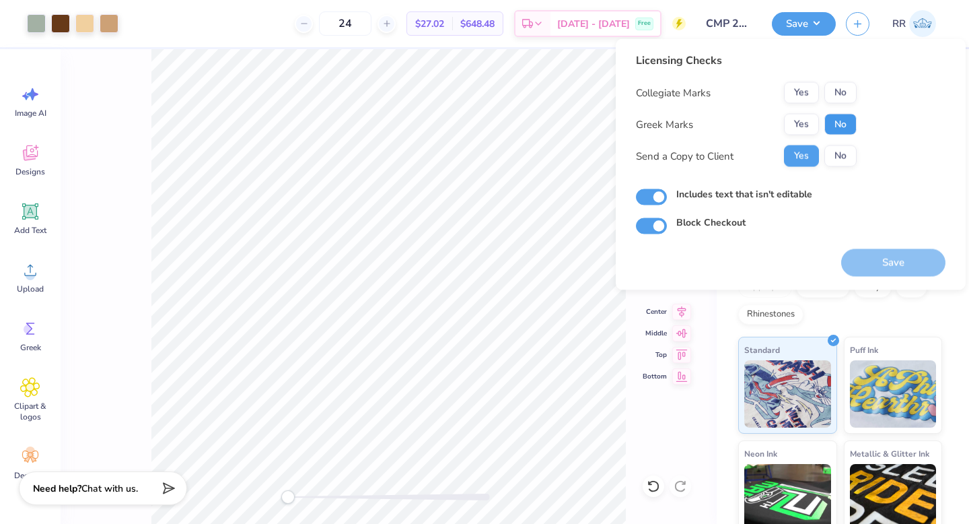
click at [826, 123] on button "No" at bounding box center [840, 125] width 32 height 22
click at [846, 94] on button "No" at bounding box center [840, 93] width 32 height 22
click at [880, 263] on button "Save" at bounding box center [893, 263] width 104 height 28
